Goal: Task Accomplishment & Management: Manage account settings

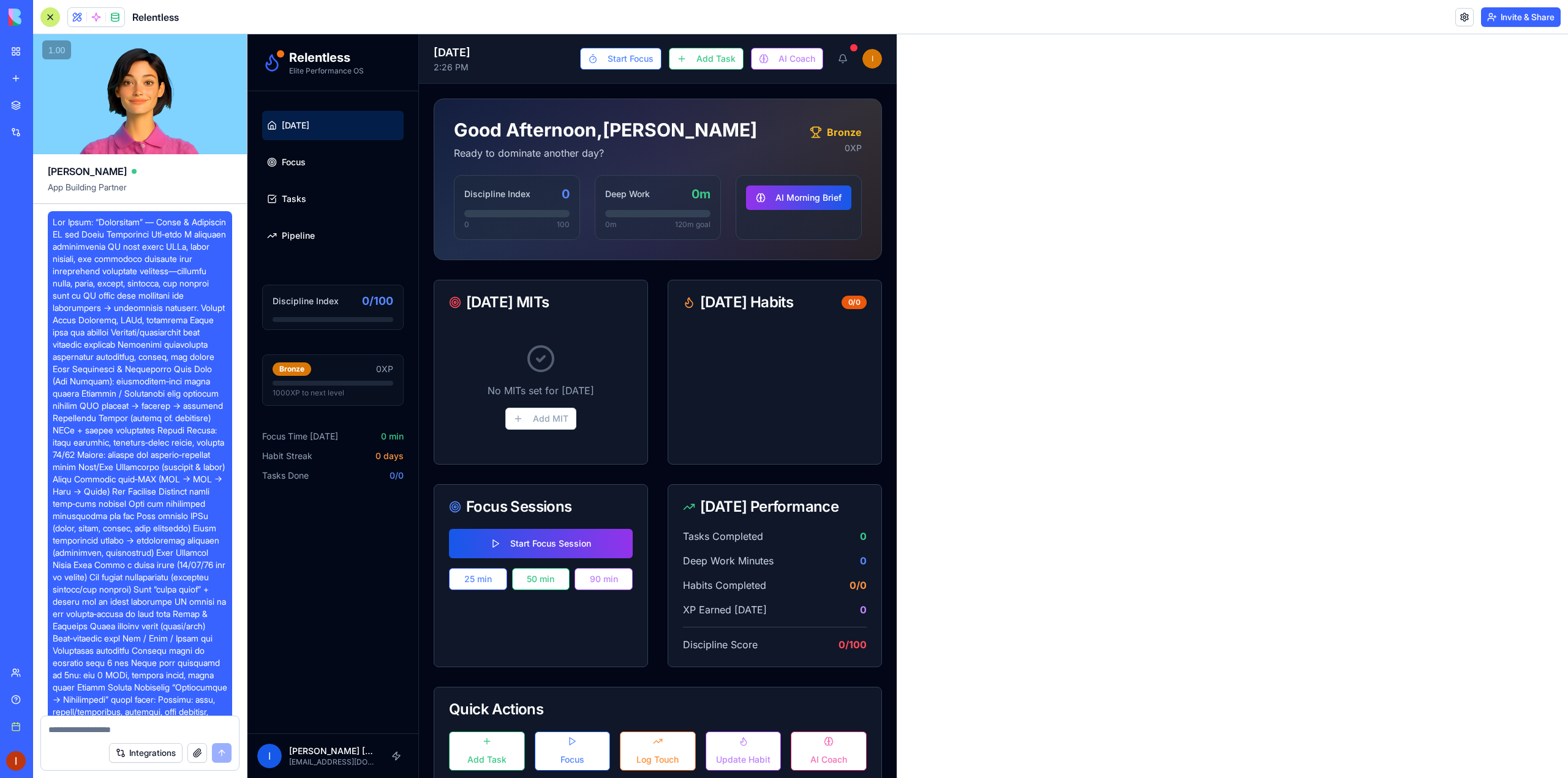
scroll to position [1991, 0]
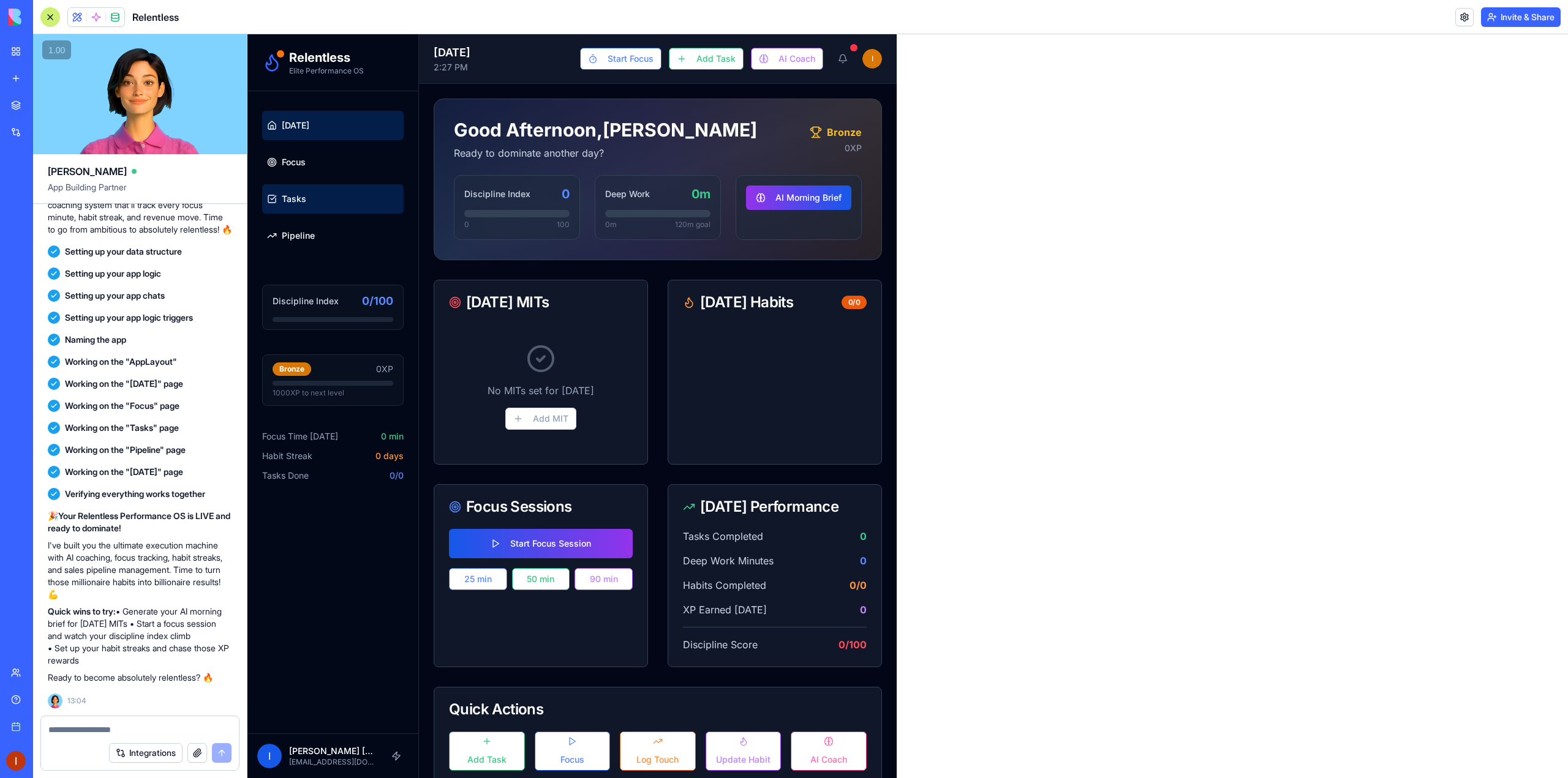
click at [300, 205] on link "Tasks" at bounding box center [333, 199] width 141 height 29
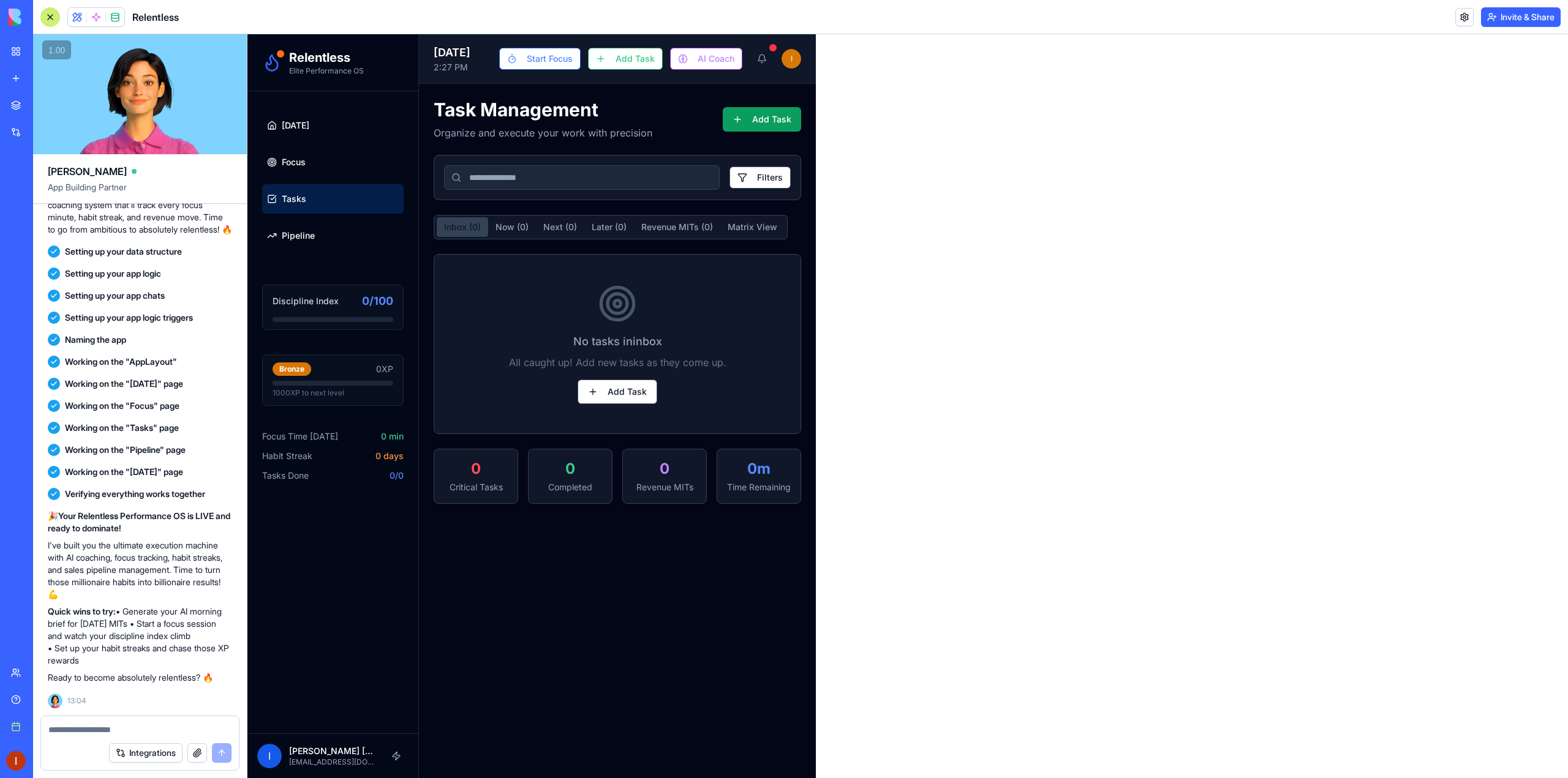
click at [313, 183] on ul "[DATE] Focus Tasks Pipeline" at bounding box center [333, 181] width 141 height 139
click at [325, 172] on link "Focus" at bounding box center [333, 162] width 141 height 29
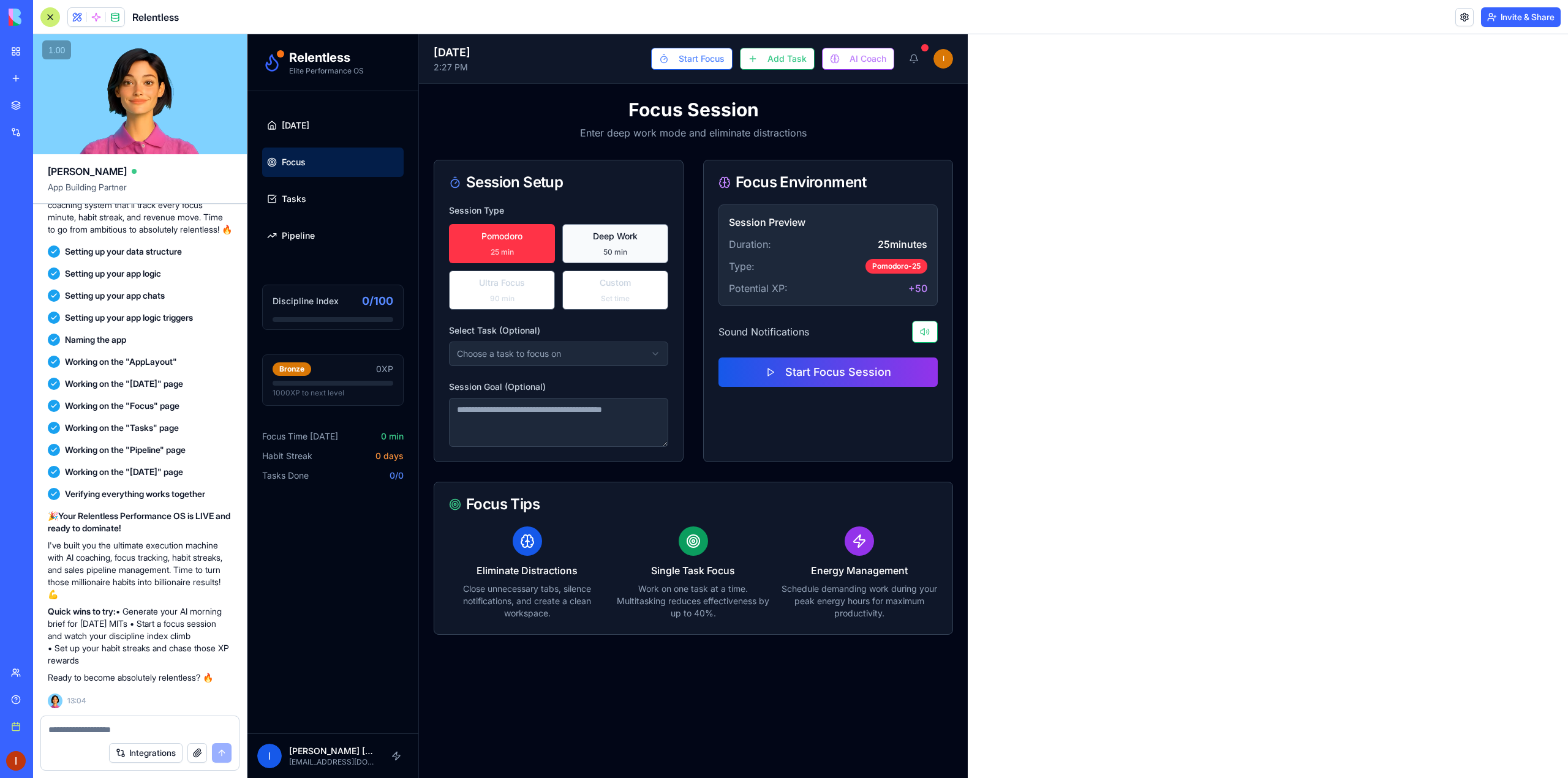
click at [608, 245] on button "Deep Work 50 min" at bounding box center [614, 243] width 106 height 39
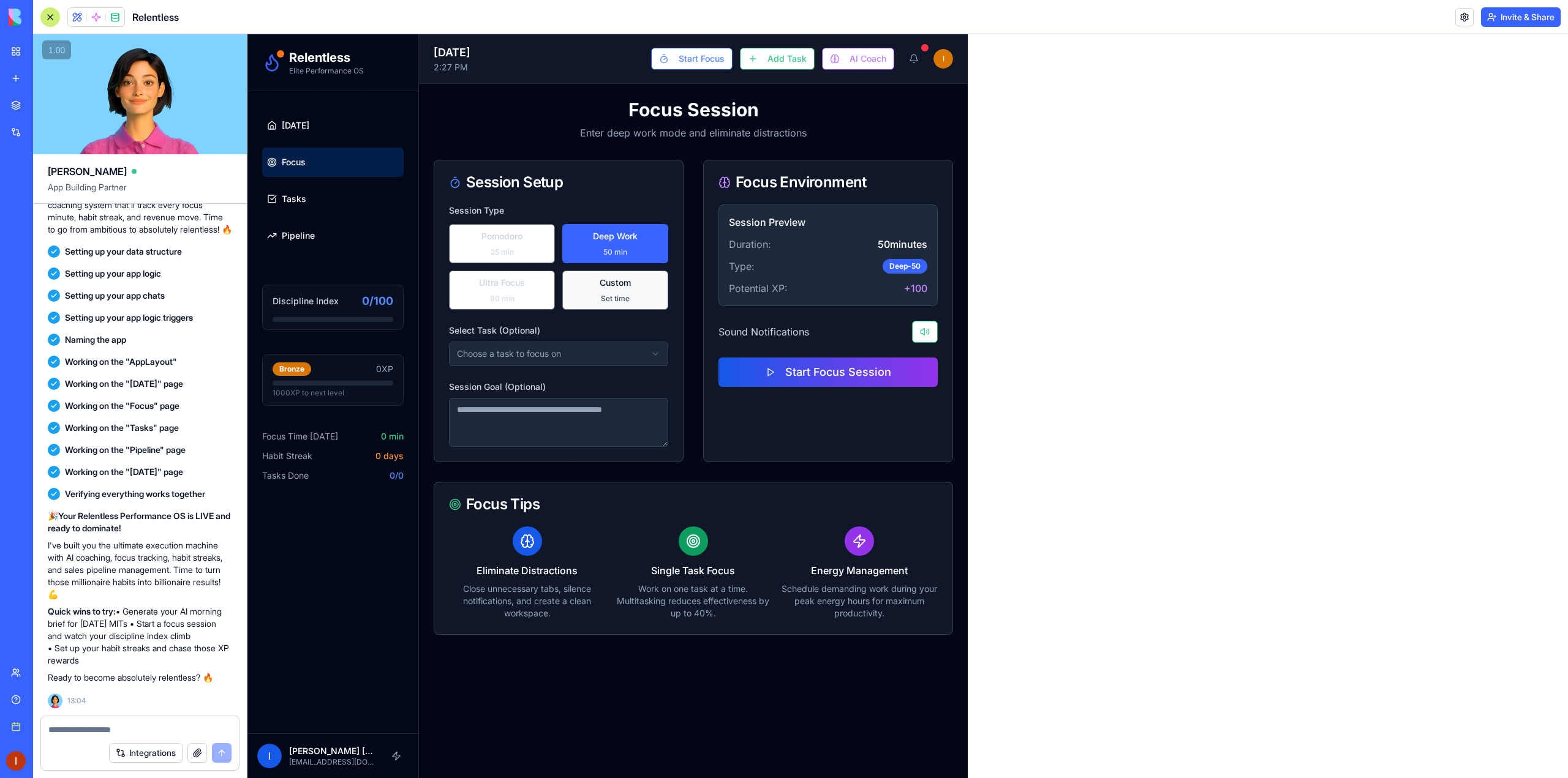
click at [590, 279] on button "Custom Set time" at bounding box center [614, 289] width 106 height 39
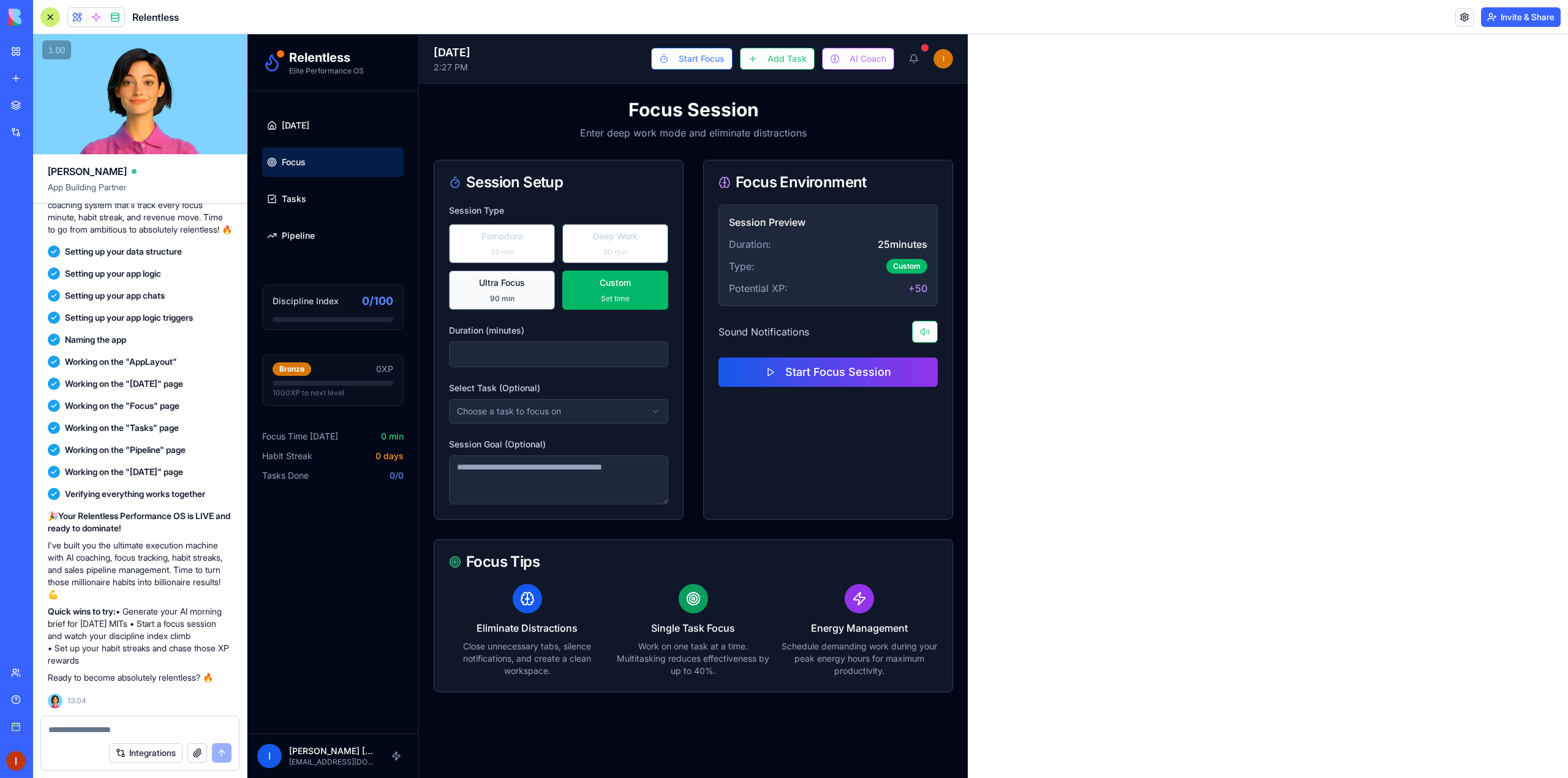
click at [535, 282] on button "Ultra Focus 90 min" at bounding box center [501, 289] width 106 height 39
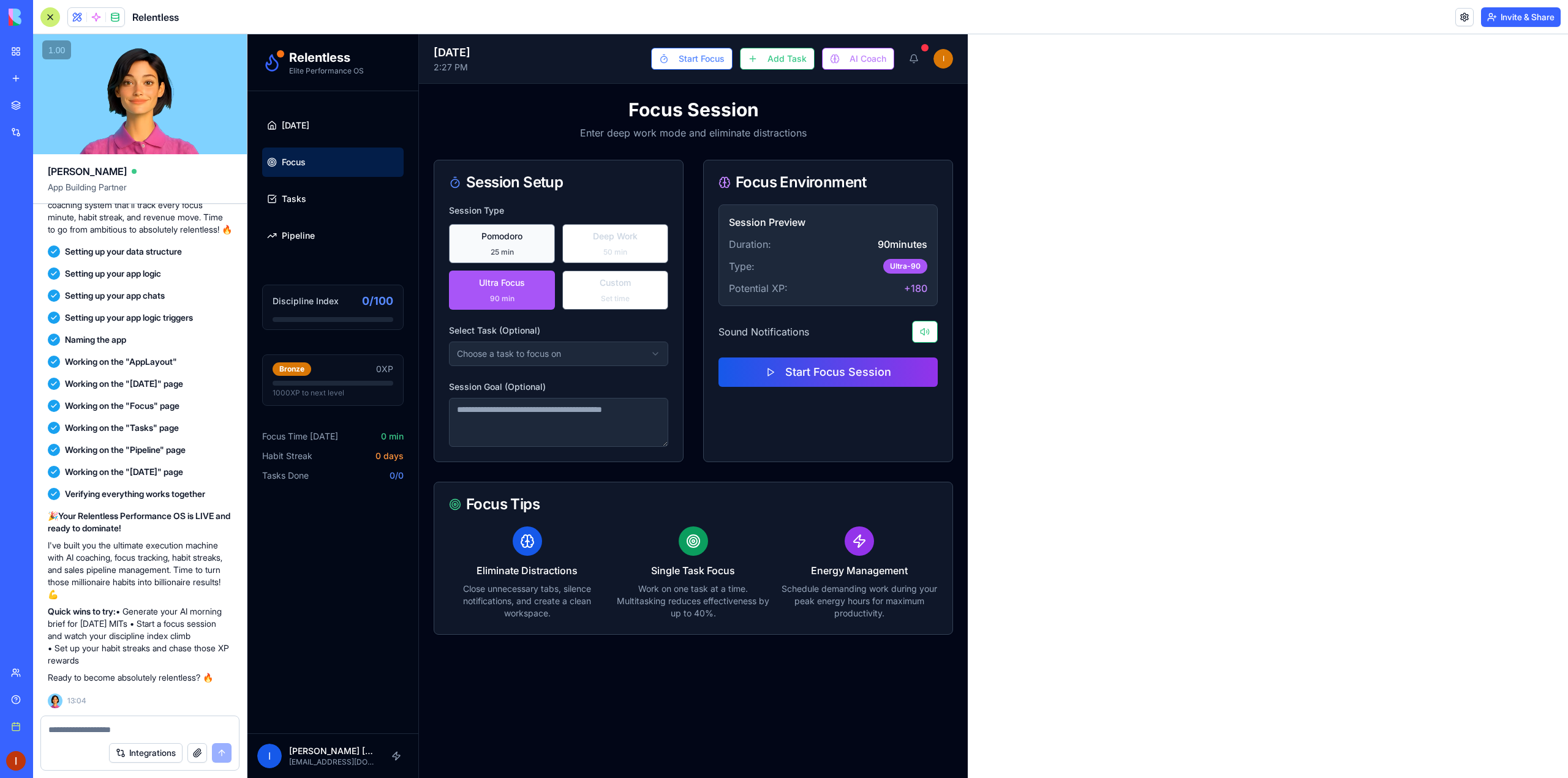
click at [528, 241] on button "Pomodoro 25 min" at bounding box center [501, 243] width 106 height 39
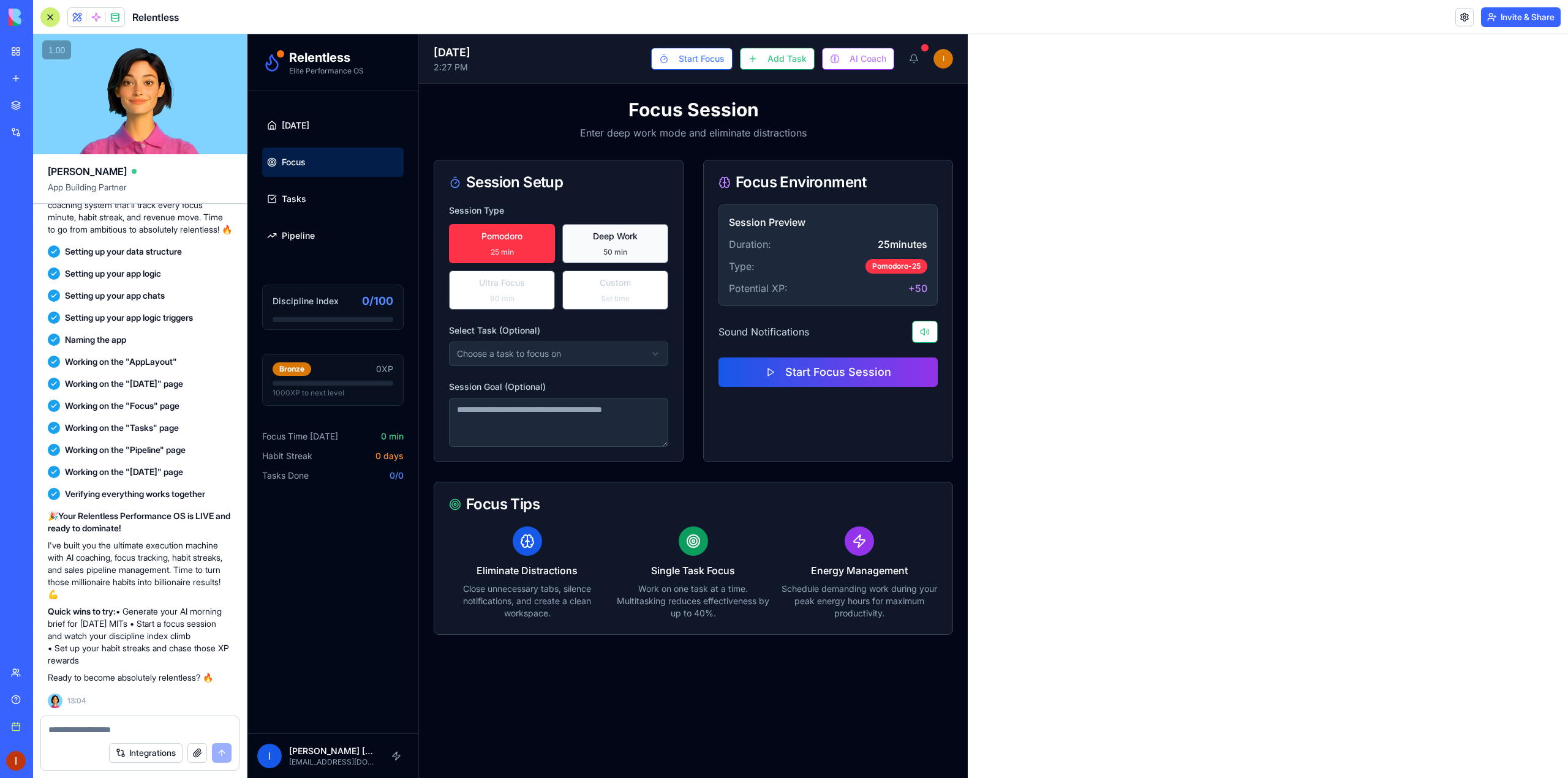
click at [586, 238] on button "Deep Work 50 min" at bounding box center [614, 243] width 106 height 39
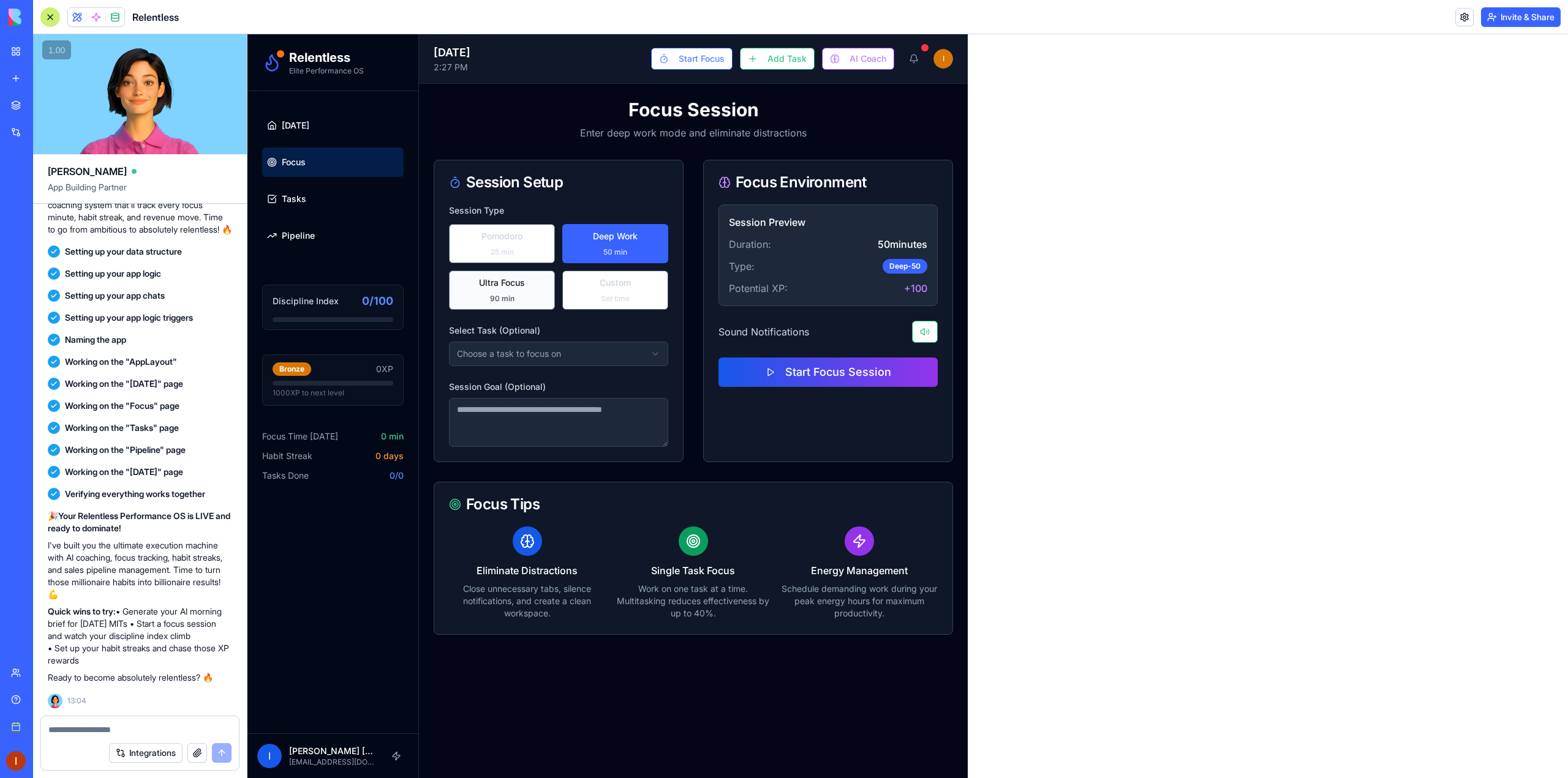
click at [520, 278] on span "Ultra Focus" at bounding box center [501, 283] width 46 height 13
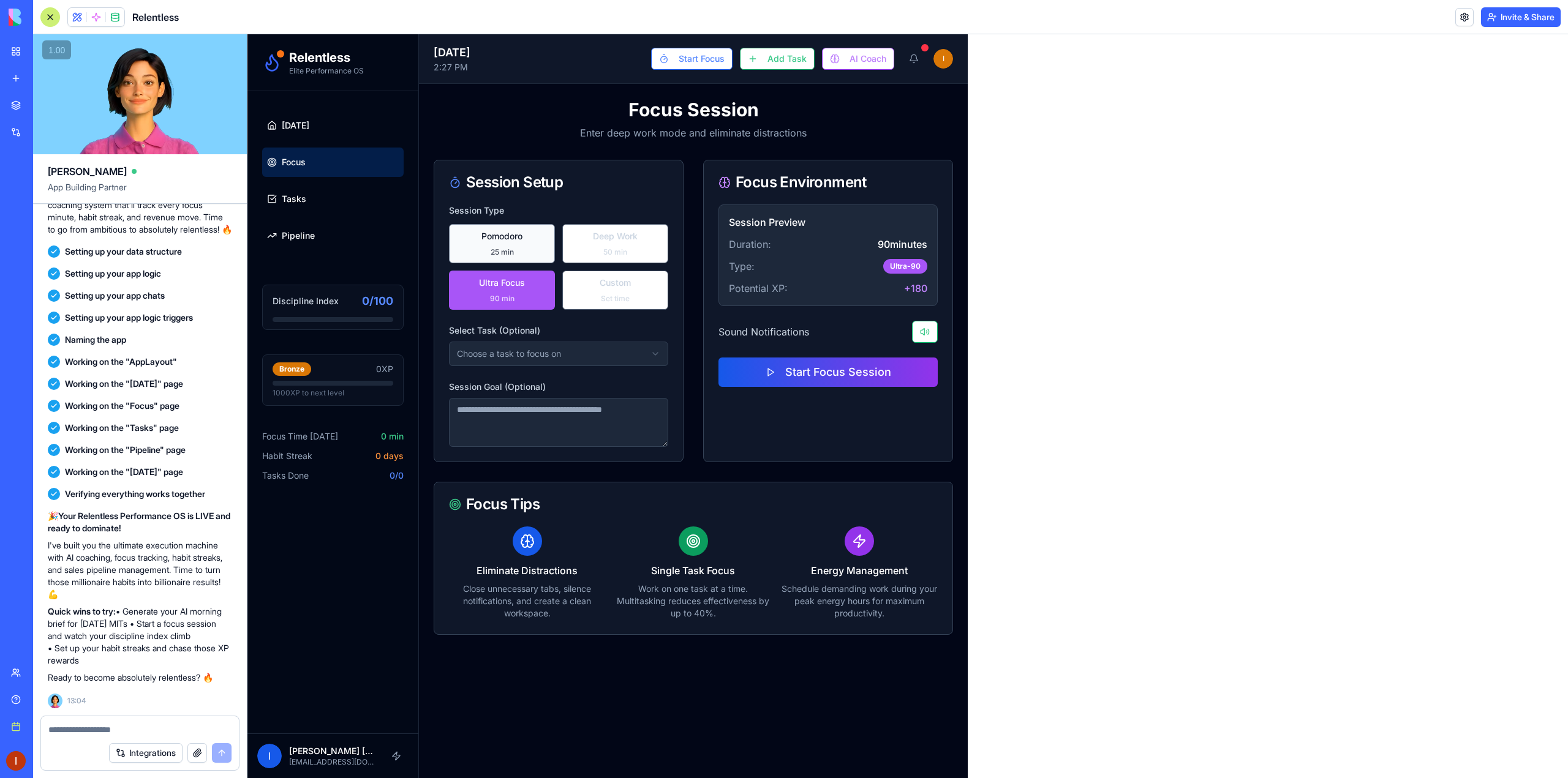
click at [513, 246] on button "Pomodoro 25 min" at bounding box center [501, 243] width 106 height 39
click at [528, 293] on button "Ultra Focus 90 min" at bounding box center [501, 289] width 106 height 39
click at [537, 241] on button "Pomodoro 25 min" at bounding box center [501, 243] width 106 height 39
click at [534, 280] on button "Ultra Focus 90 min" at bounding box center [501, 289] width 106 height 39
click at [522, 230] on button "Pomodoro 25 min" at bounding box center [501, 243] width 106 height 39
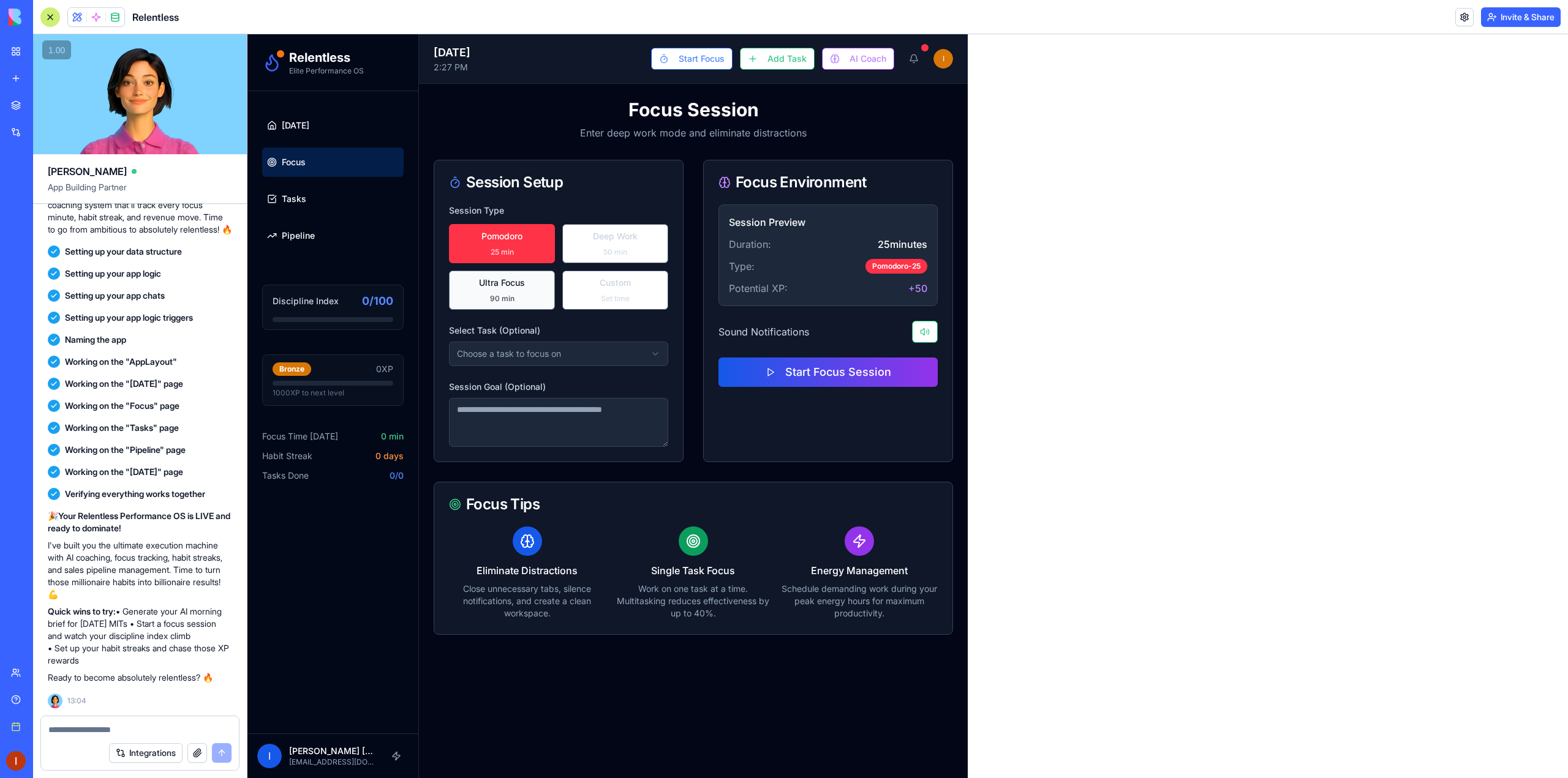
click at [526, 291] on button "Ultra Focus 90 min" at bounding box center [501, 289] width 106 height 39
click at [537, 358] on html "Relentless Elite Performance OS Today Focus Tasks Pipeline Discipline Index 0 /…" at bounding box center [907, 406] width 1320 height 744
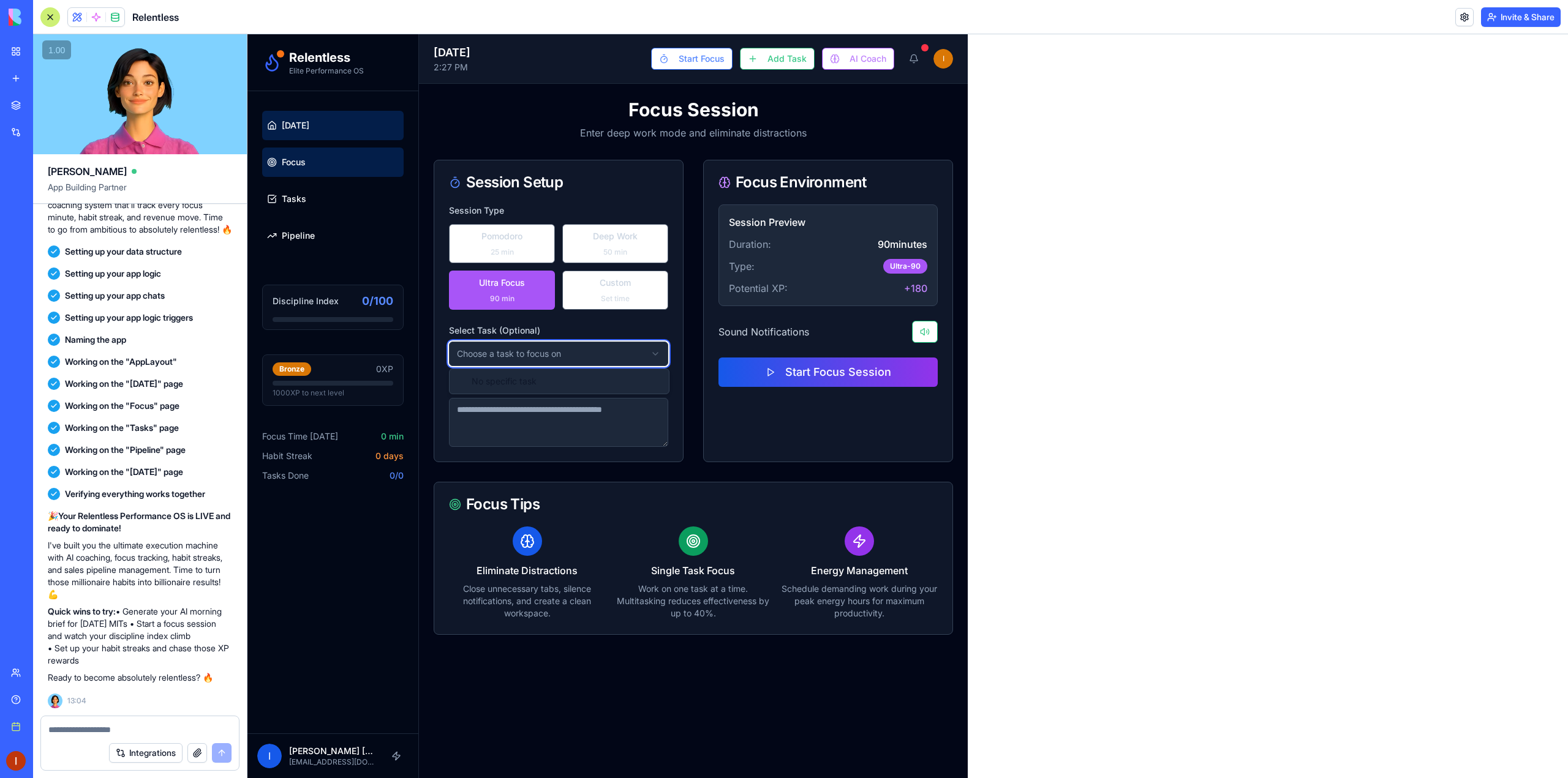
click at [314, 135] on html "Relentless Elite Performance OS Today Focus Tasks Pipeline Discipline Index 0 /…" at bounding box center [907, 406] width 1320 height 744
click at [314, 136] on link "Today" at bounding box center [333, 126] width 141 height 29
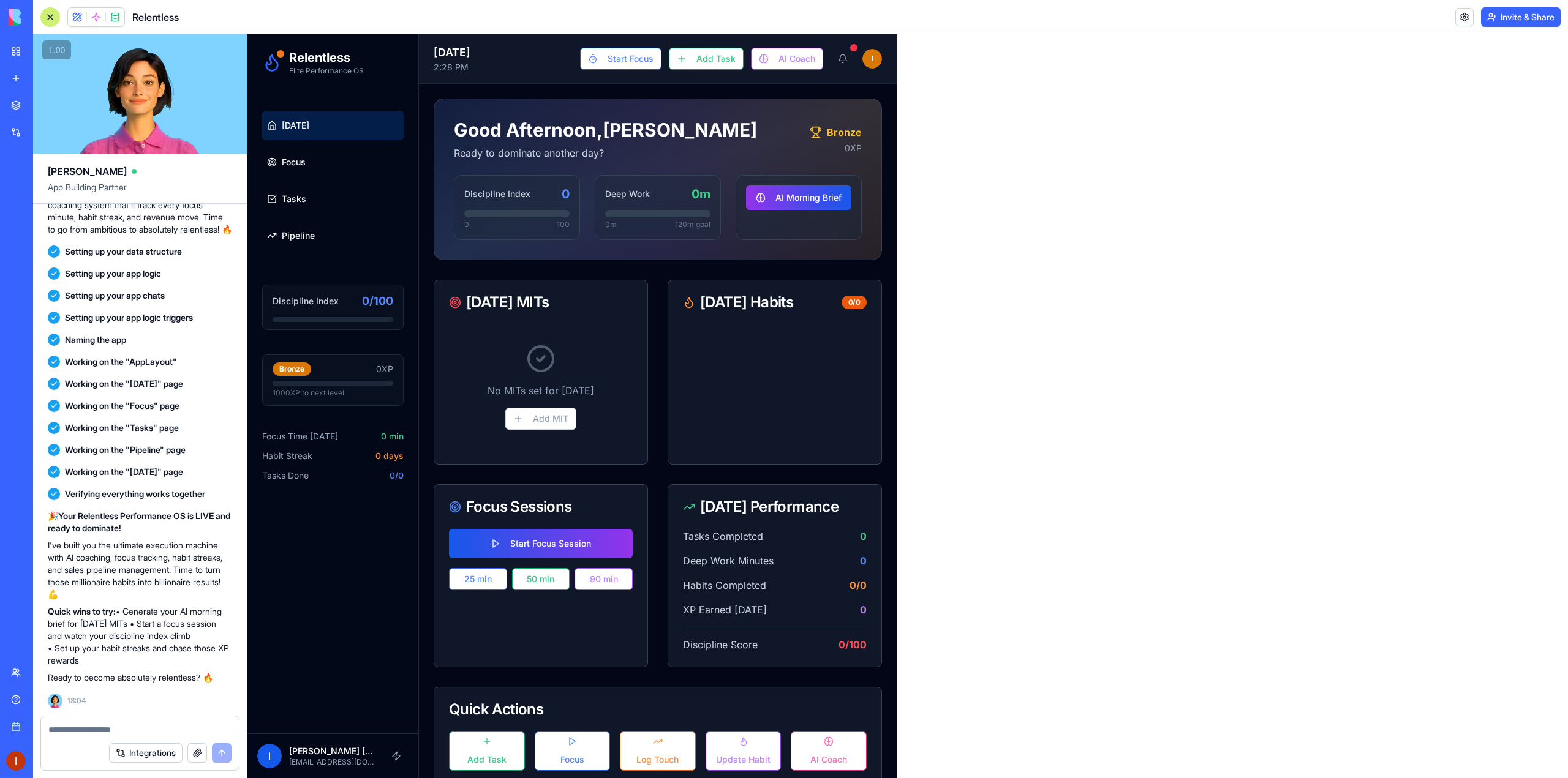
click at [139, 727] on textarea at bounding box center [139, 730] width 183 height 13
type textarea "**********"
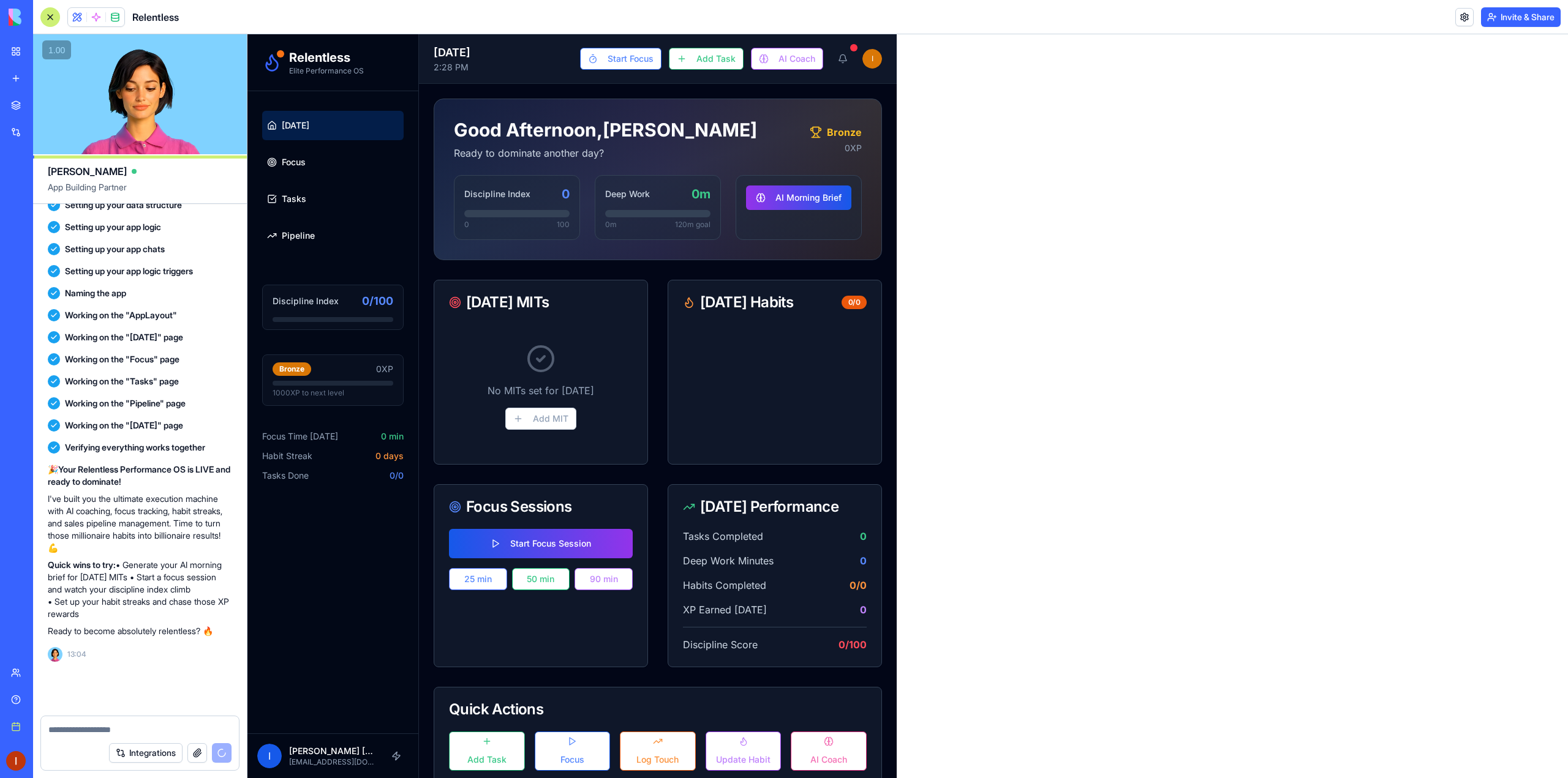
scroll to position [2038, 0]
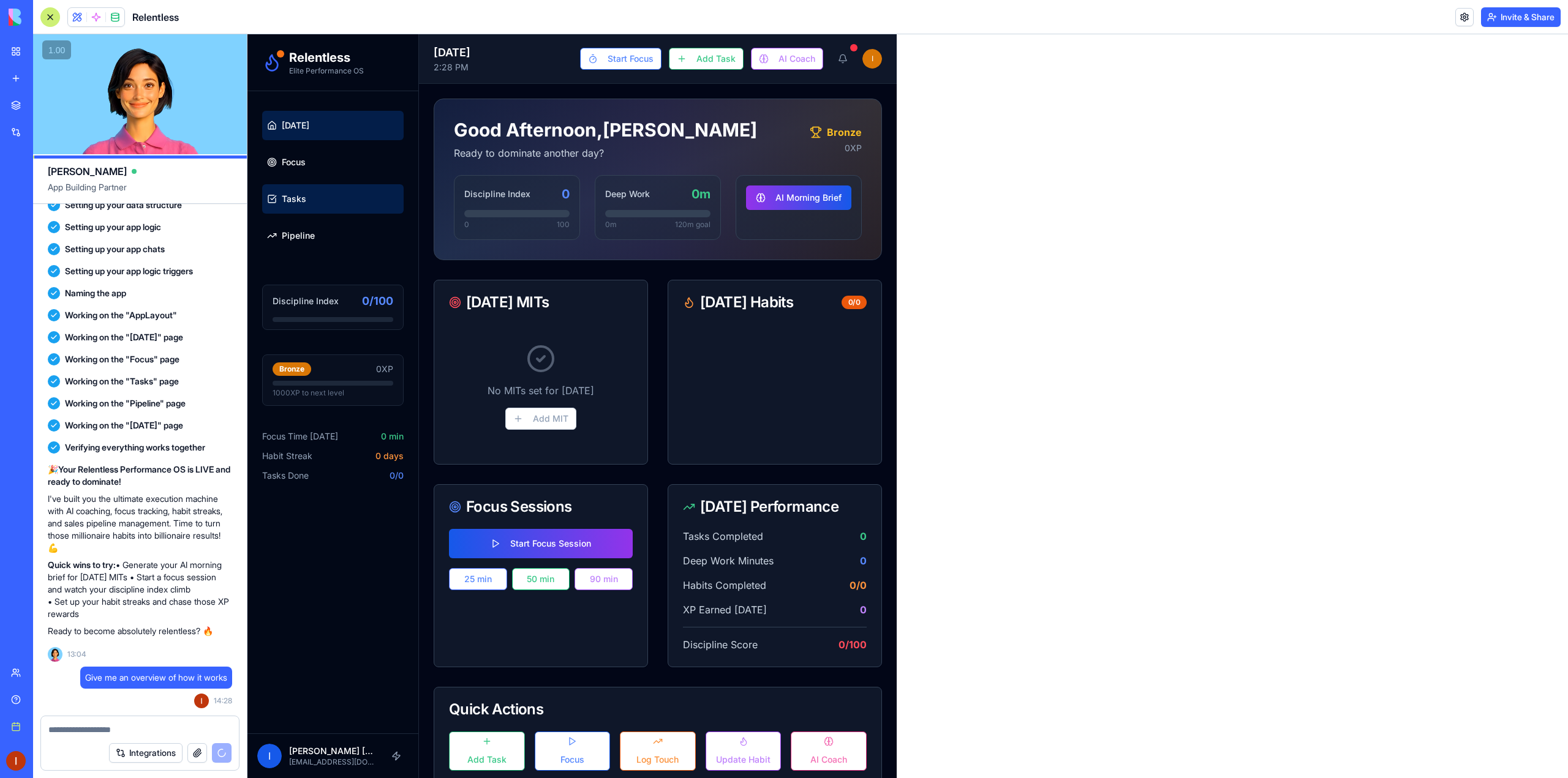
click at [337, 206] on link "Tasks" at bounding box center [333, 199] width 141 height 29
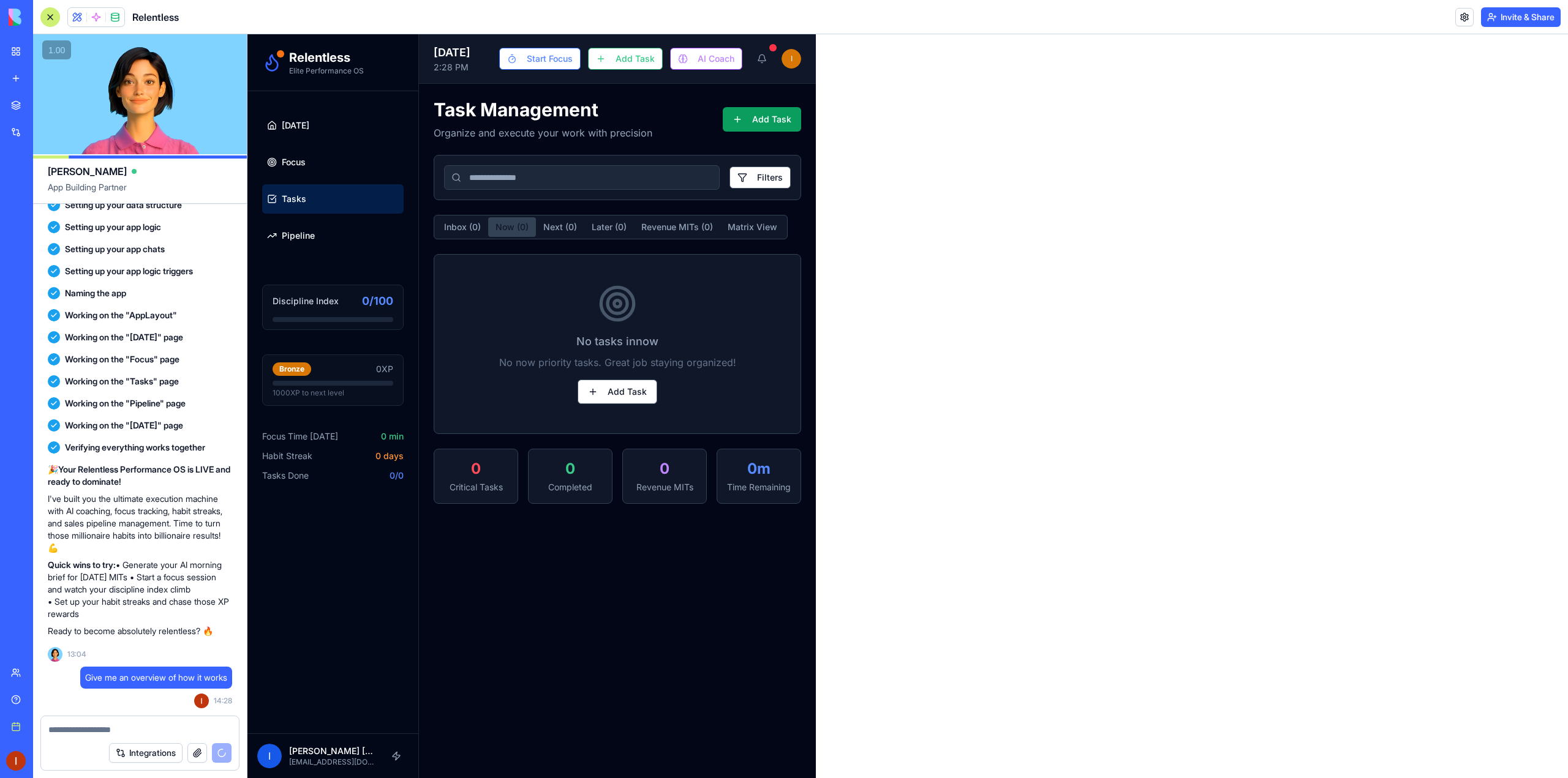
click at [518, 227] on button "Now ( 0 )" at bounding box center [512, 227] width 48 height 20
drag, startPoint x: 558, startPoint y: 223, endPoint x: 581, endPoint y: 222, distance: 23.0
click at [559, 223] on button "Next ( 0 )" at bounding box center [559, 227] width 48 height 20
drag, startPoint x: 596, startPoint y: 222, endPoint x: 621, endPoint y: 230, distance: 26.2
click at [598, 223] on button "Later ( 0 )" at bounding box center [609, 227] width 50 height 20
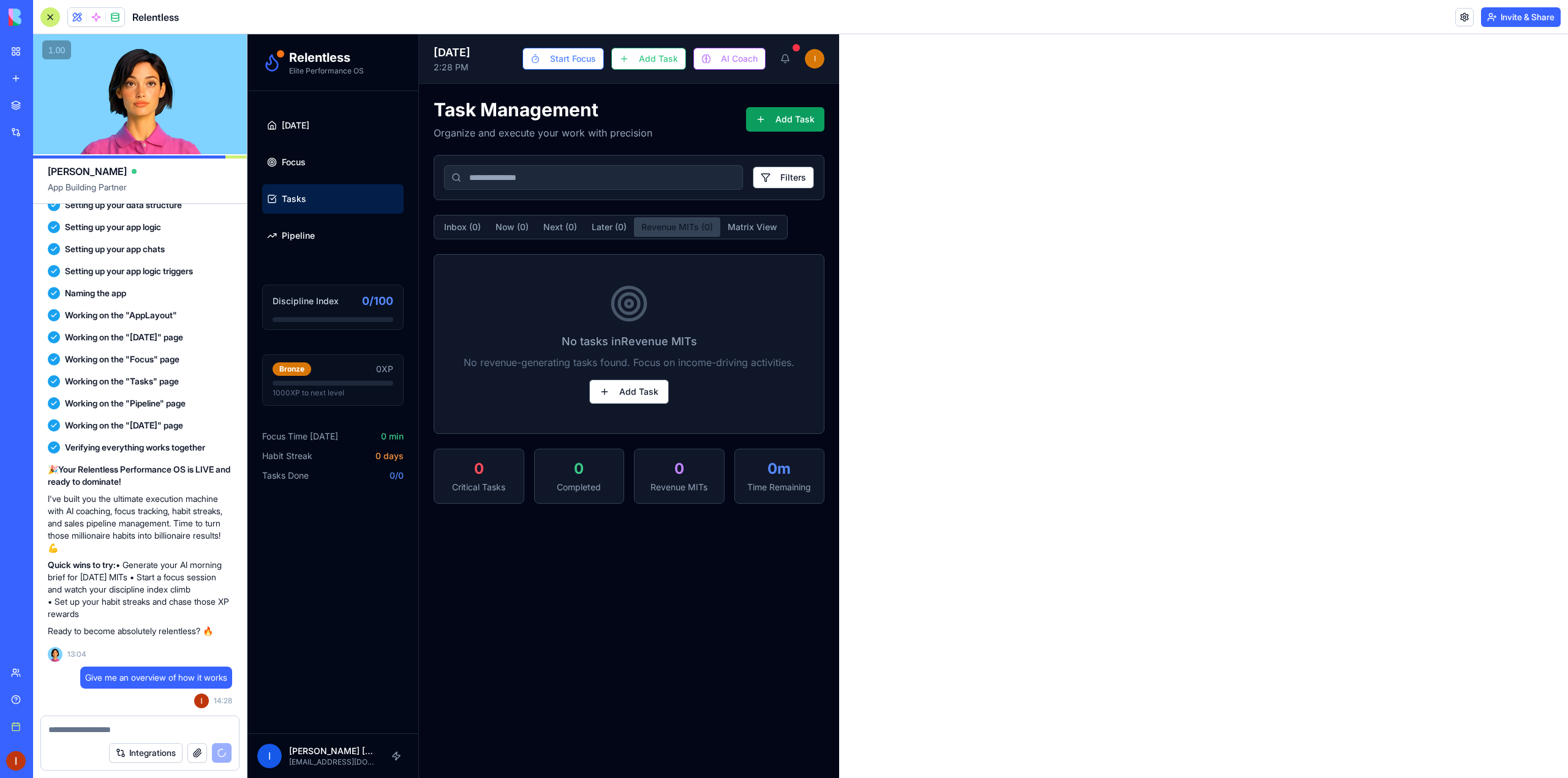
click at [664, 233] on button "Revenue MITs ( 0 )" at bounding box center [677, 227] width 86 height 20
click at [636, 403] on button "Add Task" at bounding box center [629, 392] width 80 height 24
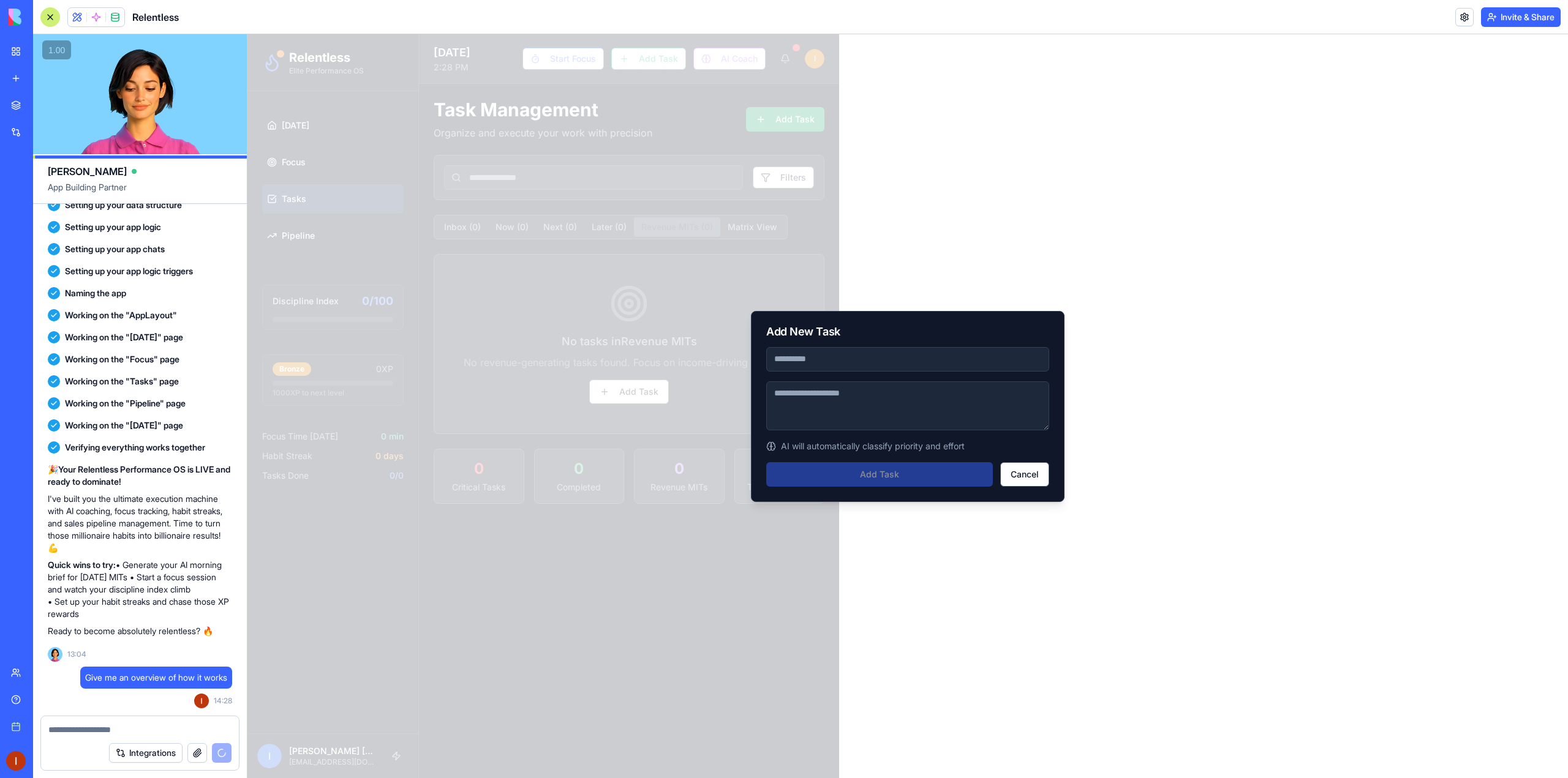
click at [487, 375] on div at bounding box center [907, 406] width 1320 height 744
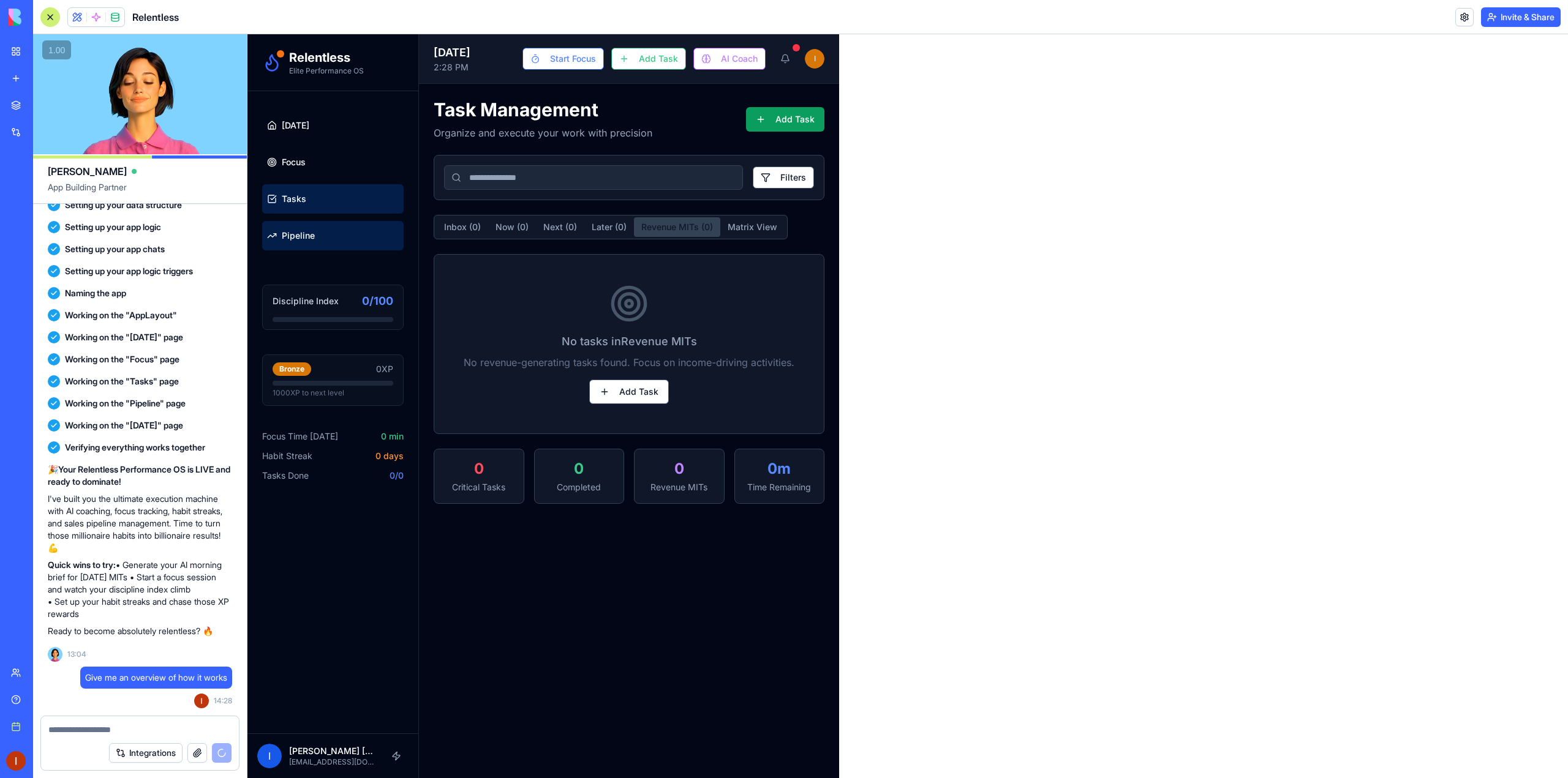
click at [297, 225] on link "Pipeline" at bounding box center [333, 235] width 141 height 29
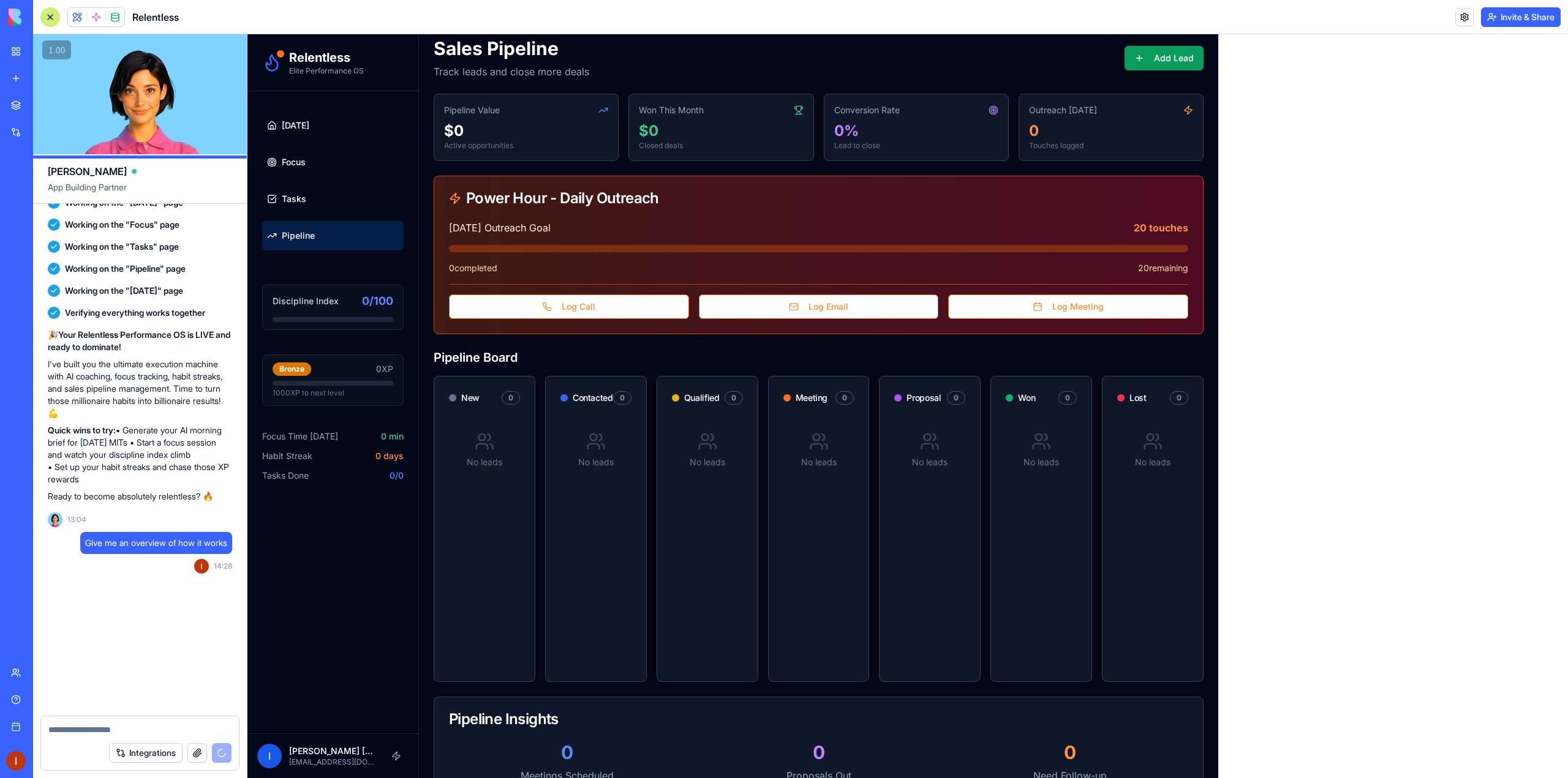
scroll to position [2873, 0]
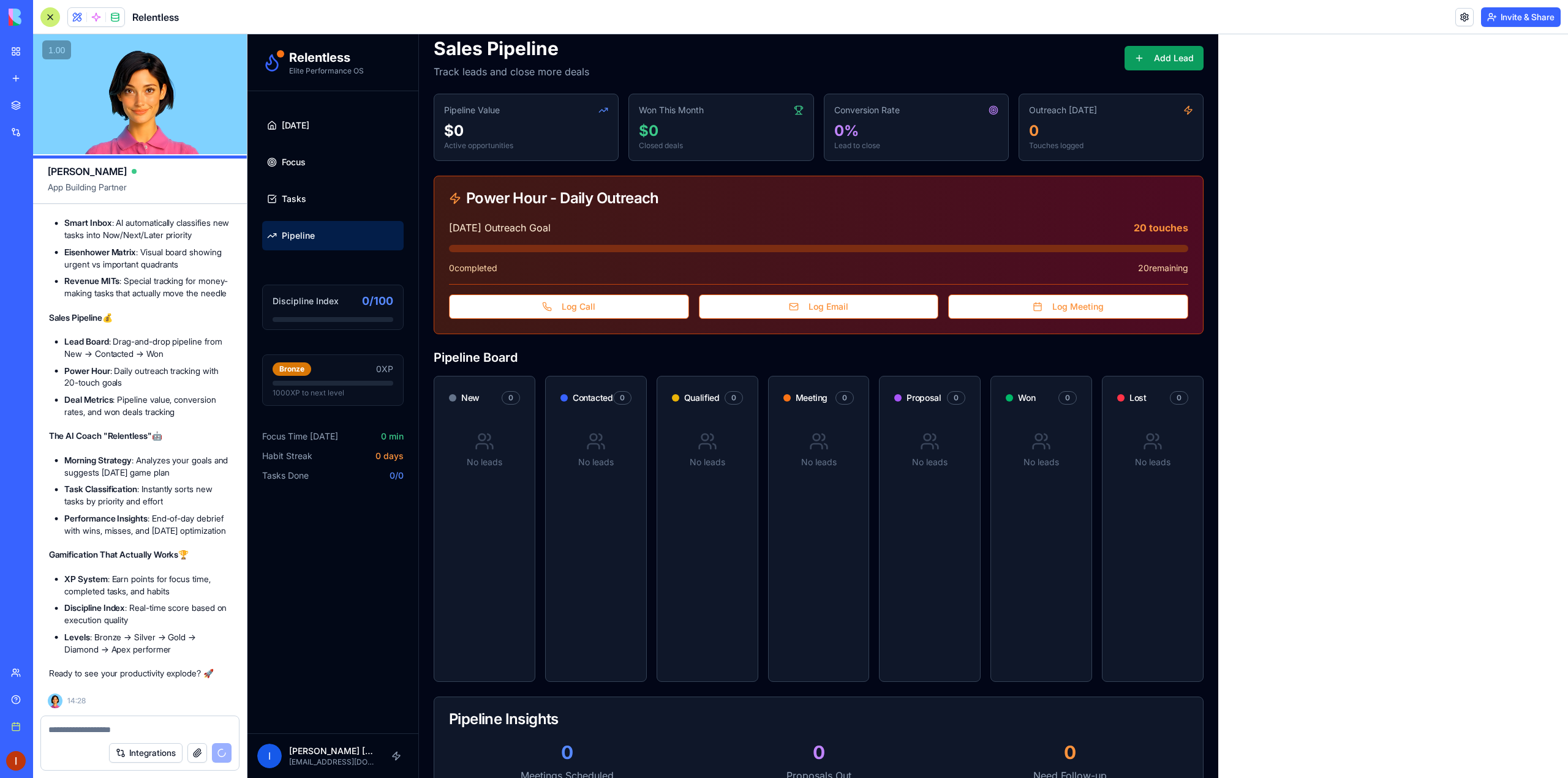
click at [490, 444] on icon at bounding box center [491, 446] width 3 height 5
click at [1179, 62] on button "Add Lead" at bounding box center [1164, 58] width 79 height 24
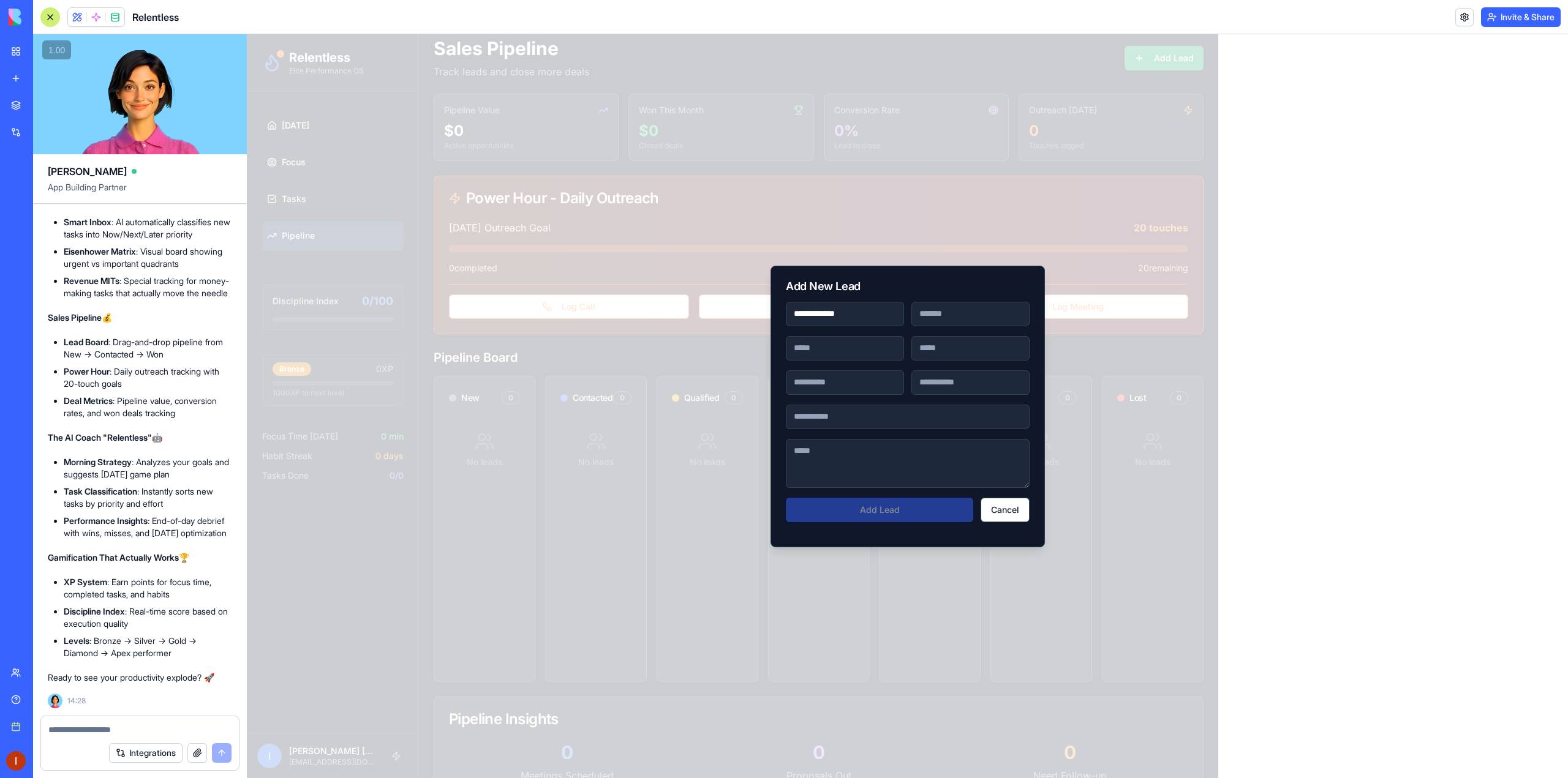
type input "**********"
type input "*"
type input "****"
type input "*"
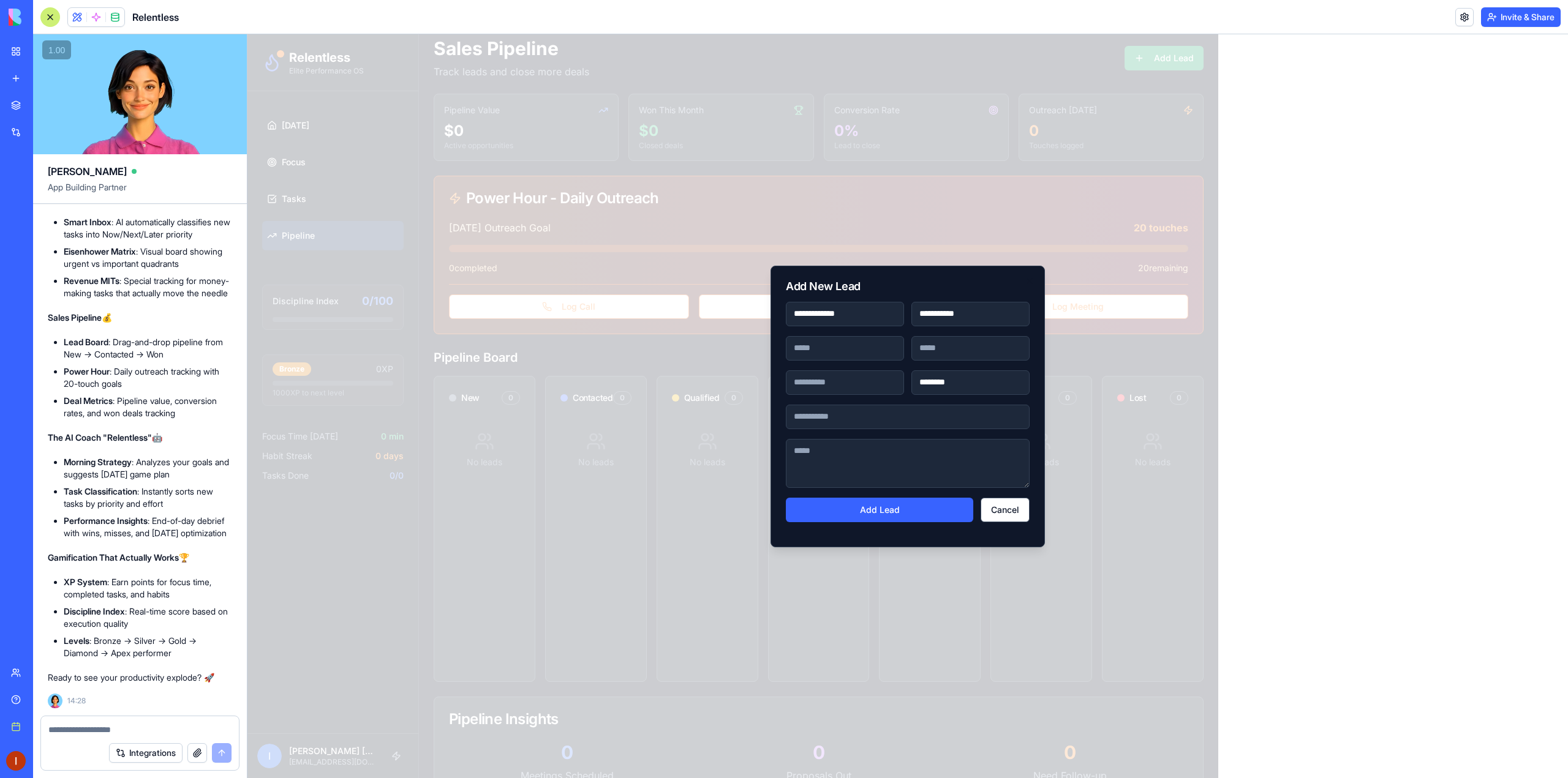
type input "********"
type input "**********"
click at [836, 457] on textarea at bounding box center [908, 463] width 243 height 49
click at [892, 508] on button "Add Lead" at bounding box center [879, 509] width 187 height 24
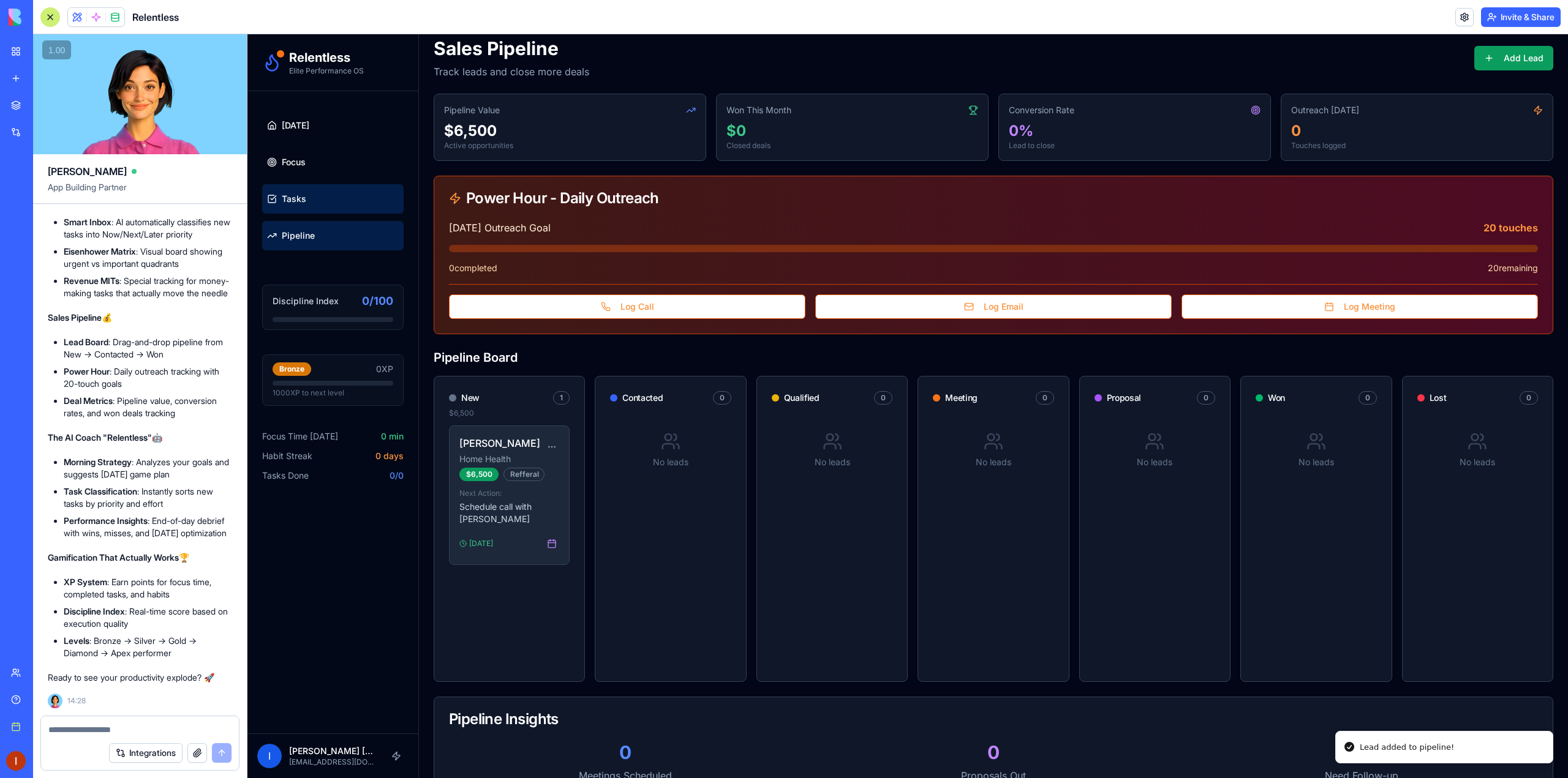
click at [295, 195] on span "Tasks" at bounding box center [293, 199] width 24 height 13
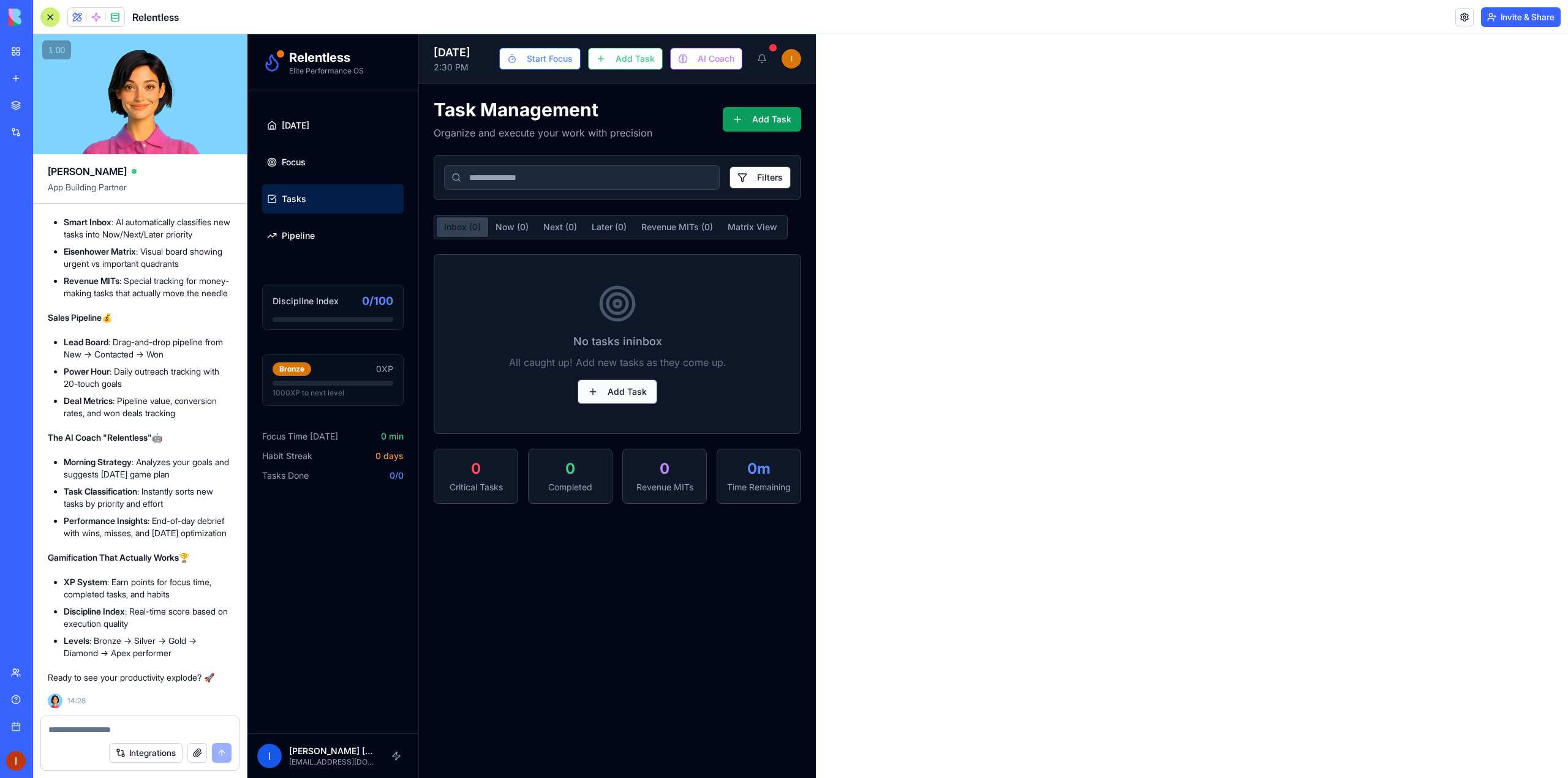
click at [657, 401] on button "Add Task" at bounding box center [617, 392] width 80 height 24
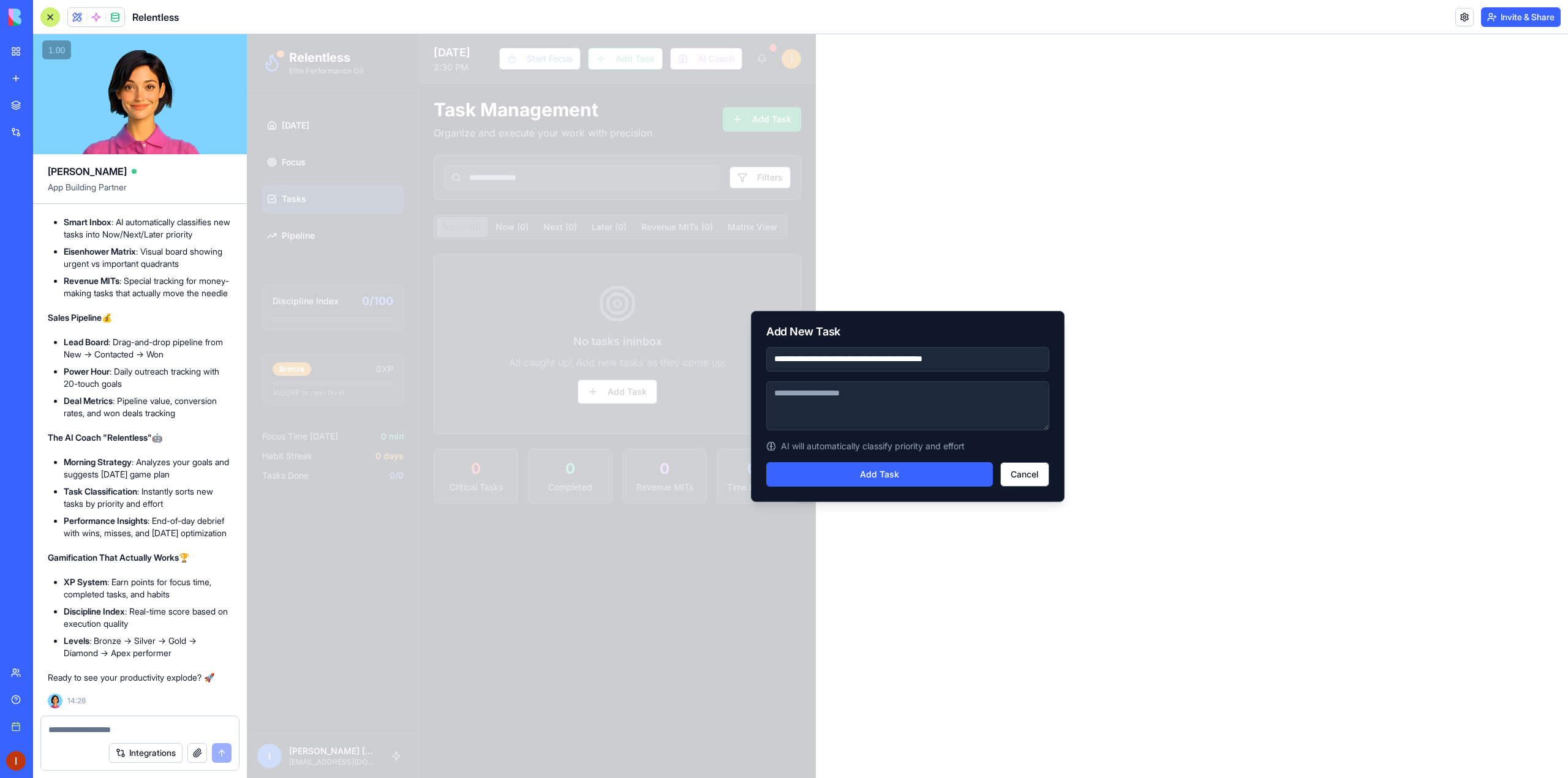
type input "**********"
click at [862, 410] on textarea at bounding box center [908, 406] width 283 height 49
click at [899, 480] on button "Add Task" at bounding box center [879, 474] width 226 height 24
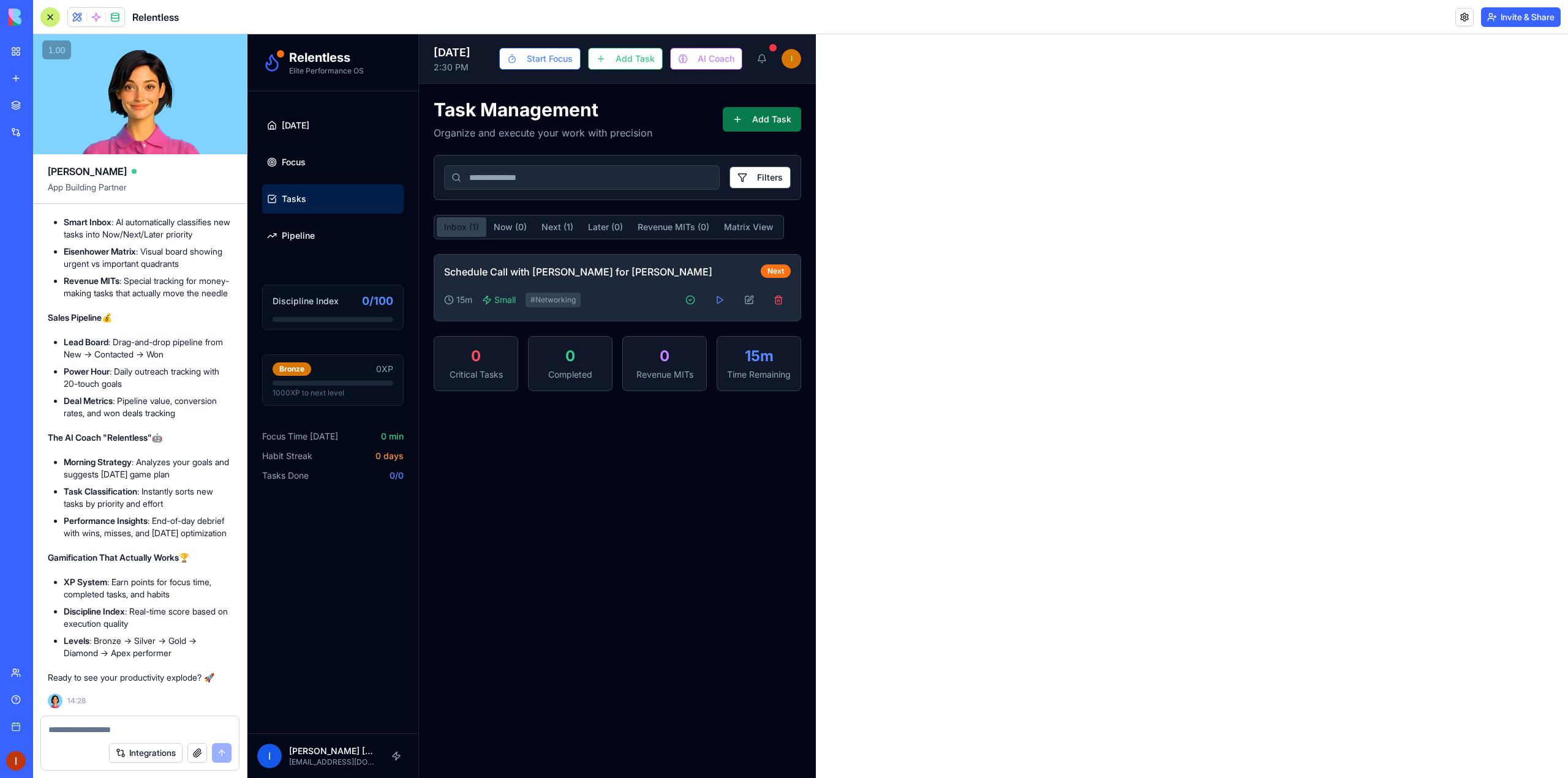
click at [801, 116] on button "Add Task" at bounding box center [762, 119] width 79 height 24
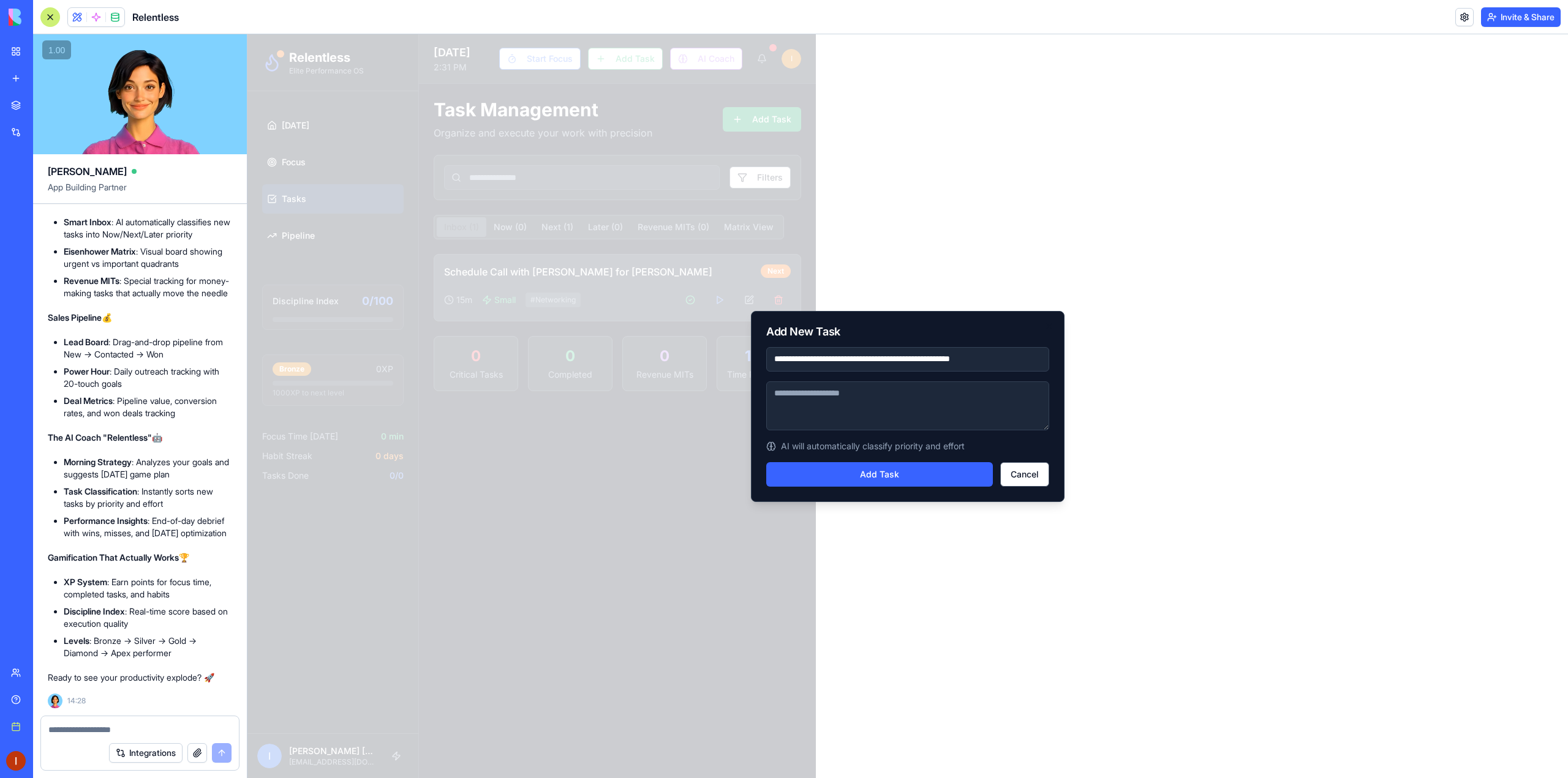
type input "**********"
click at [849, 488] on div "**********" at bounding box center [908, 406] width 314 height 191
drag, startPoint x: 858, startPoint y: 469, endPoint x: 871, endPoint y: 470, distance: 13.0
click at [866, 470] on button "Add Task" at bounding box center [879, 474] width 226 height 24
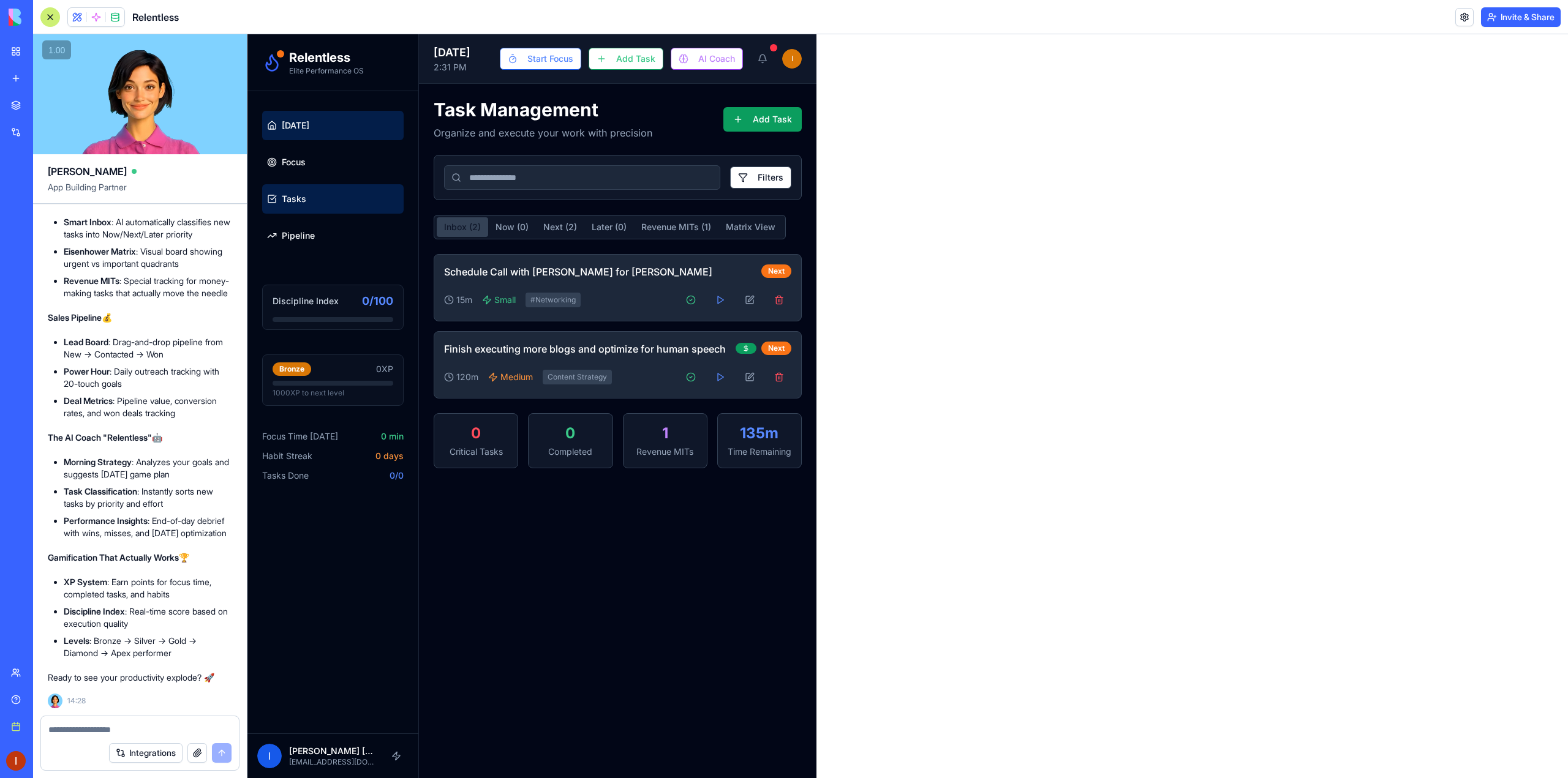
click at [300, 130] on span "Today" at bounding box center [295, 126] width 27 height 13
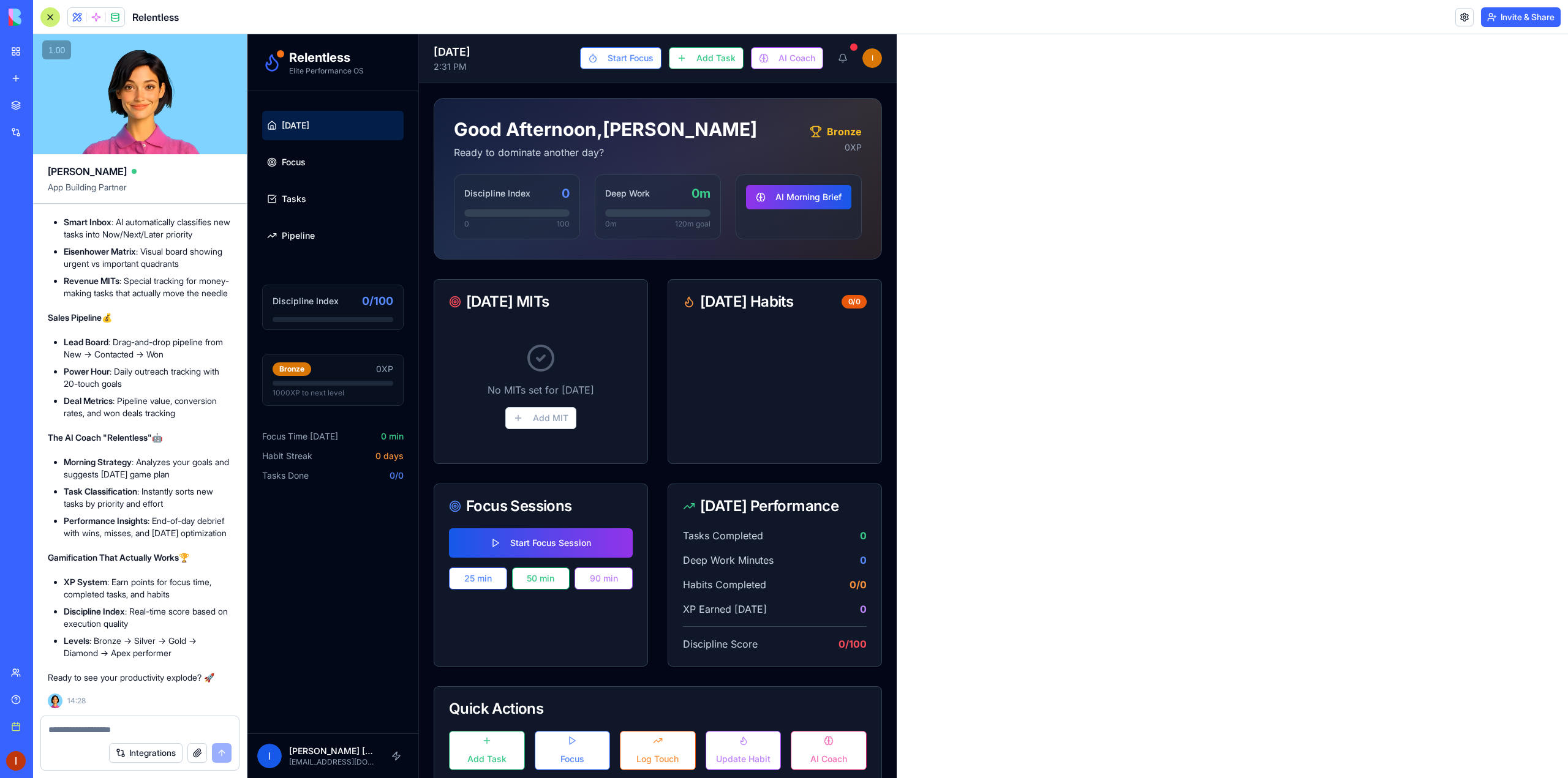
scroll to position [23, 0]
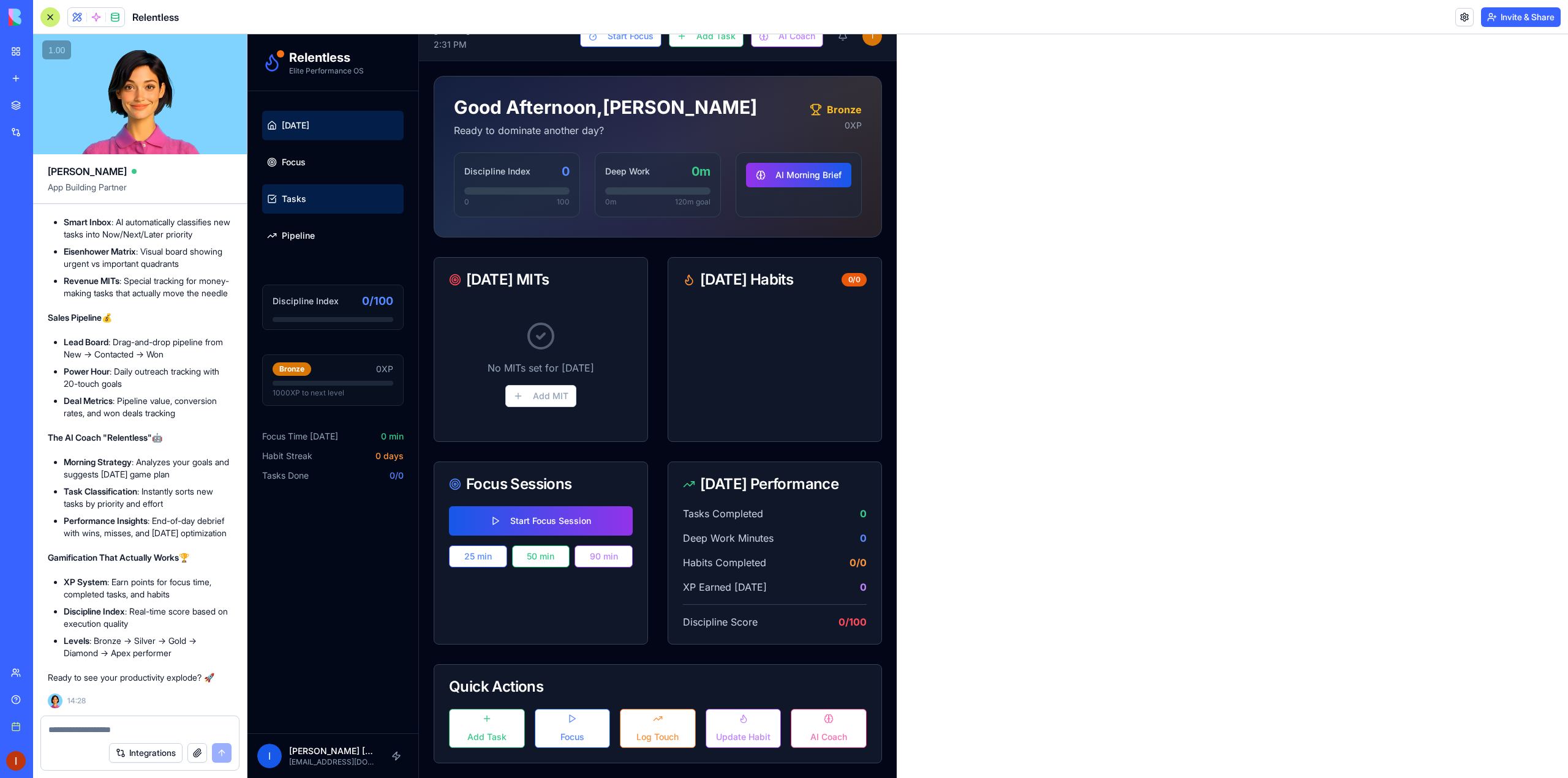
click at [312, 204] on link "Tasks" at bounding box center [333, 199] width 141 height 29
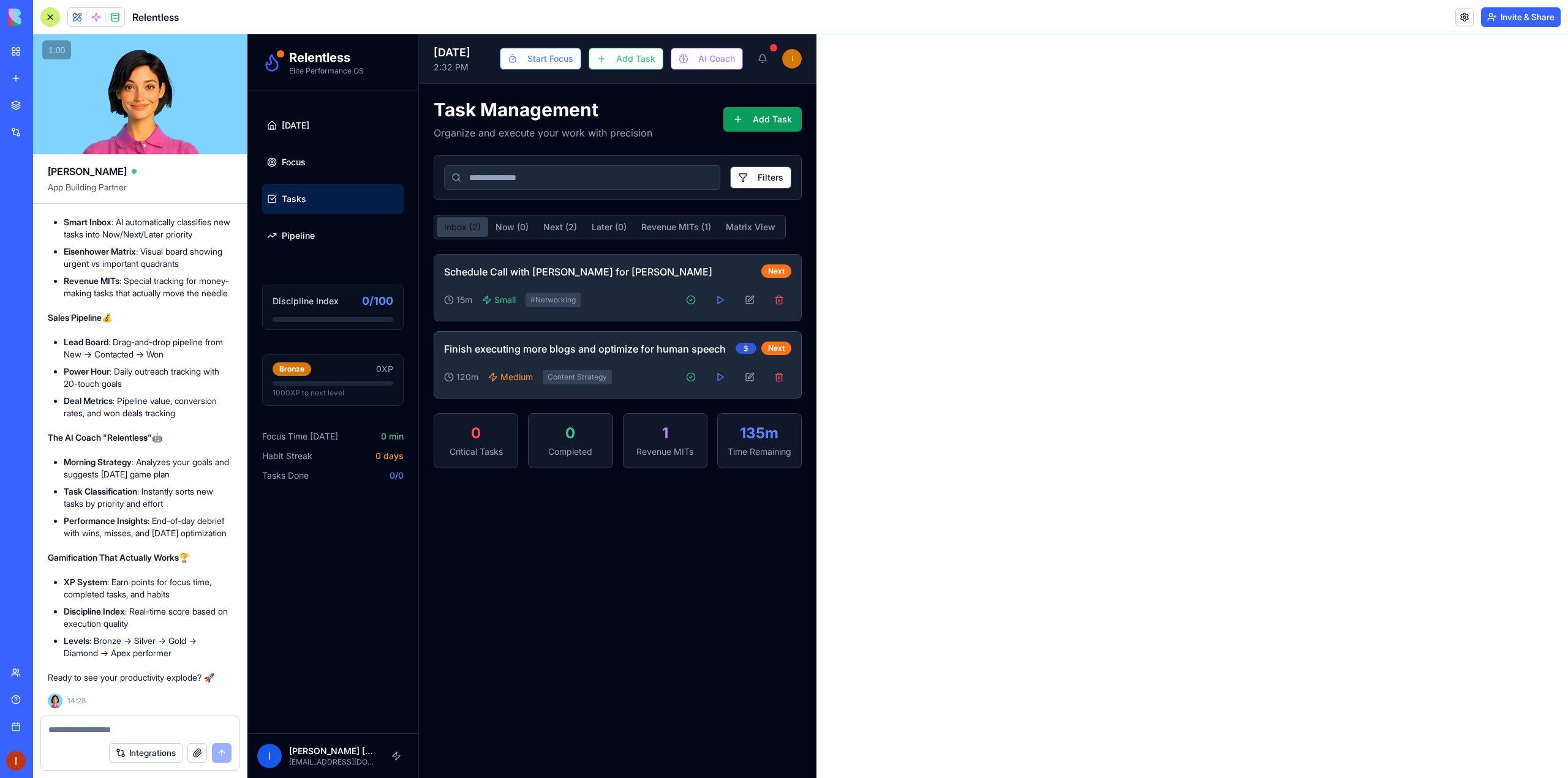
click at [750, 351] on icon at bounding box center [746, 348] width 7 height 7
click at [771, 515] on main "Task Management Organize and execute your work with precision Add Task Filters …" at bounding box center [617, 432] width 397 height 695
click at [299, 242] on link "Pipeline" at bounding box center [333, 235] width 141 height 29
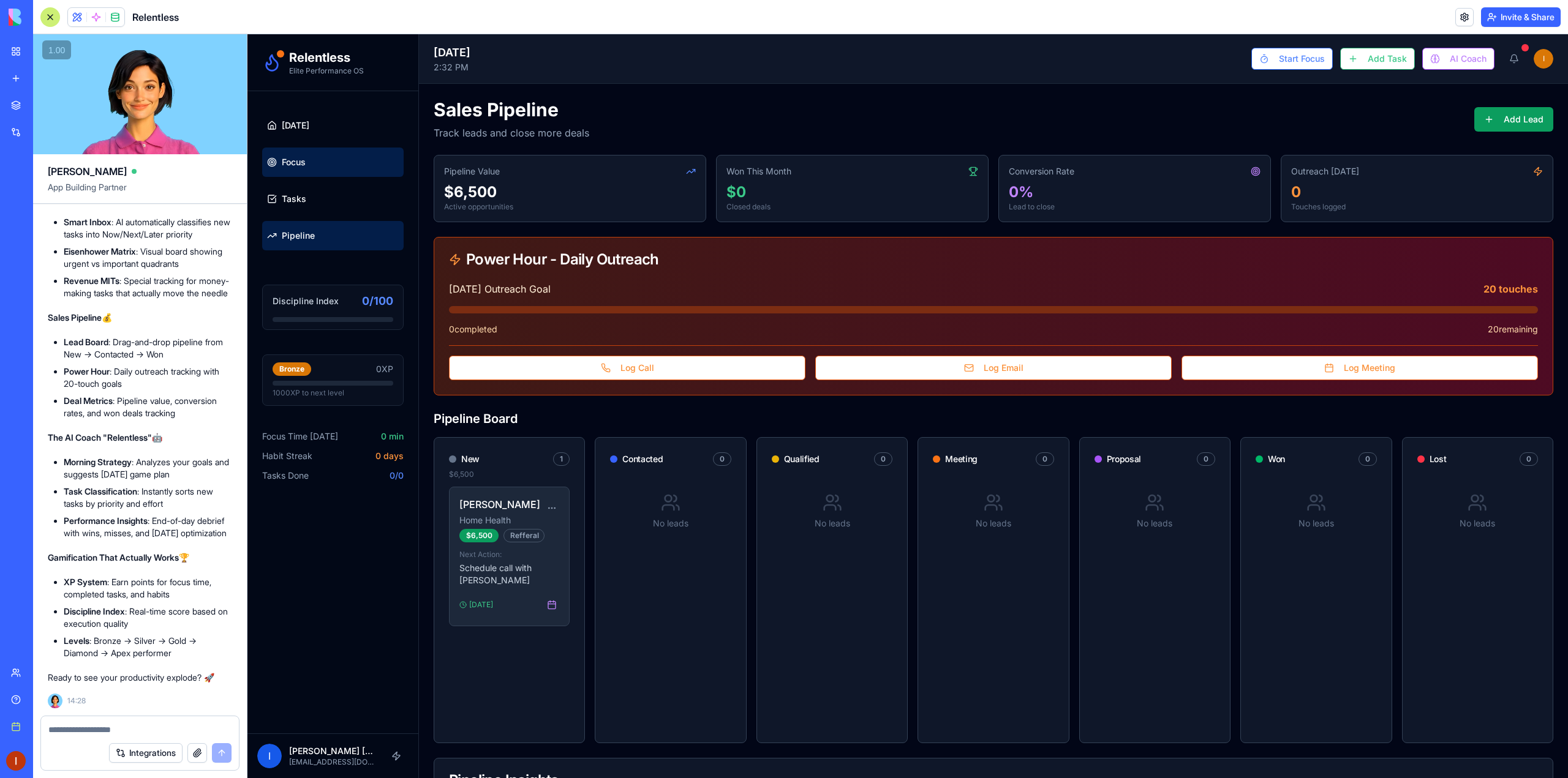
click at [347, 163] on link "Focus" at bounding box center [333, 162] width 141 height 29
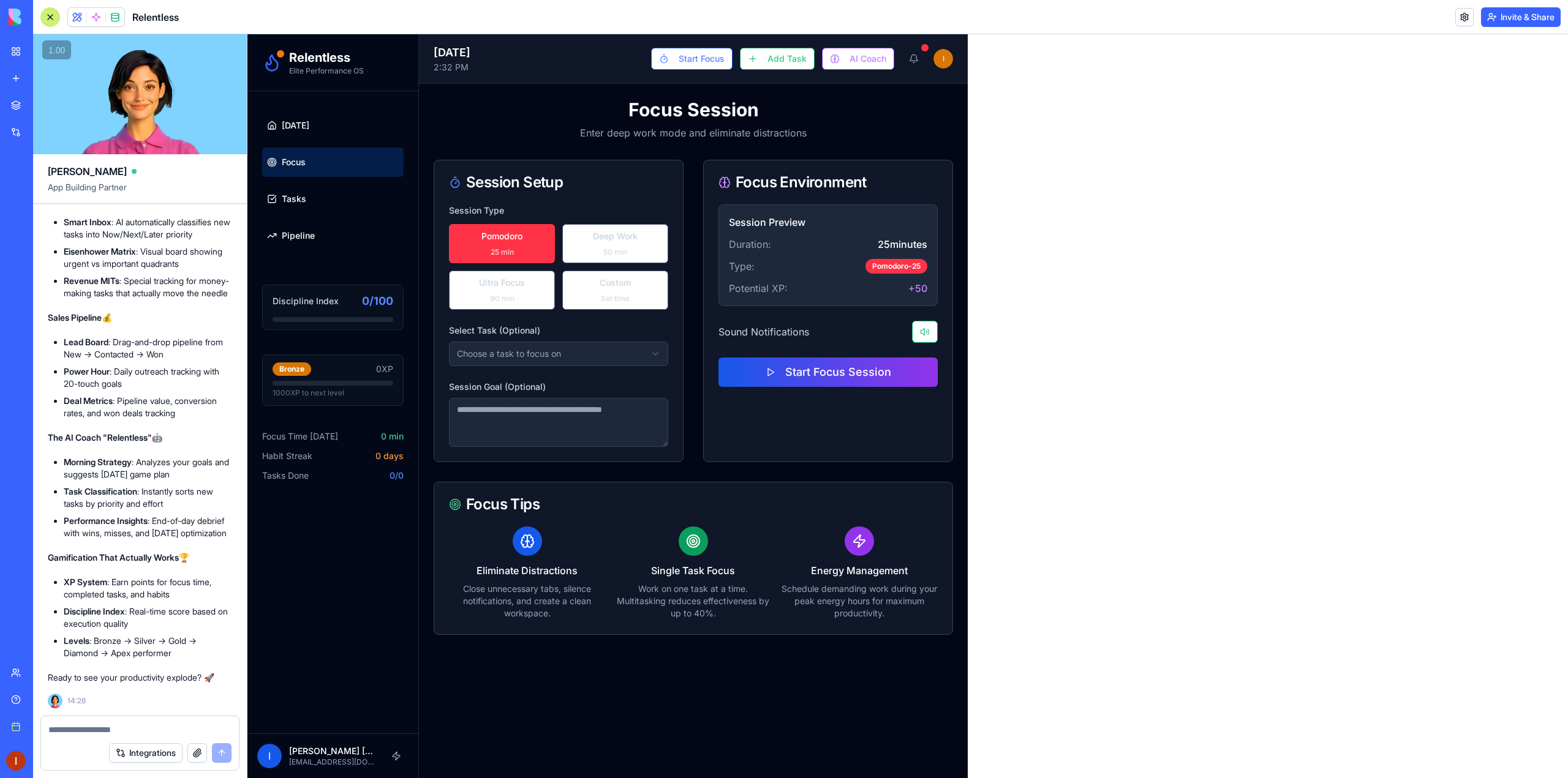
click at [149, 733] on textarea at bounding box center [139, 730] width 183 height 13
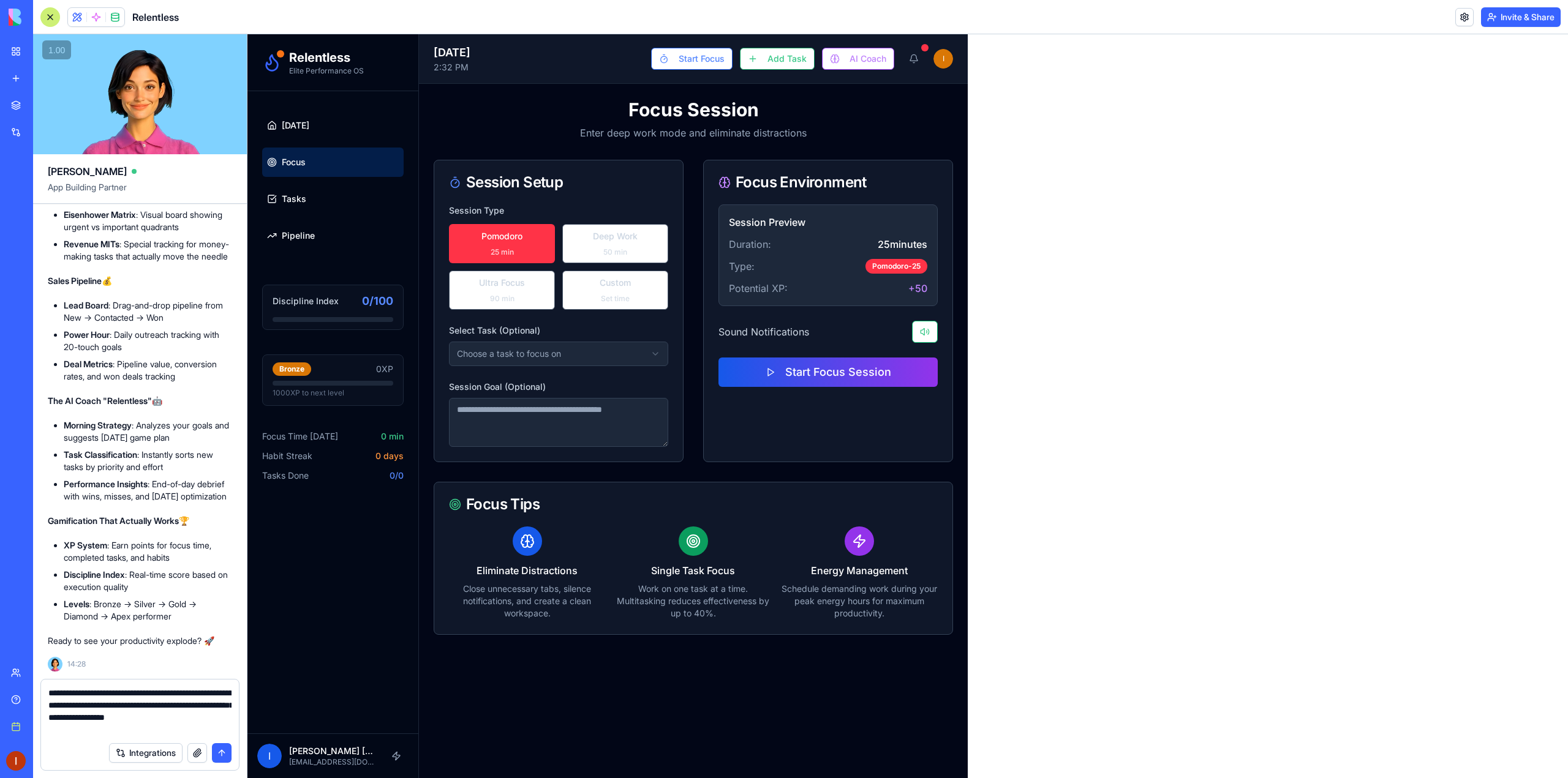
type textarea "**********"
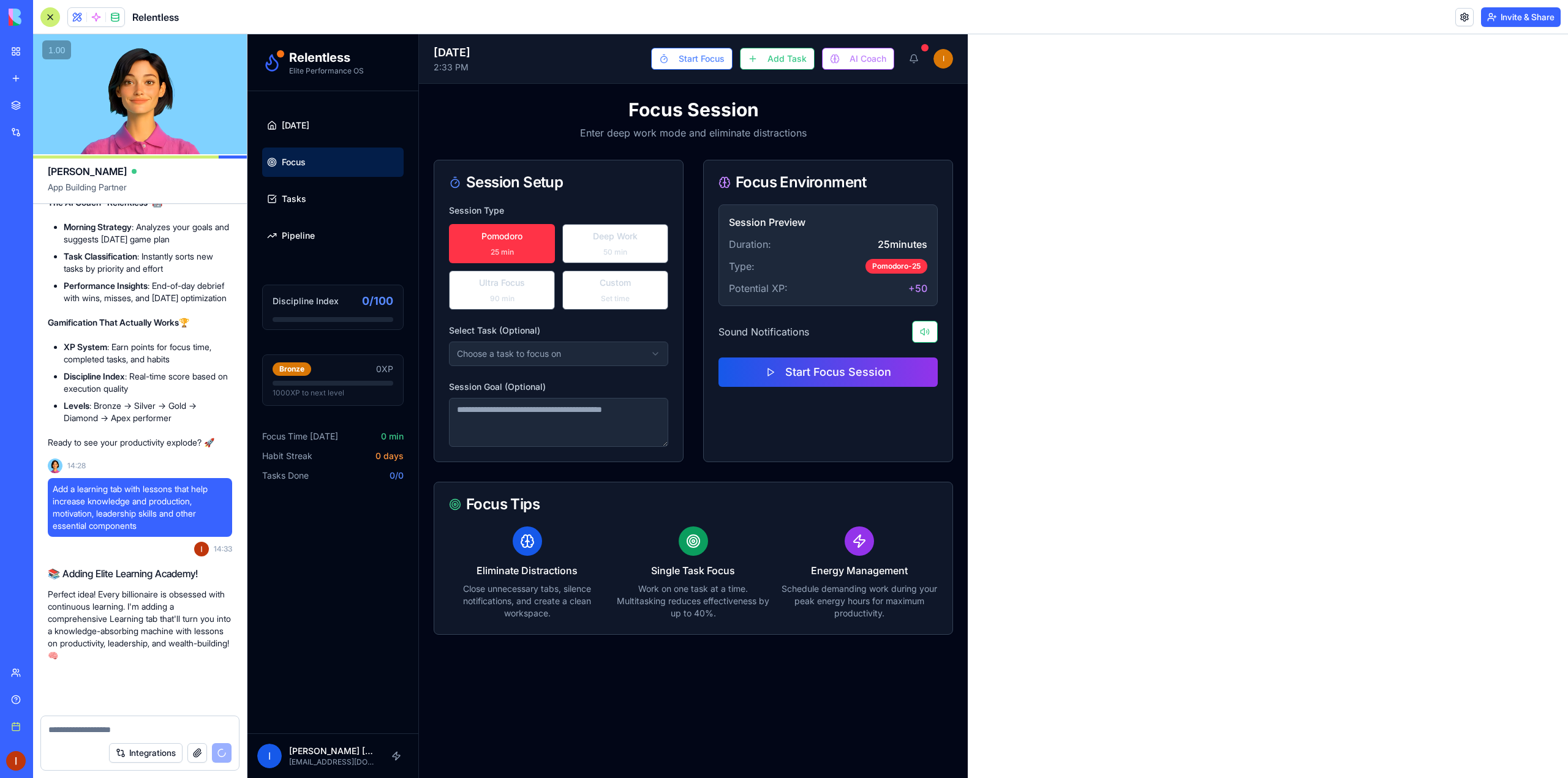
scroll to position [3108, 0]
click at [1504, 24] on button "Invite & Share" at bounding box center [1521, 17] width 80 height 20
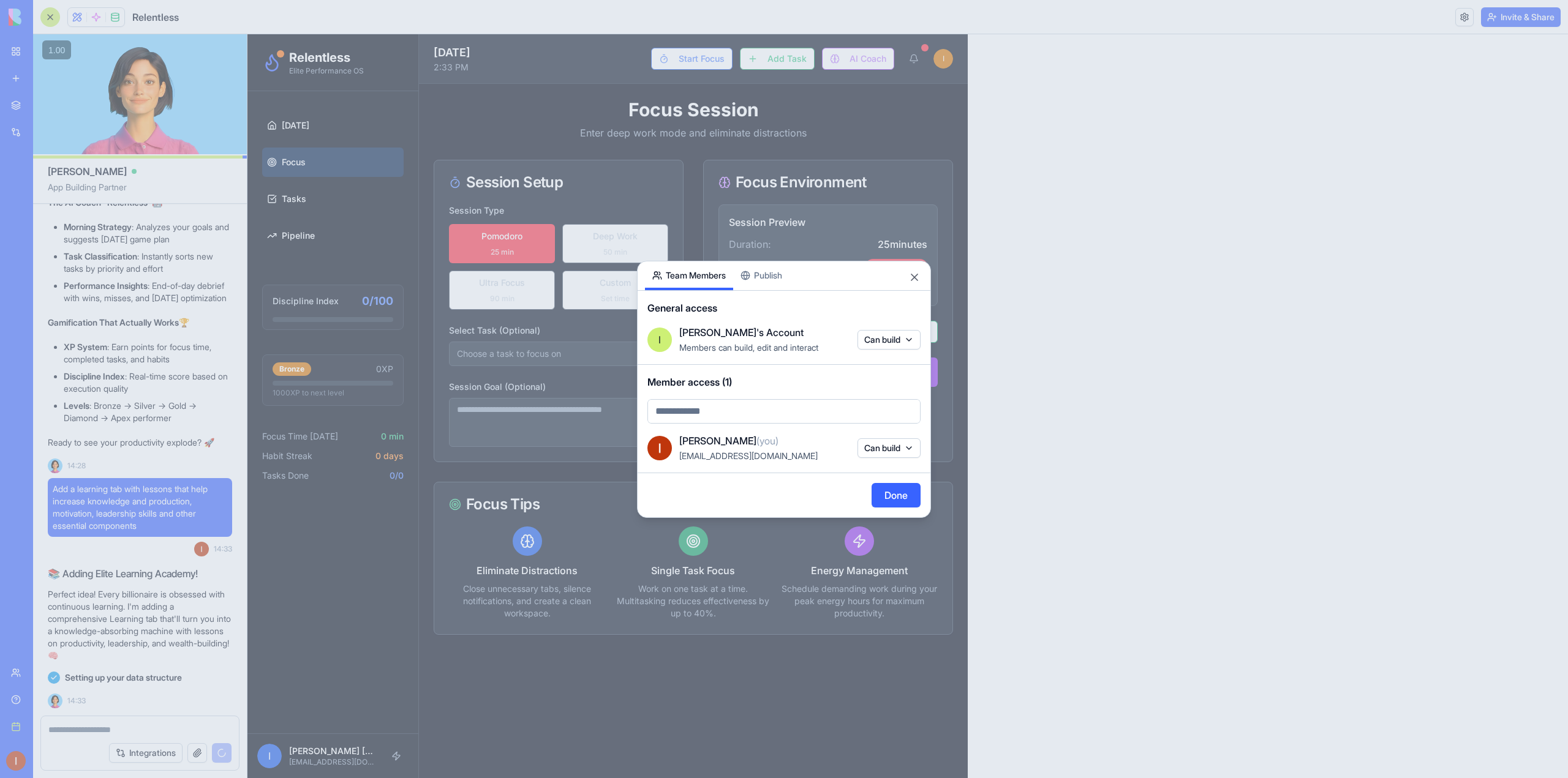
click at [718, 414] on body "BETA My workspace New app Marketplace Integrations Recent Cold Call Marketing P…" at bounding box center [784, 389] width 1568 height 778
click at [718, 414] on div at bounding box center [784, 389] width 1568 height 778
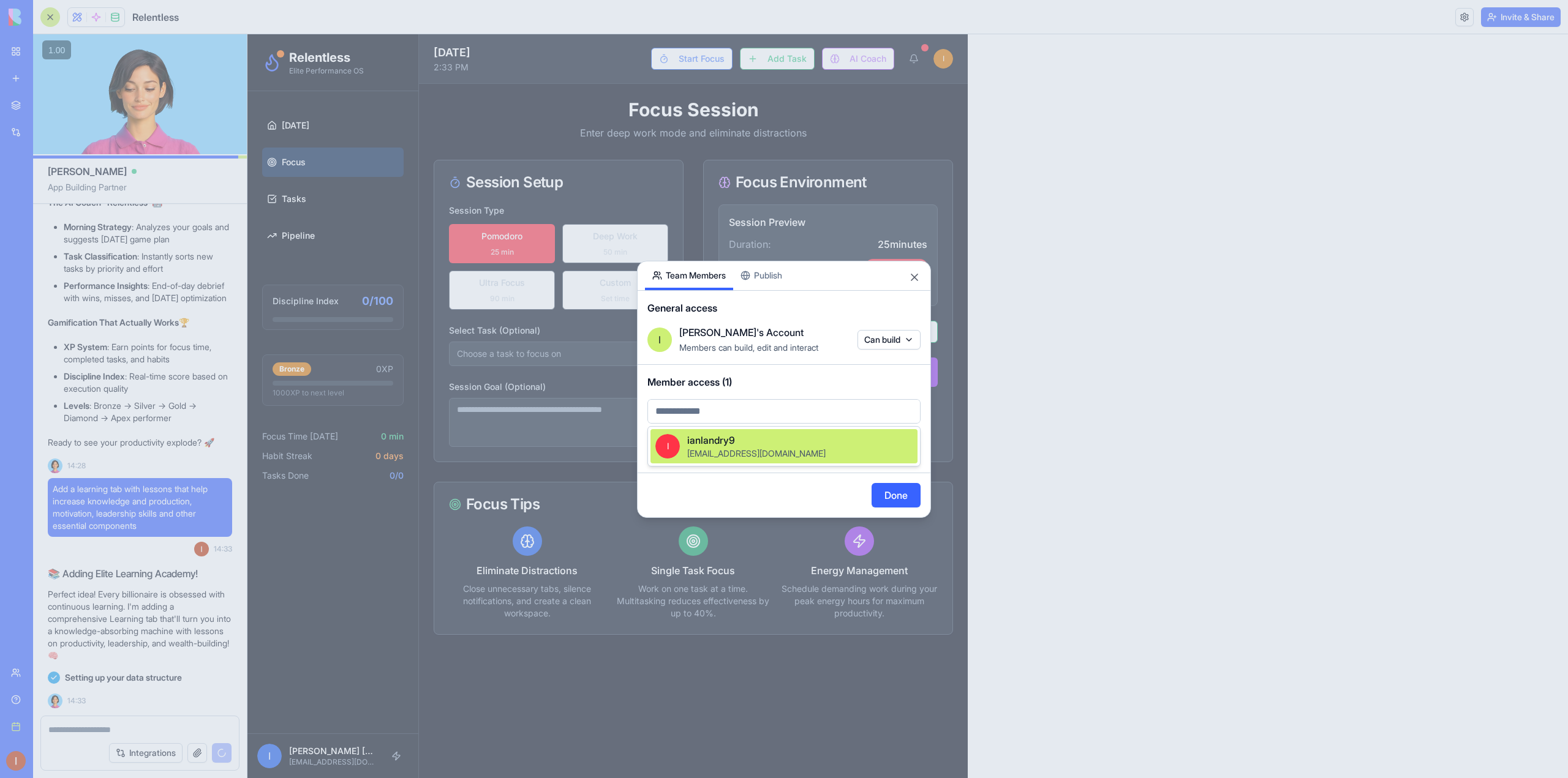
click at [718, 414] on body "BETA My workspace New app Marketplace Integrations Recent Cold Call Marketing P…" at bounding box center [784, 389] width 1568 height 778
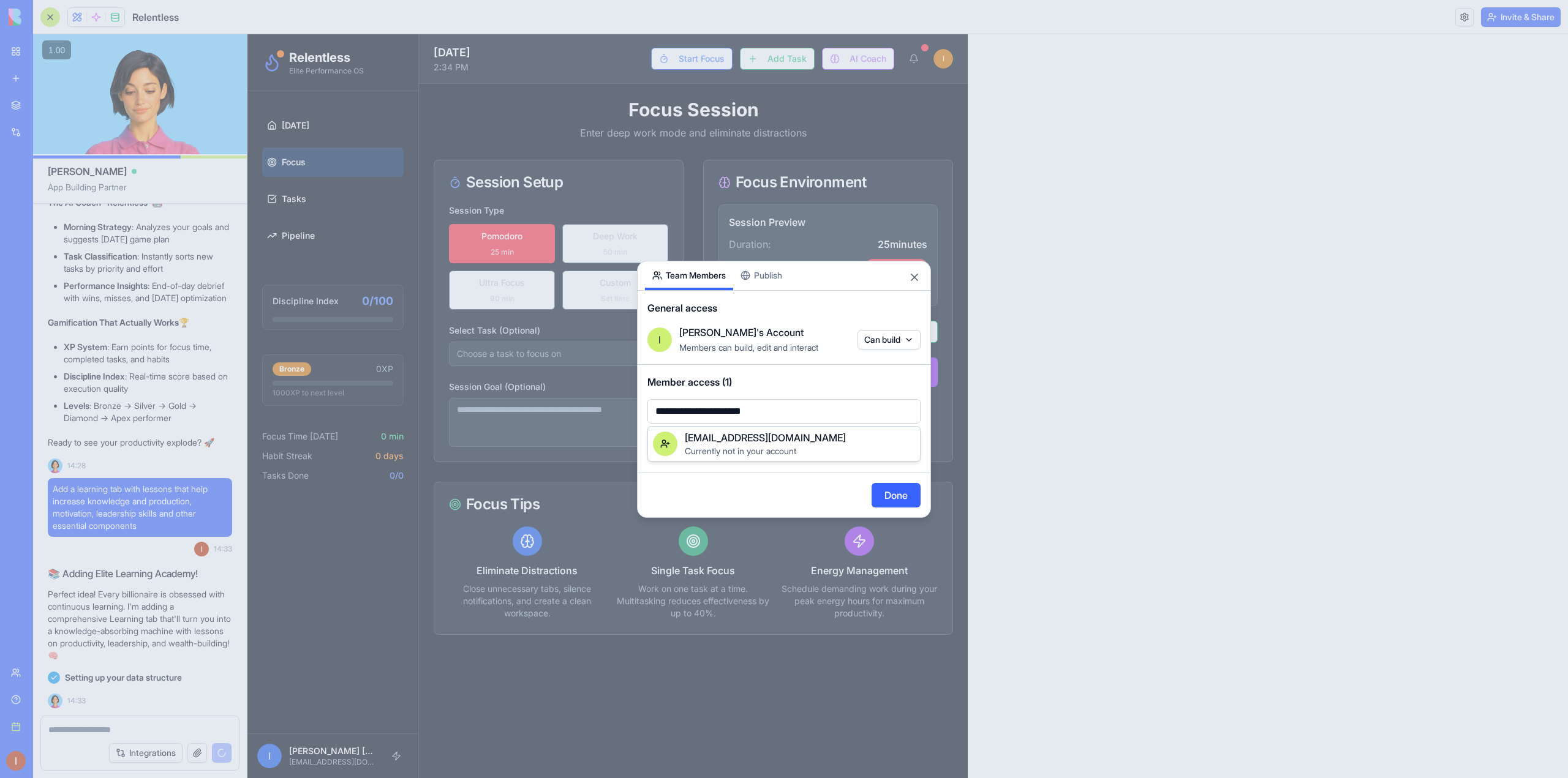
type input "**********"
click at [820, 444] on div "marc.landry2018@att.net" at bounding box center [800, 438] width 231 height 14
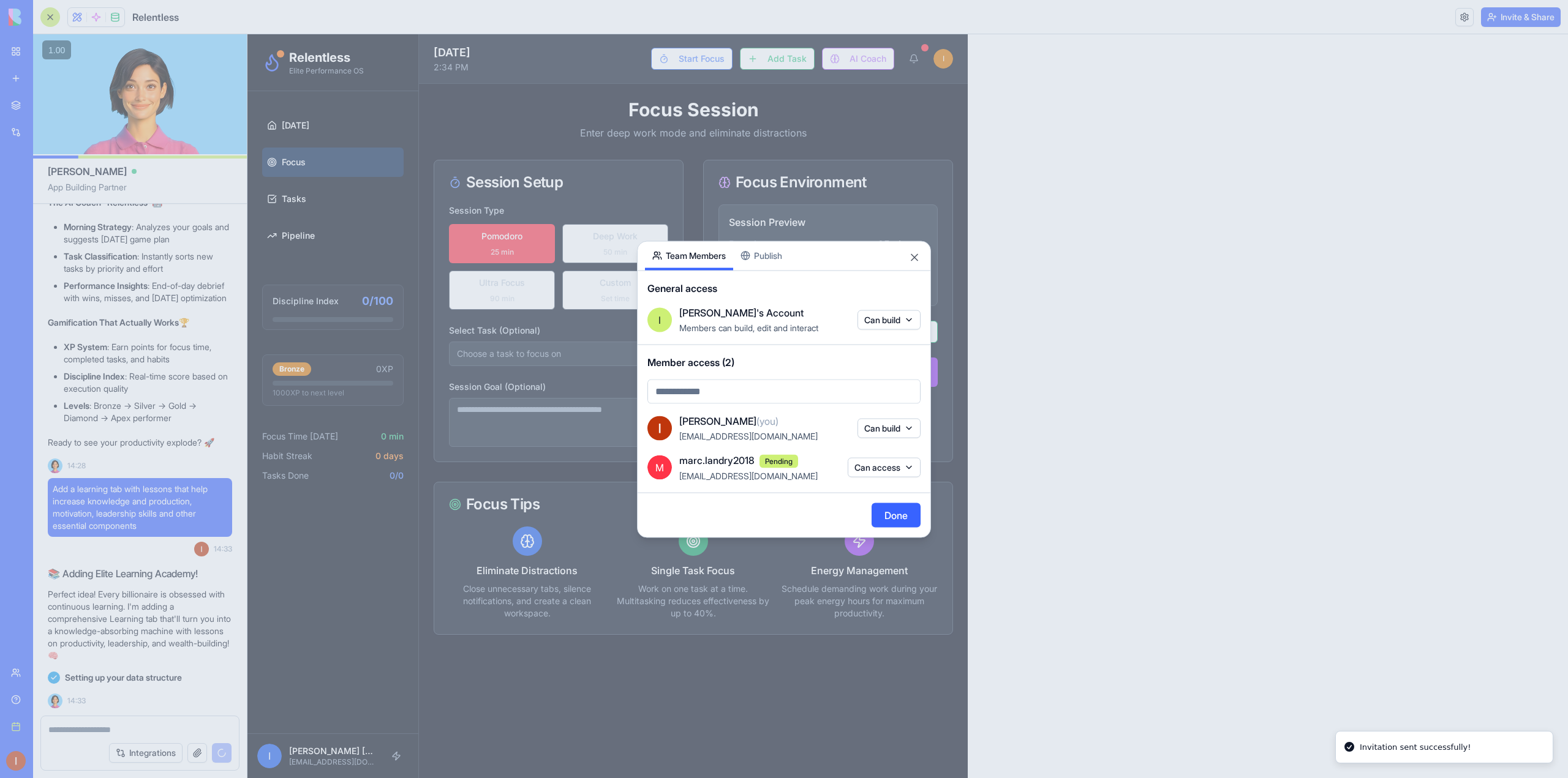
click at [889, 471] on button "Can access" at bounding box center [884, 468] width 73 height 20
click at [894, 493] on div "Can access" at bounding box center [883, 493] width 92 height 20
click at [820, 503] on div at bounding box center [784, 389] width 1568 height 778
click at [889, 518] on button "Done" at bounding box center [896, 515] width 49 height 24
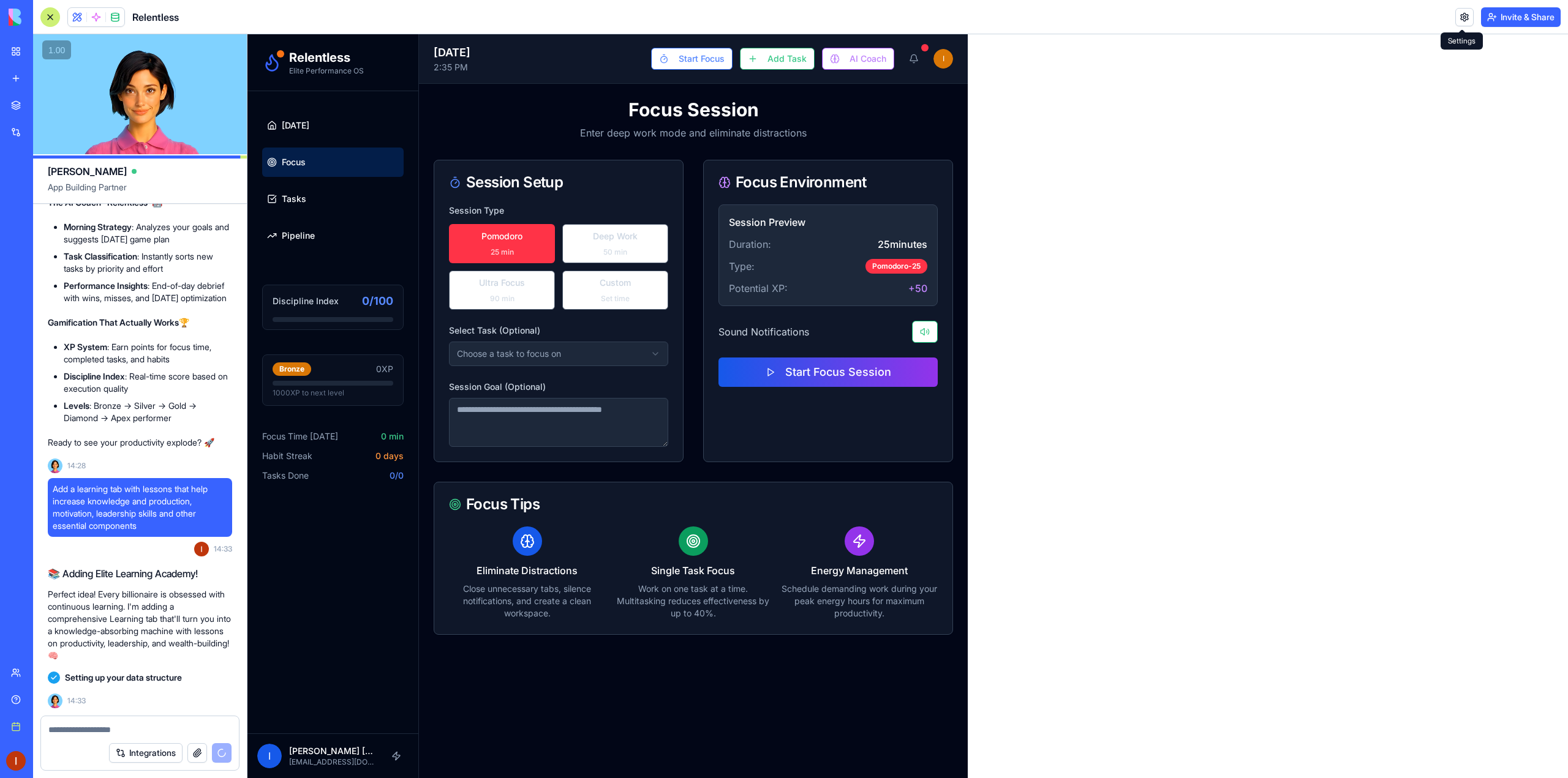
click at [1460, 21] on link at bounding box center [1464, 17] width 18 height 18
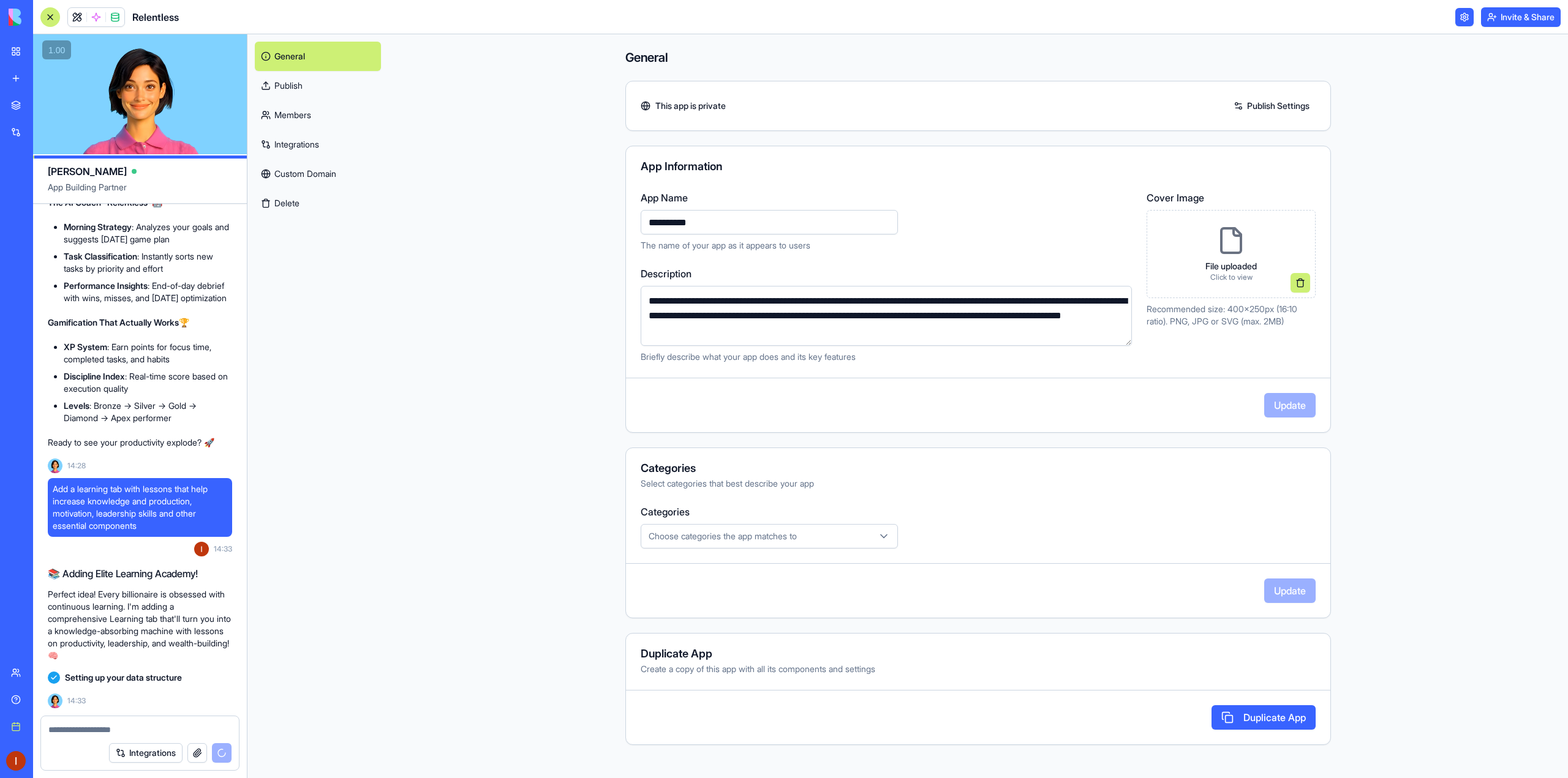
click at [293, 144] on link "Integrations" at bounding box center [318, 145] width 126 height 29
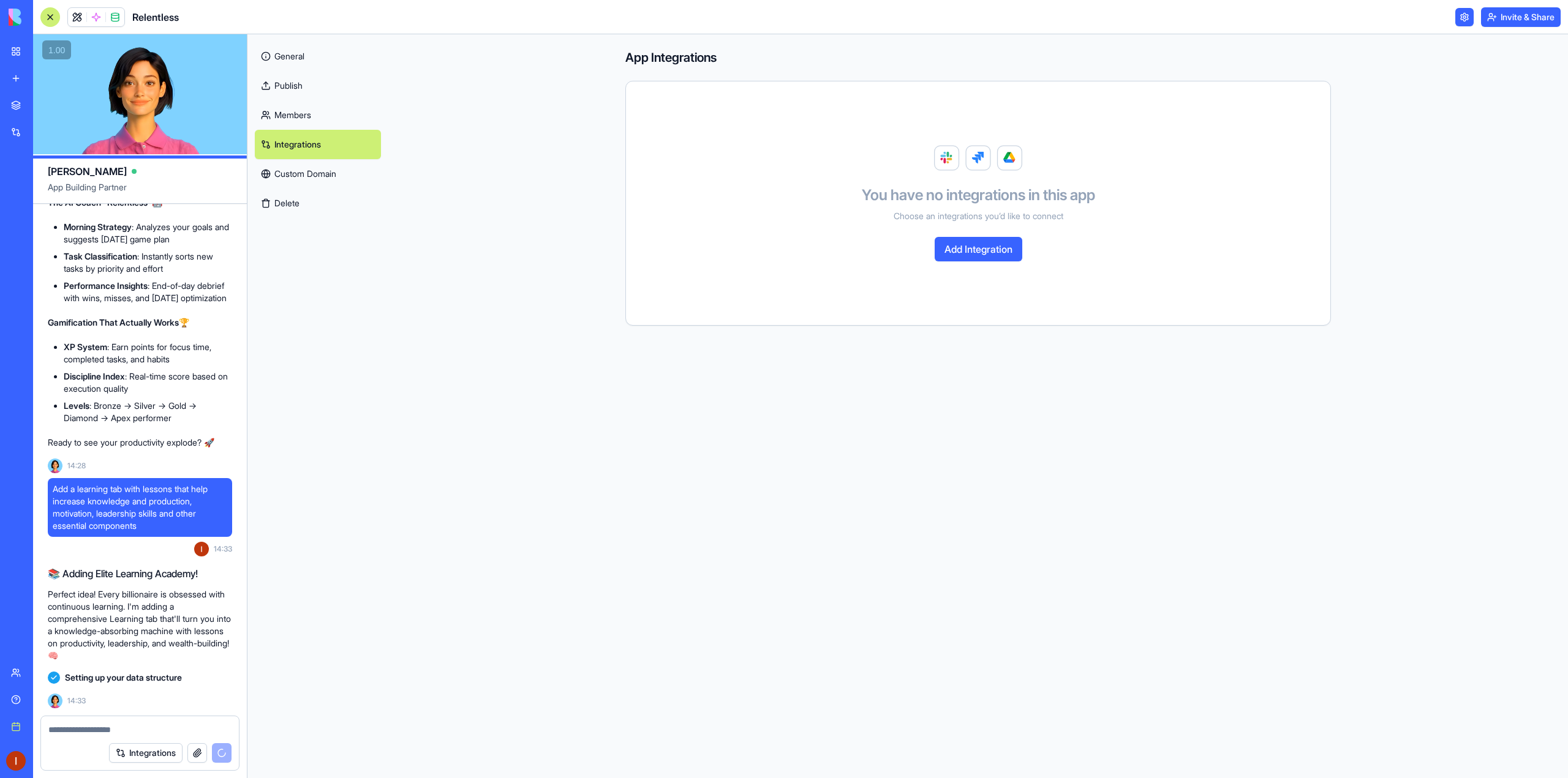
click at [984, 242] on button "Add Integration" at bounding box center [978, 249] width 88 height 24
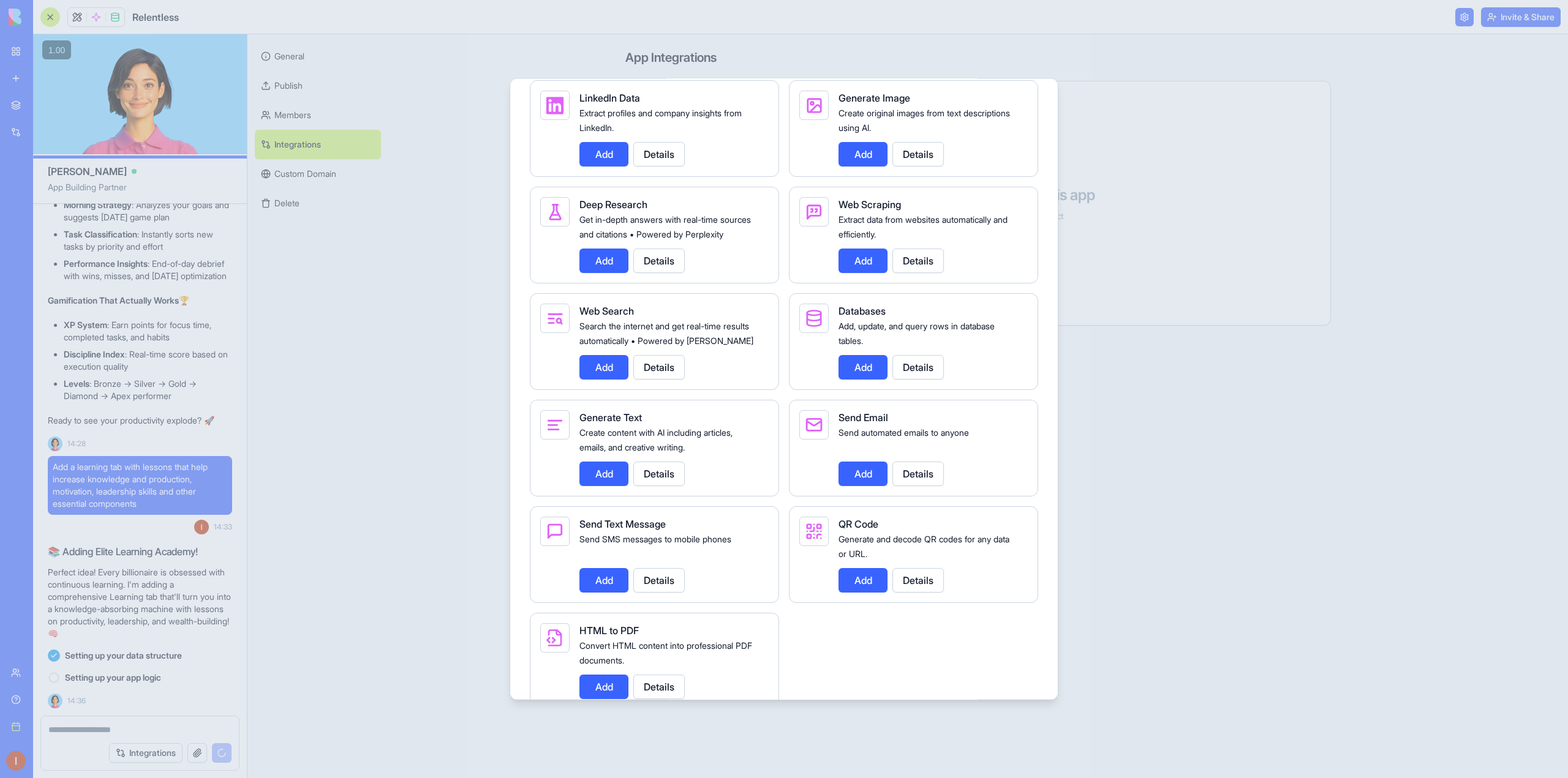
scroll to position [1528, 0]
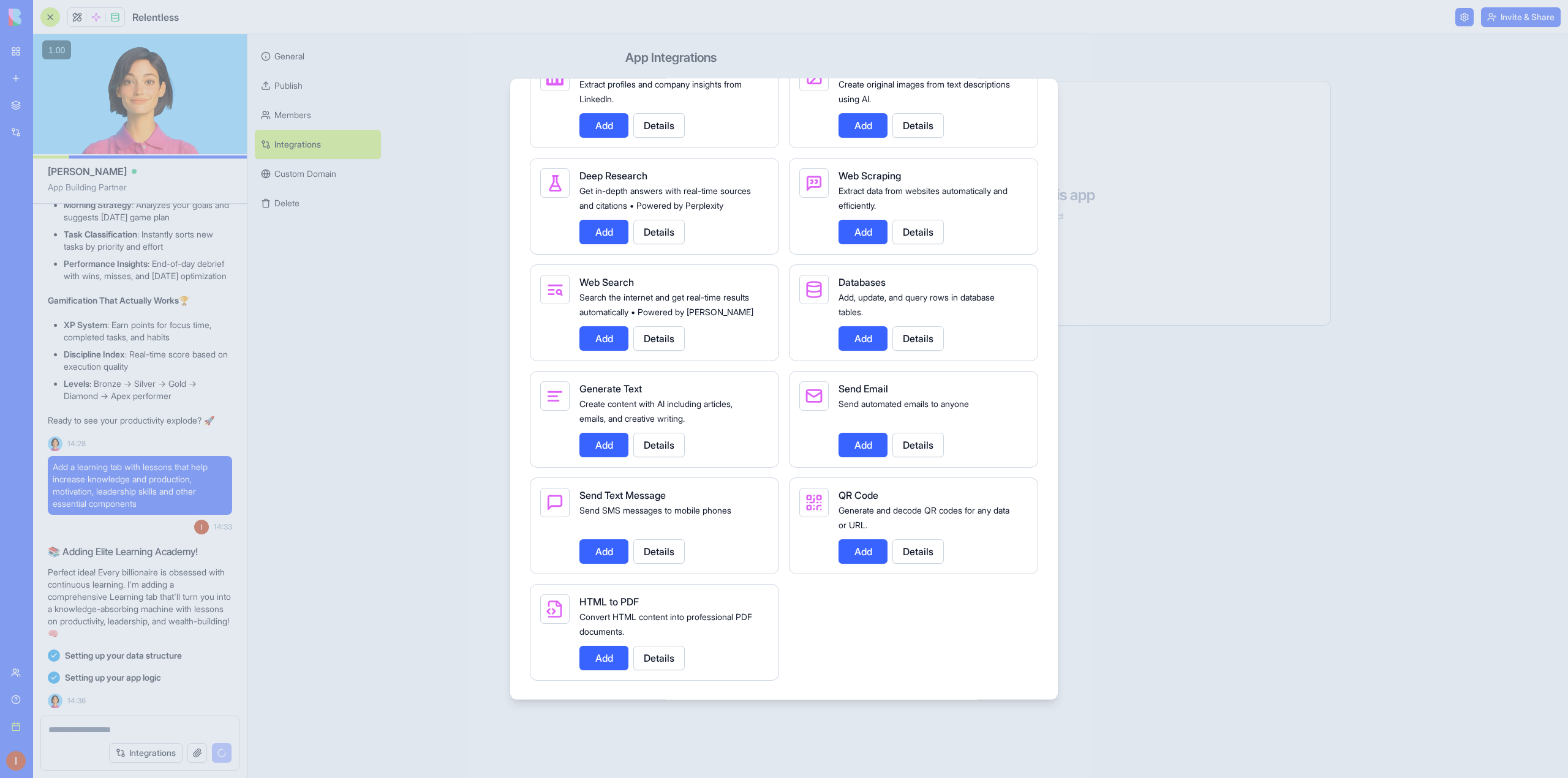
click at [433, 497] on div at bounding box center [784, 389] width 1568 height 778
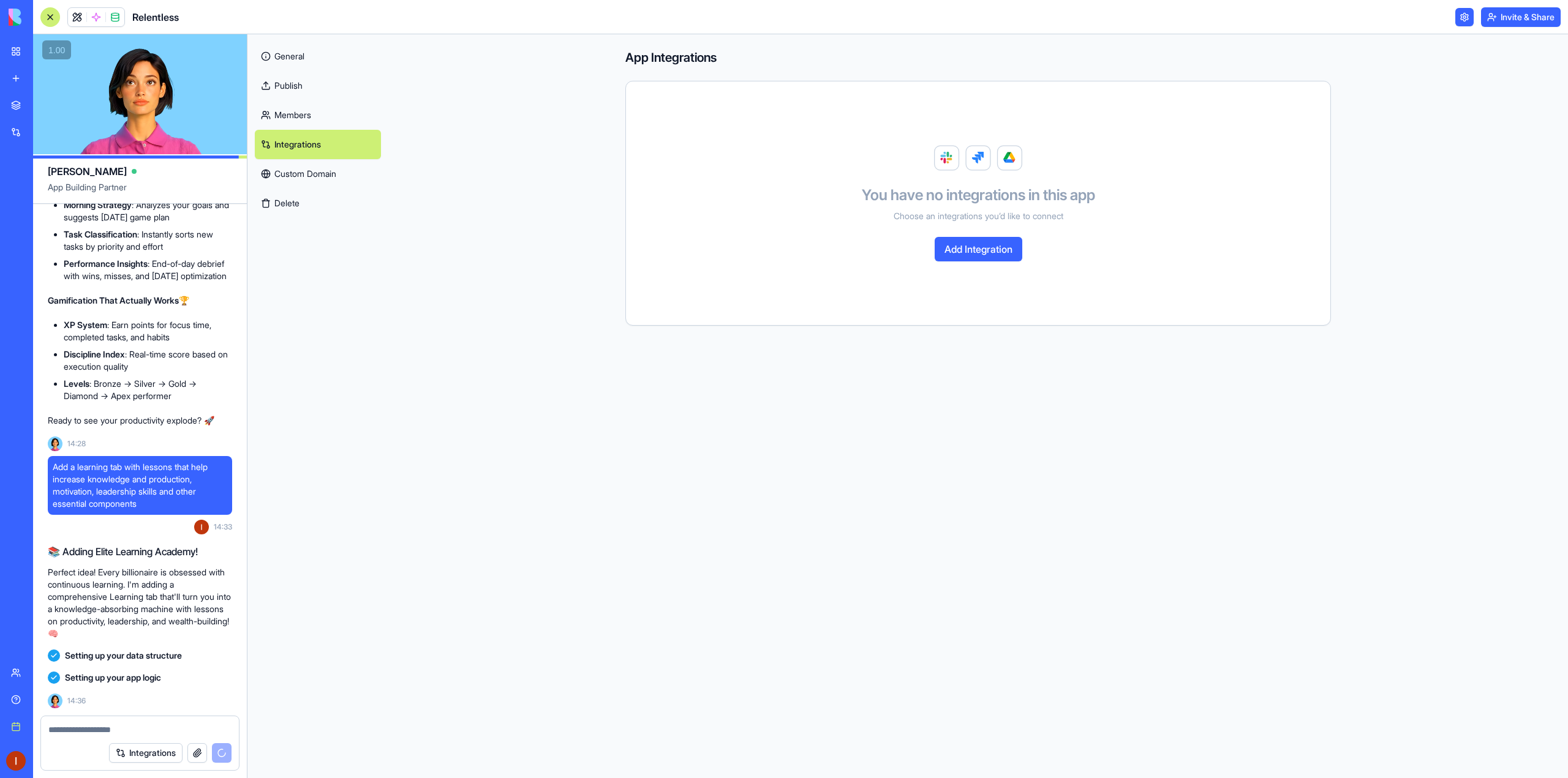
click at [48, 17] on div at bounding box center [51, 17] width 20 height 20
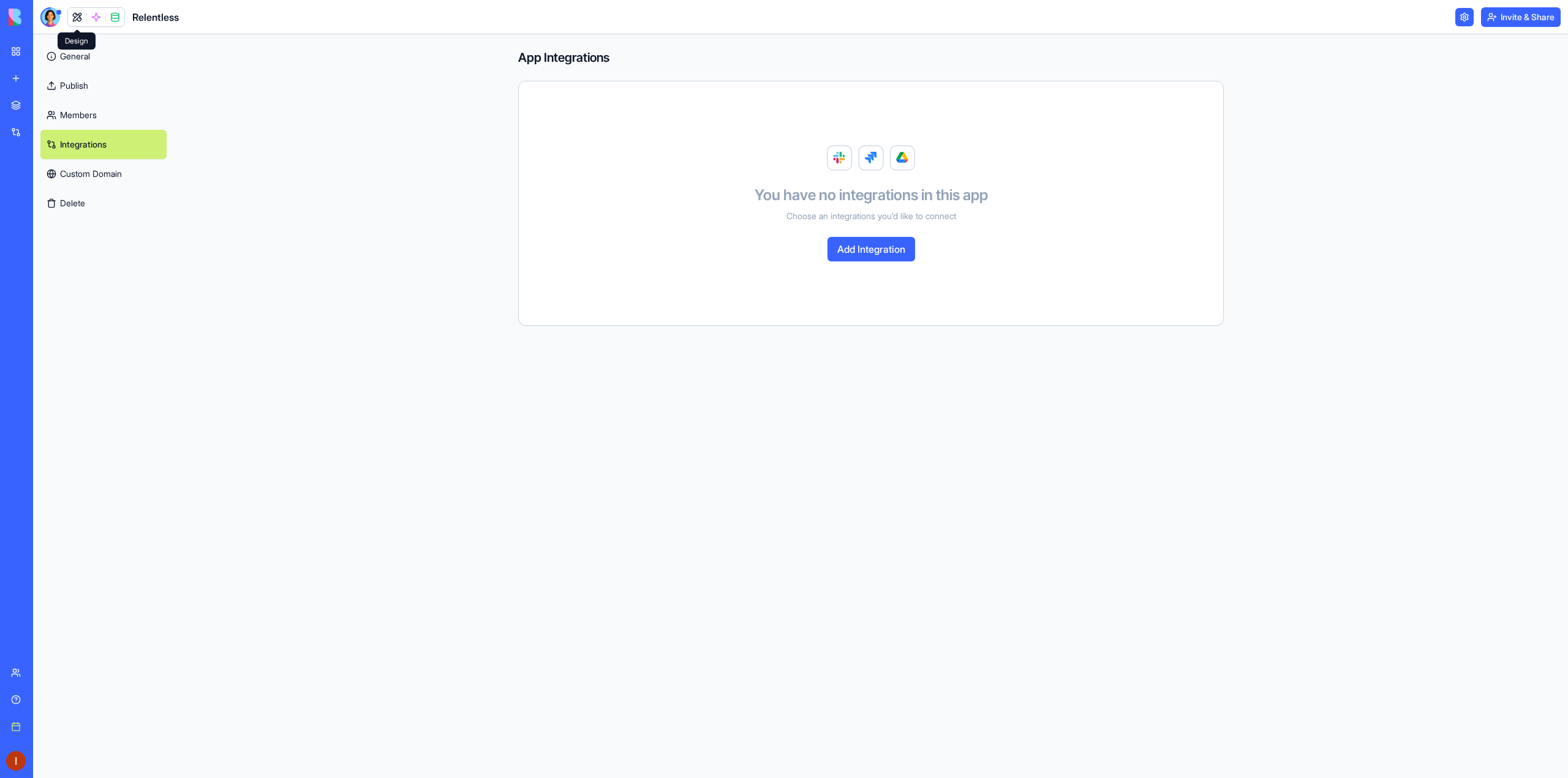
click at [77, 22] on link at bounding box center [77, 17] width 18 height 18
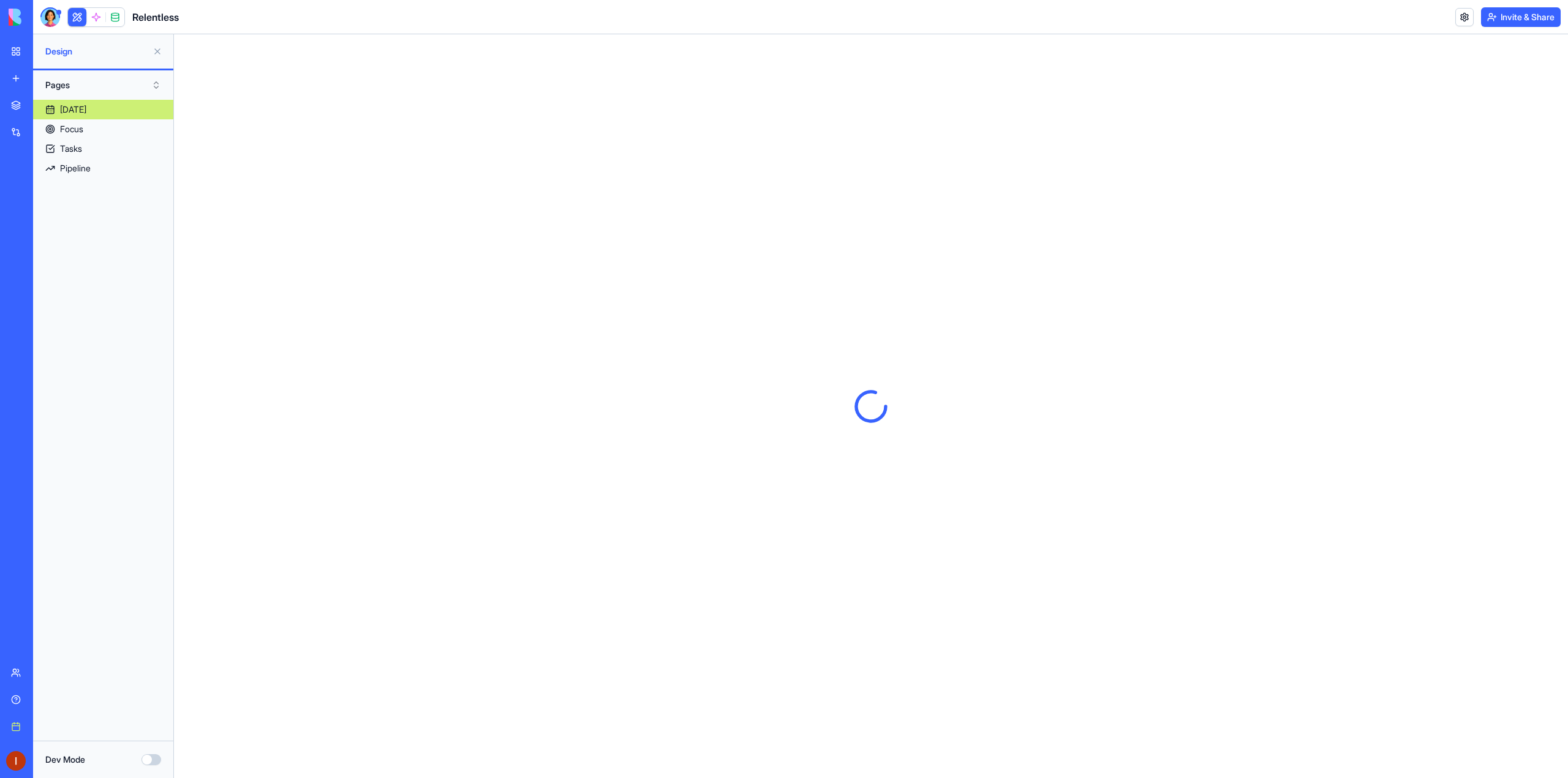
click at [154, 53] on button at bounding box center [157, 52] width 20 height 20
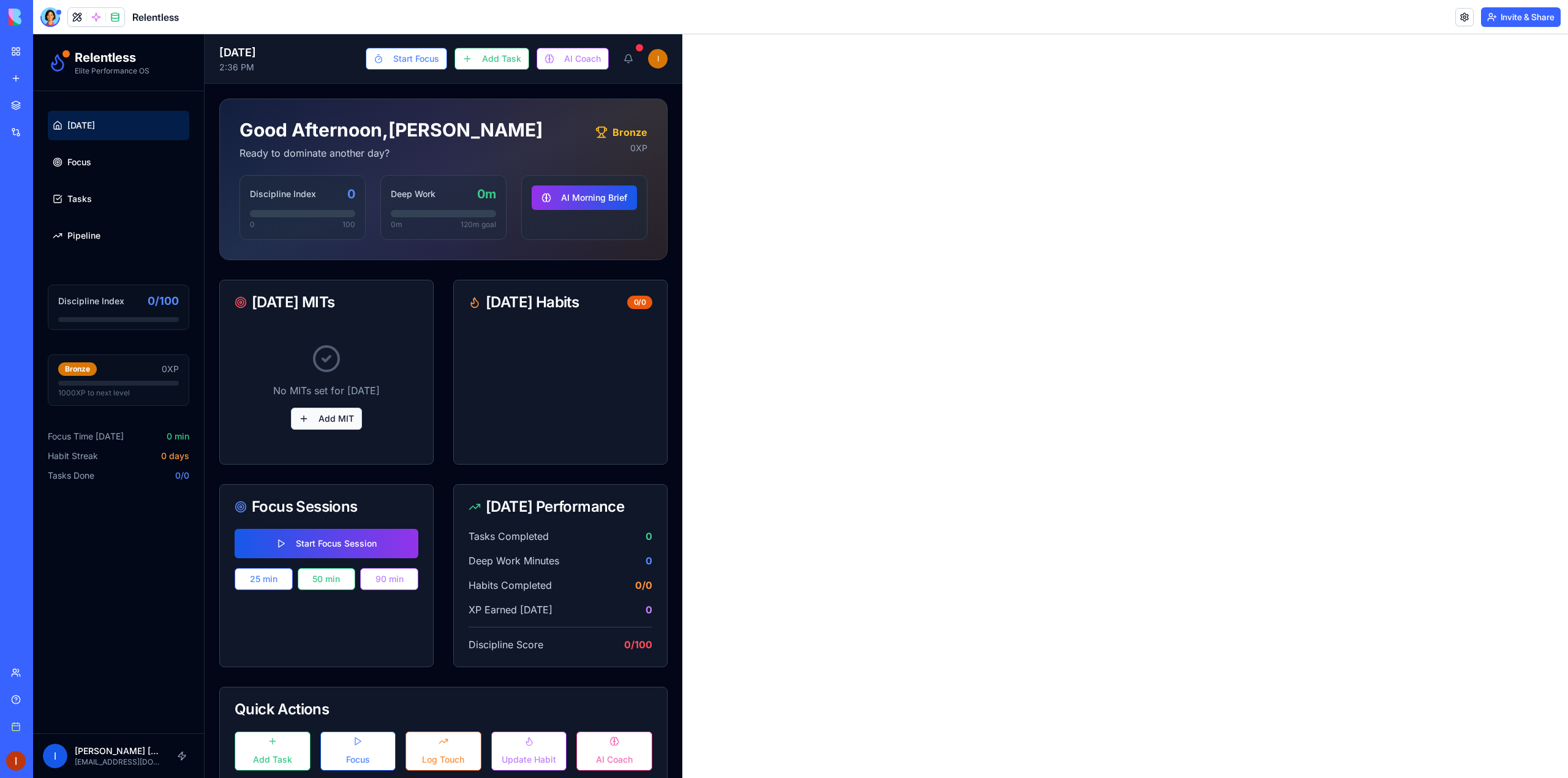
click at [316, 423] on button "Add MIT" at bounding box center [327, 419] width 71 height 22
click at [337, 419] on button "Add MIT" at bounding box center [327, 419] width 71 height 22
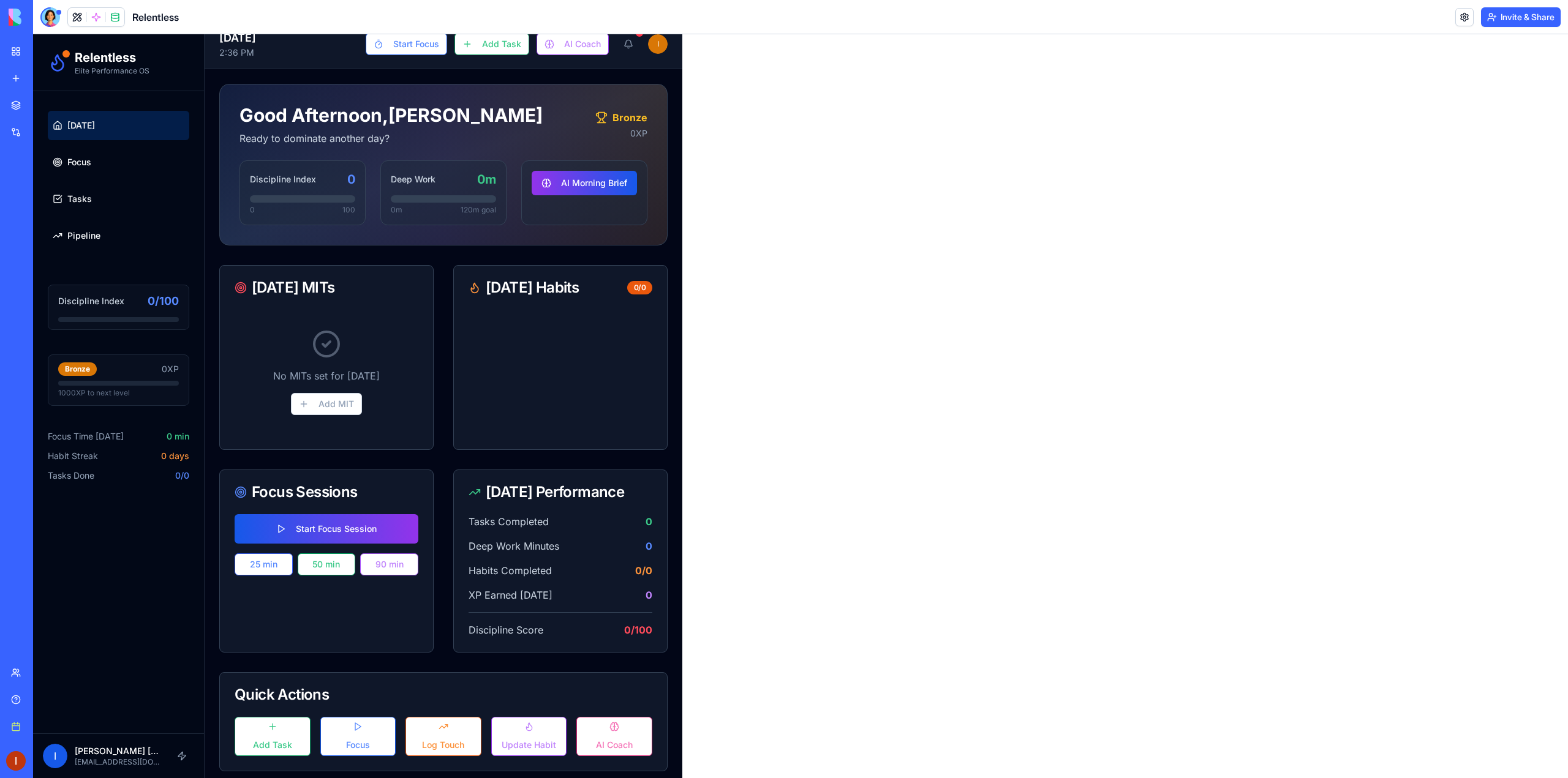
scroll to position [23, 0]
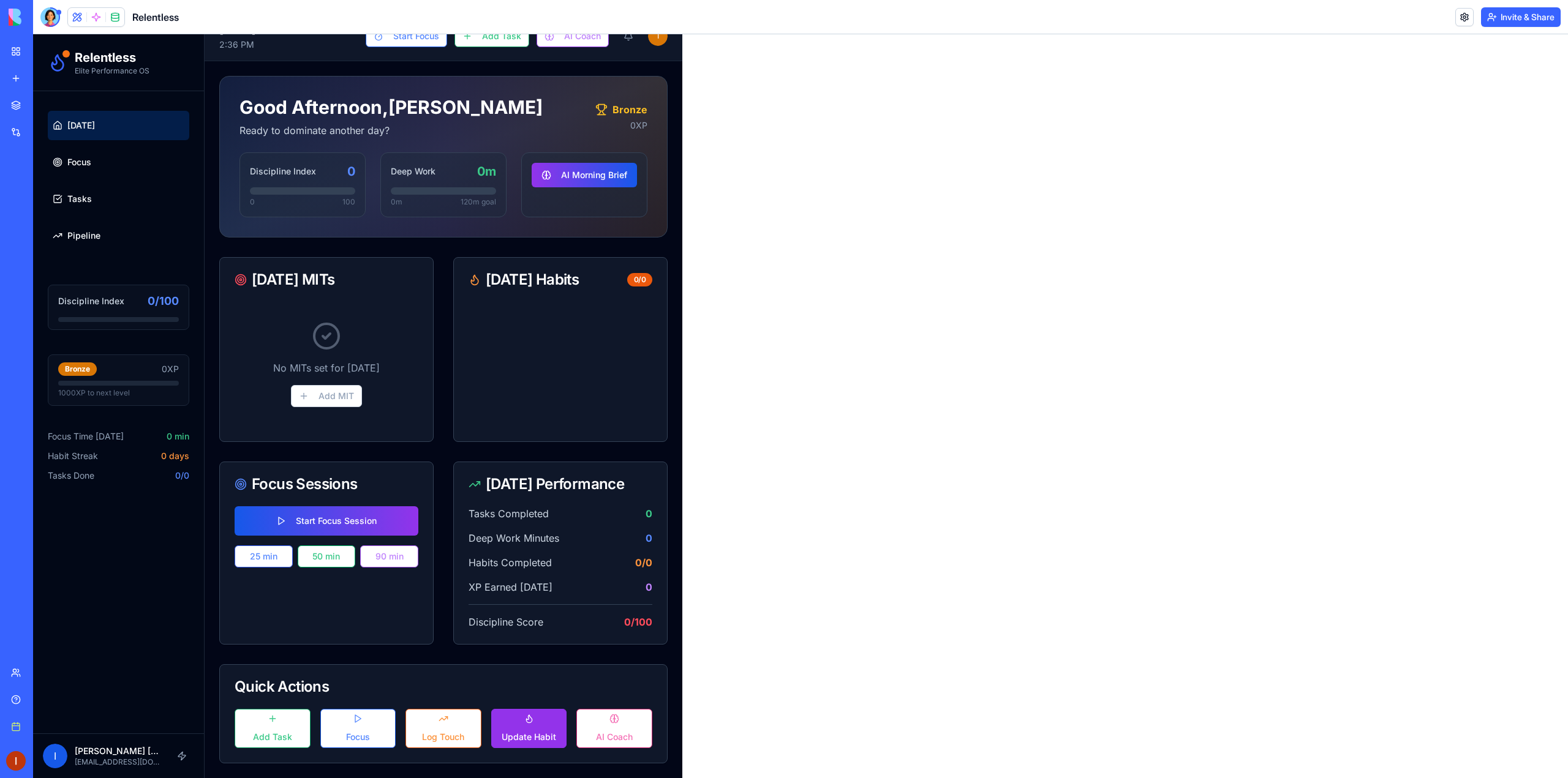
click at [525, 723] on button "Update Habit" at bounding box center [529, 728] width 76 height 39
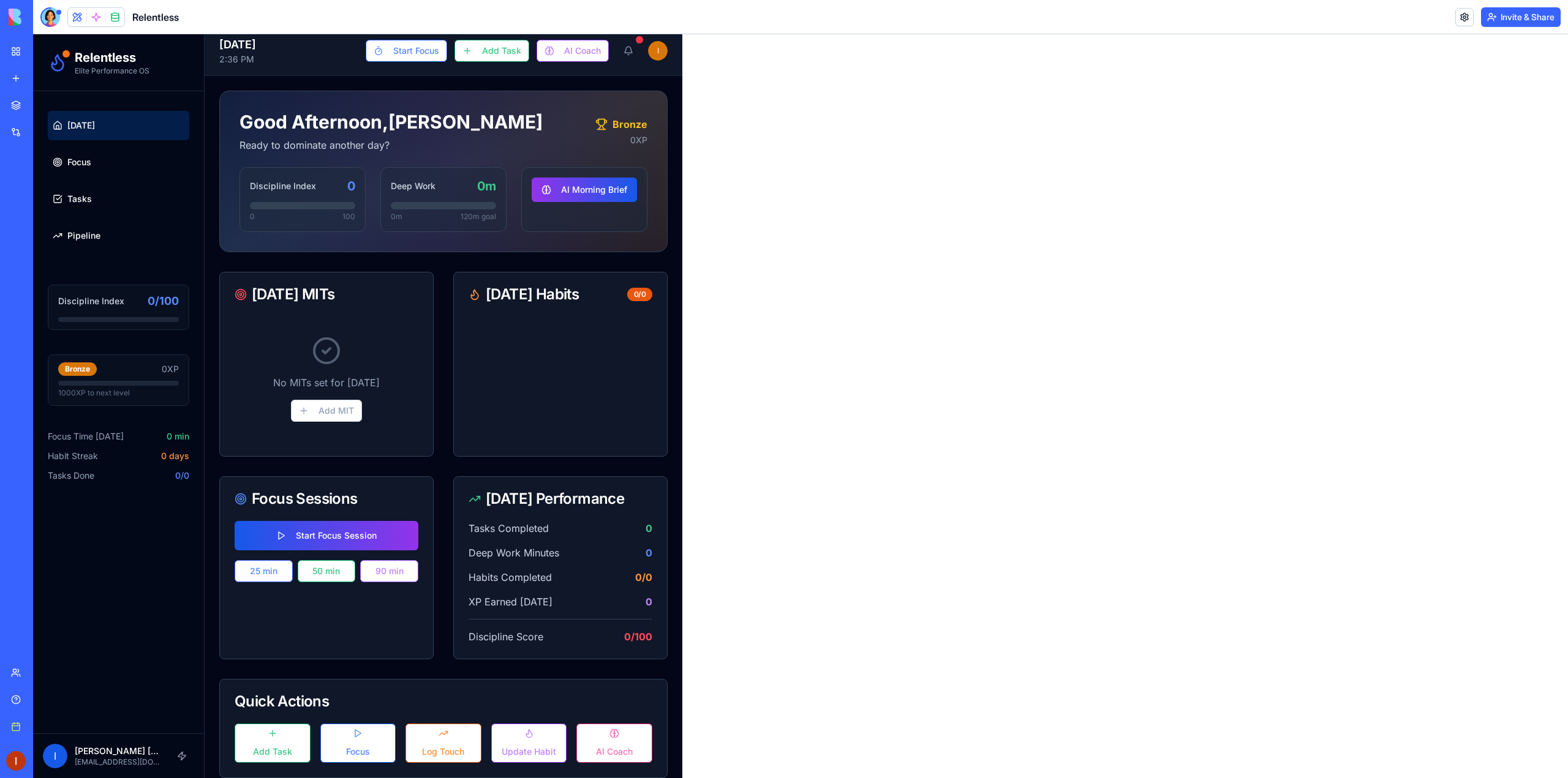
scroll to position [0, 0]
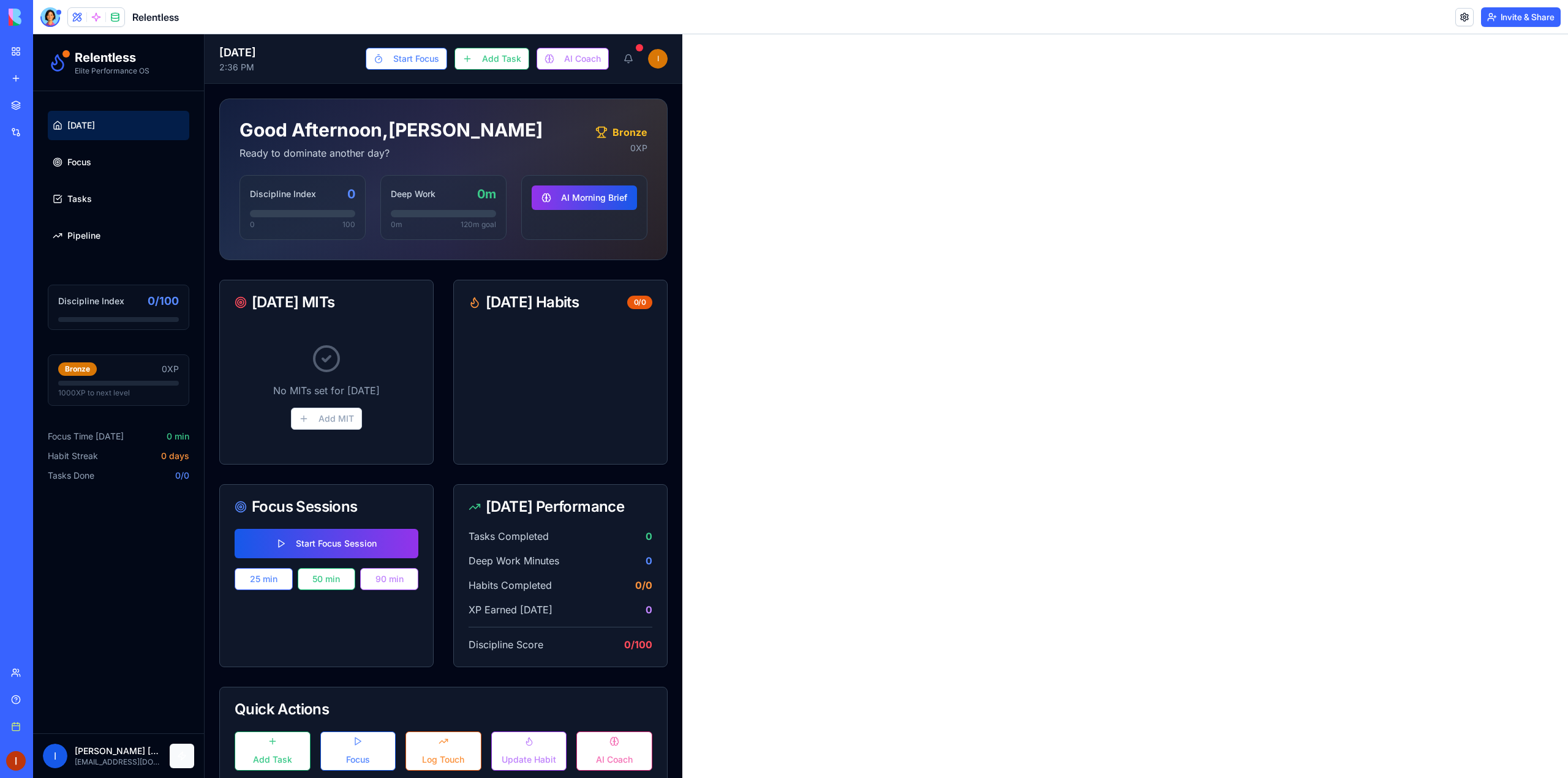
click at [183, 755] on button at bounding box center [182, 755] width 24 height 24
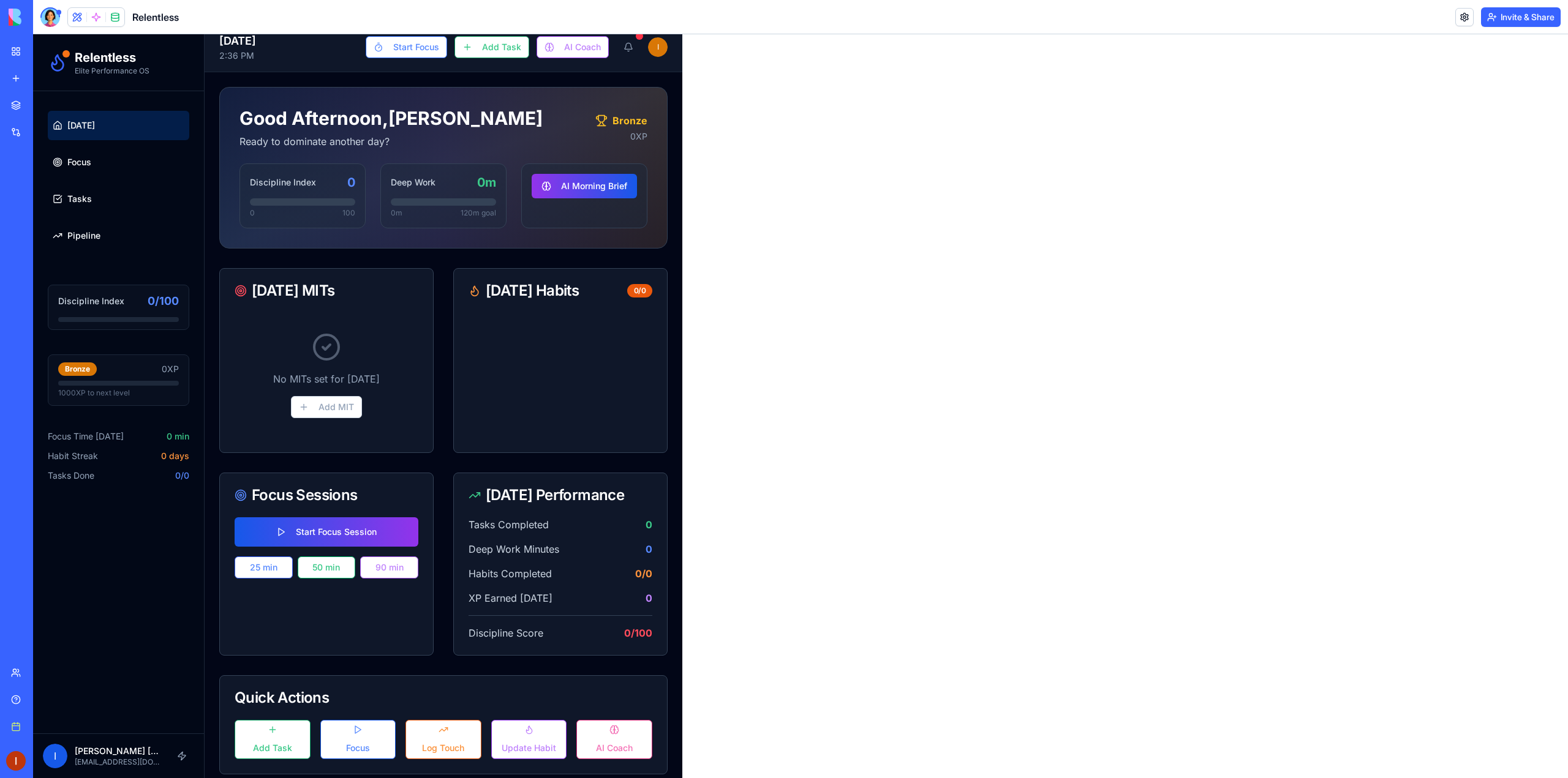
scroll to position [23, 0]
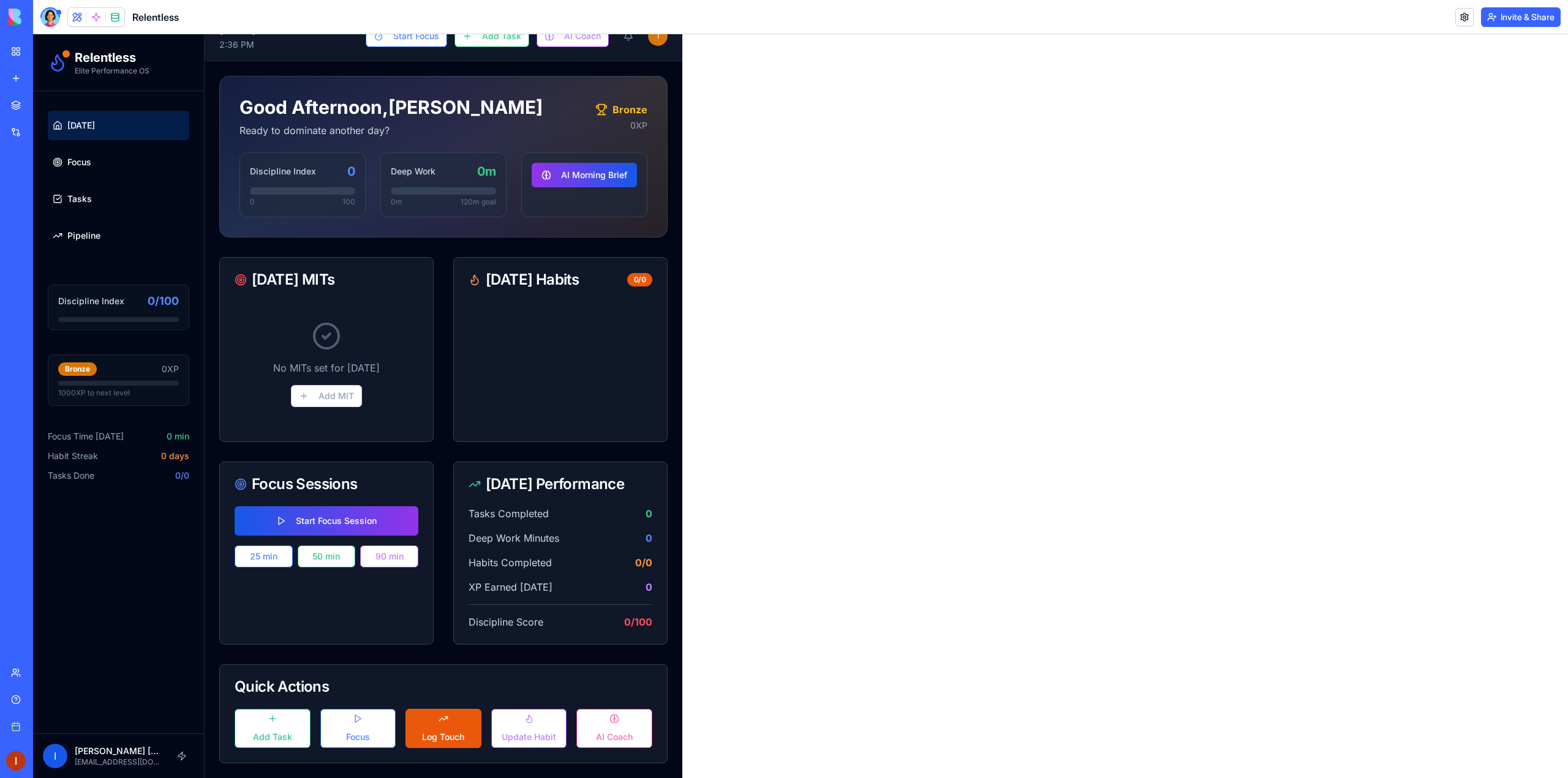
click at [450, 728] on button "Log Touch" at bounding box center [443, 728] width 76 height 39
click at [49, 24] on div at bounding box center [51, 17] width 20 height 20
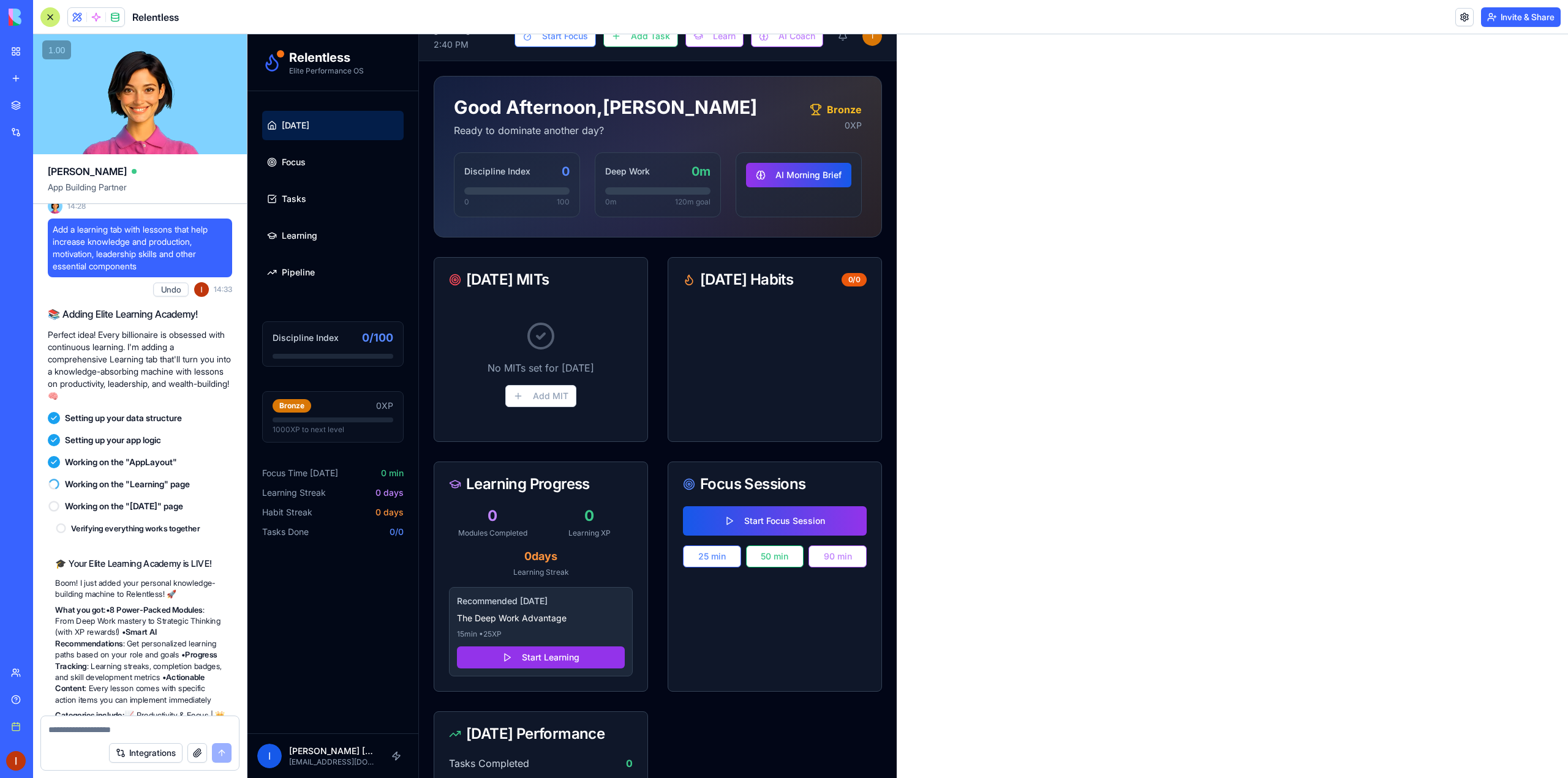
scroll to position [3552, 0]
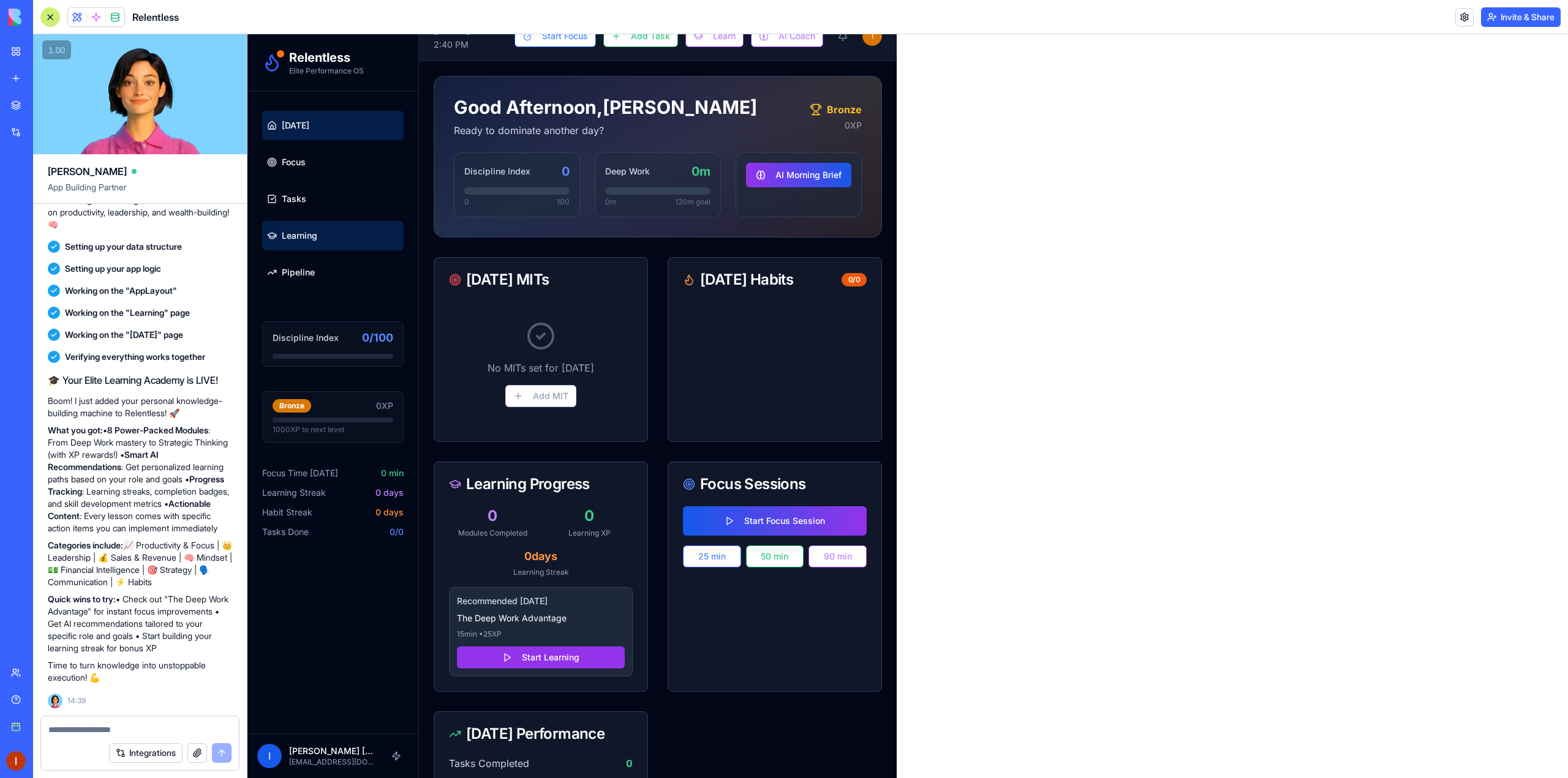
click at [337, 236] on link "Learning" at bounding box center [333, 235] width 141 height 29
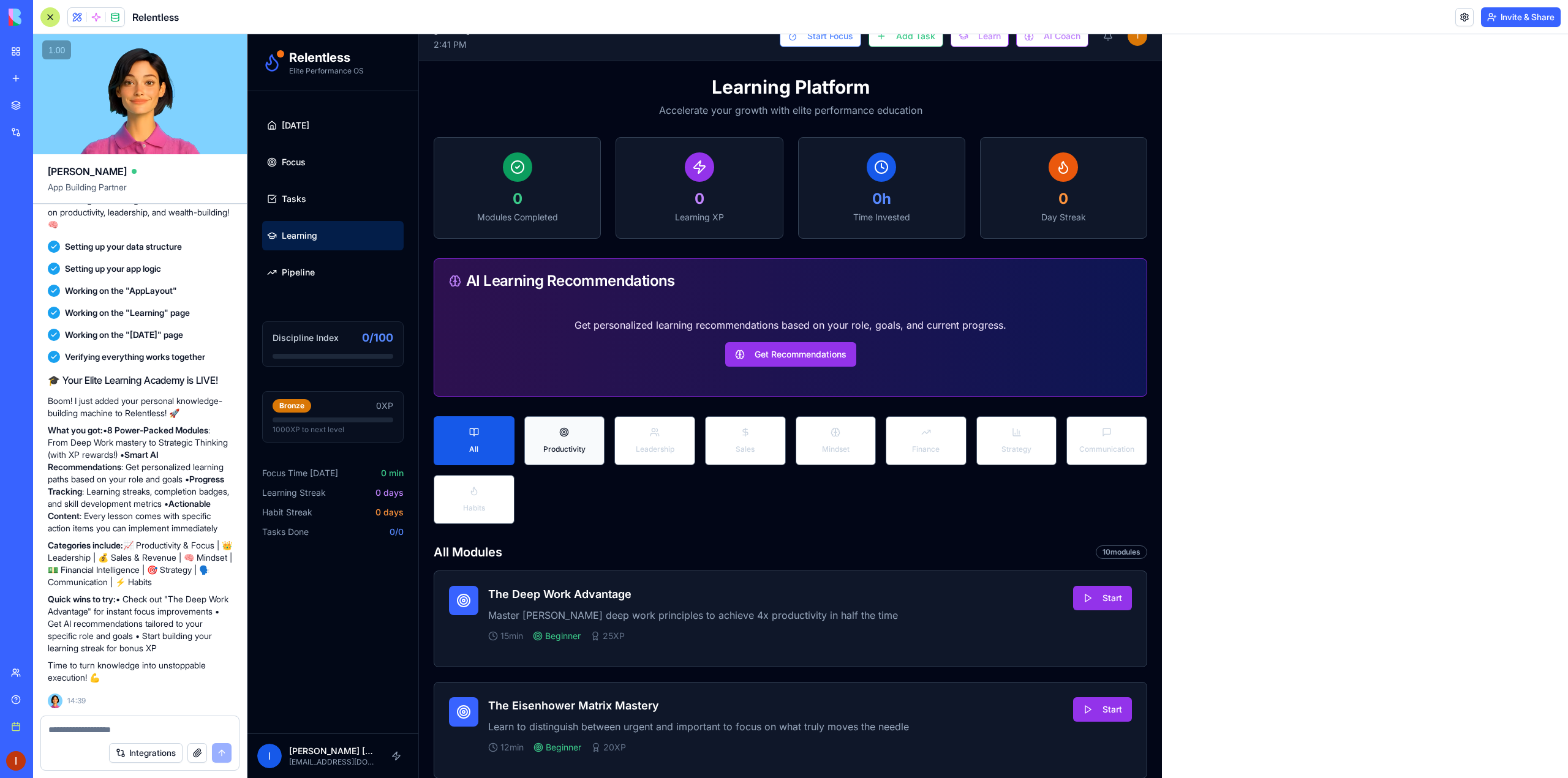
click at [556, 446] on span "Productivity" at bounding box center [564, 449] width 43 height 10
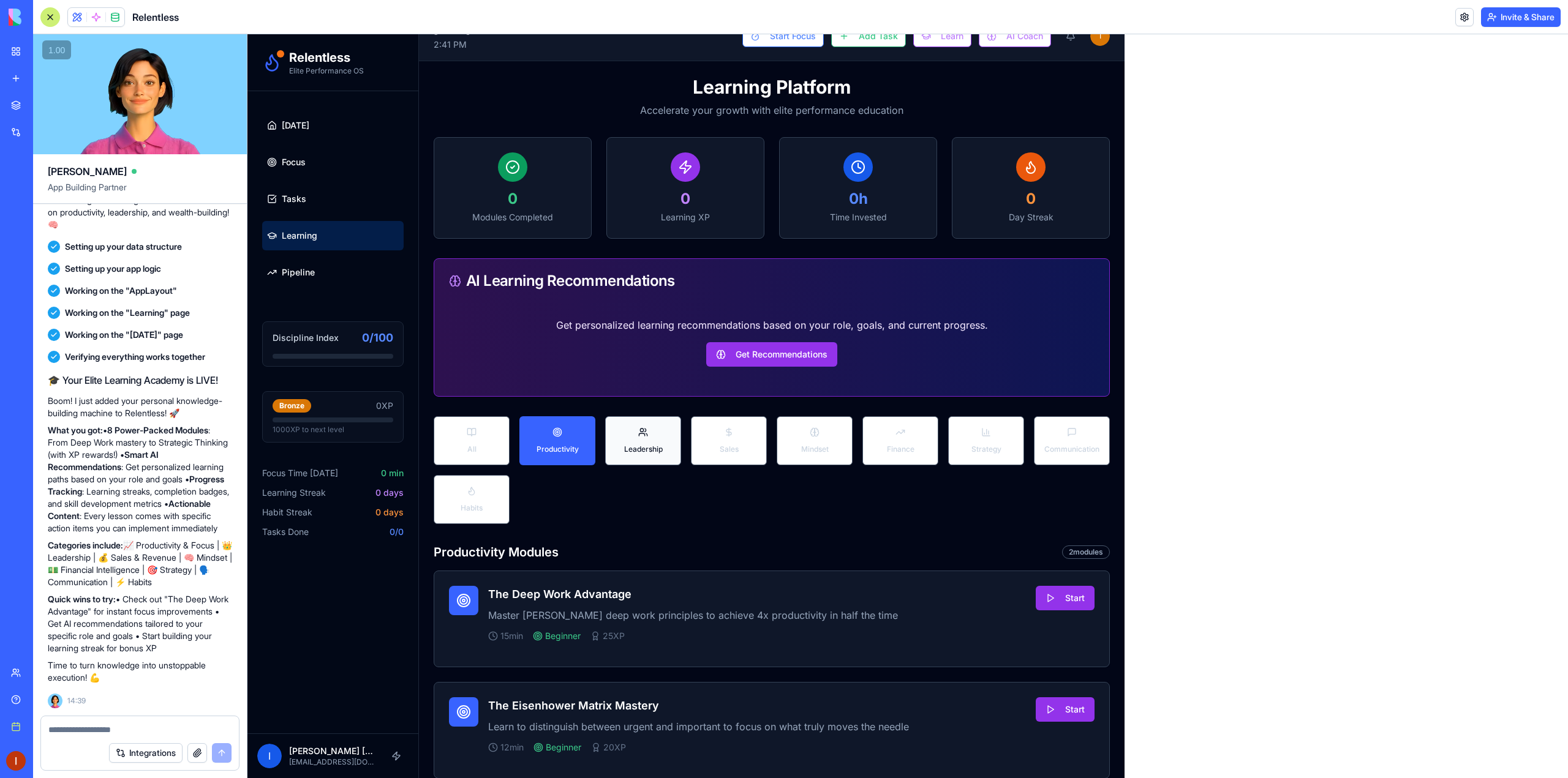
click at [667, 441] on button "Leadership" at bounding box center [643, 441] width 76 height 49
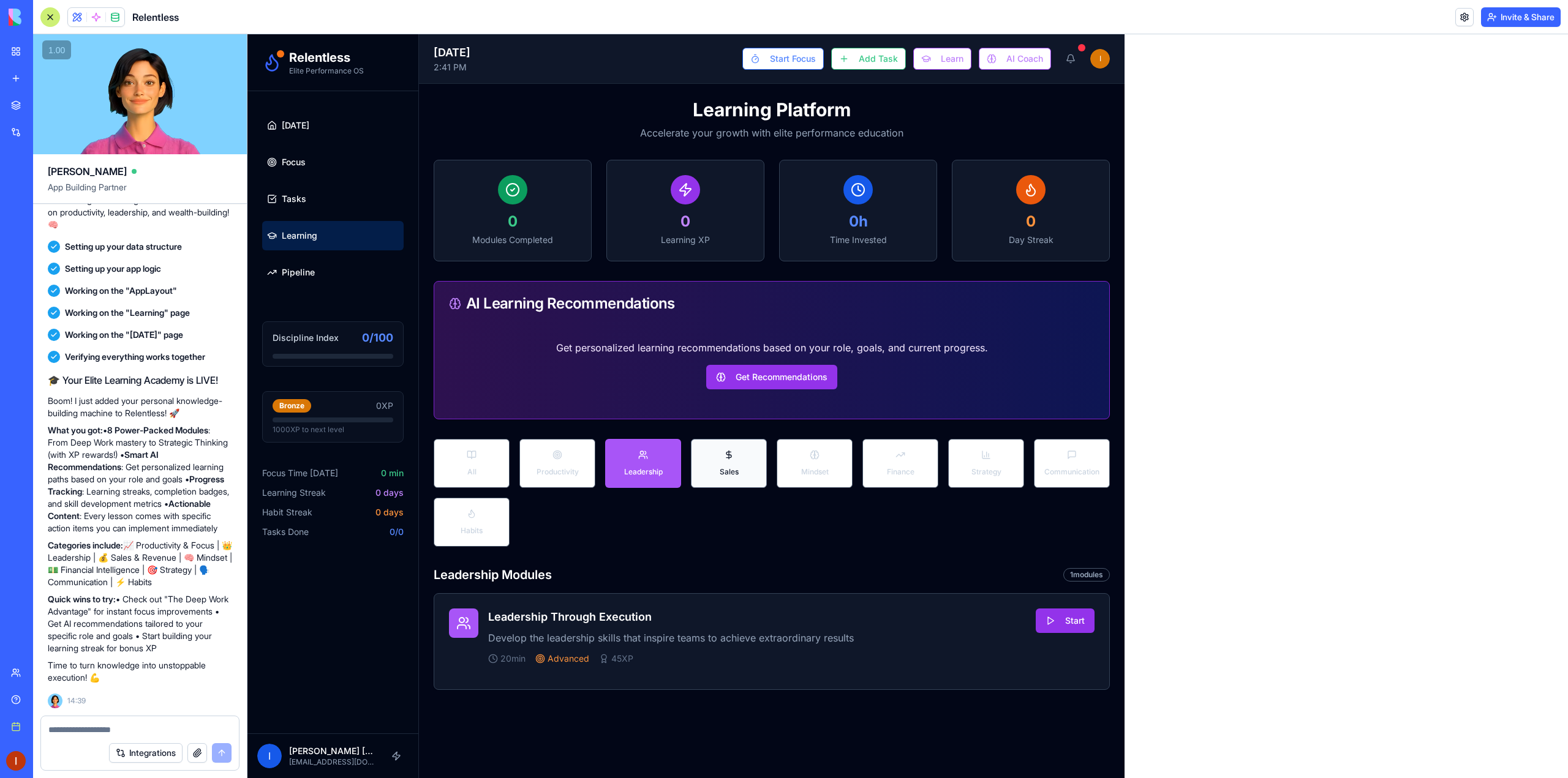
click at [735, 461] on button "Sales" at bounding box center [729, 463] width 76 height 49
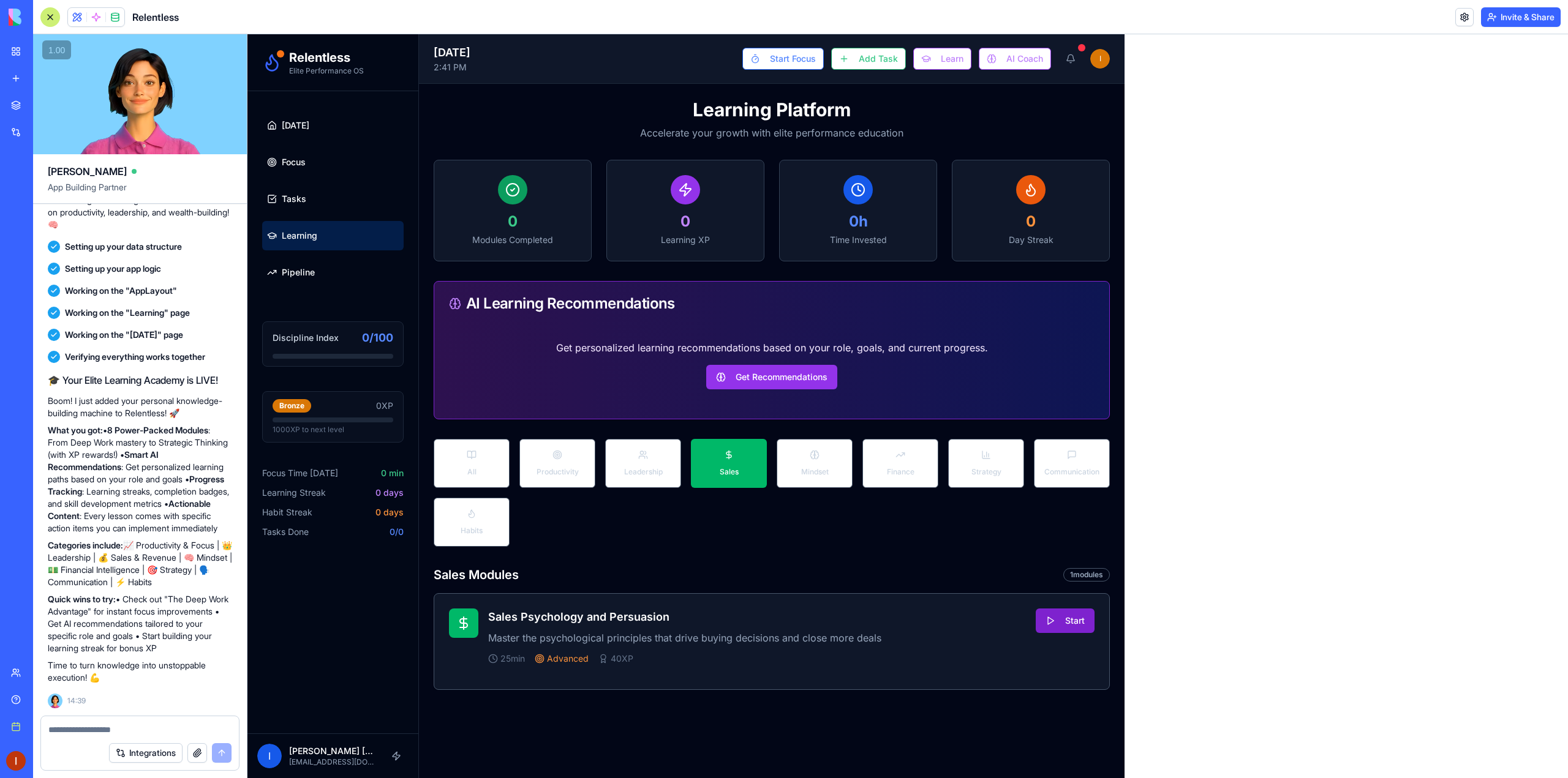
click at [1064, 619] on button "Start" at bounding box center [1065, 621] width 59 height 24
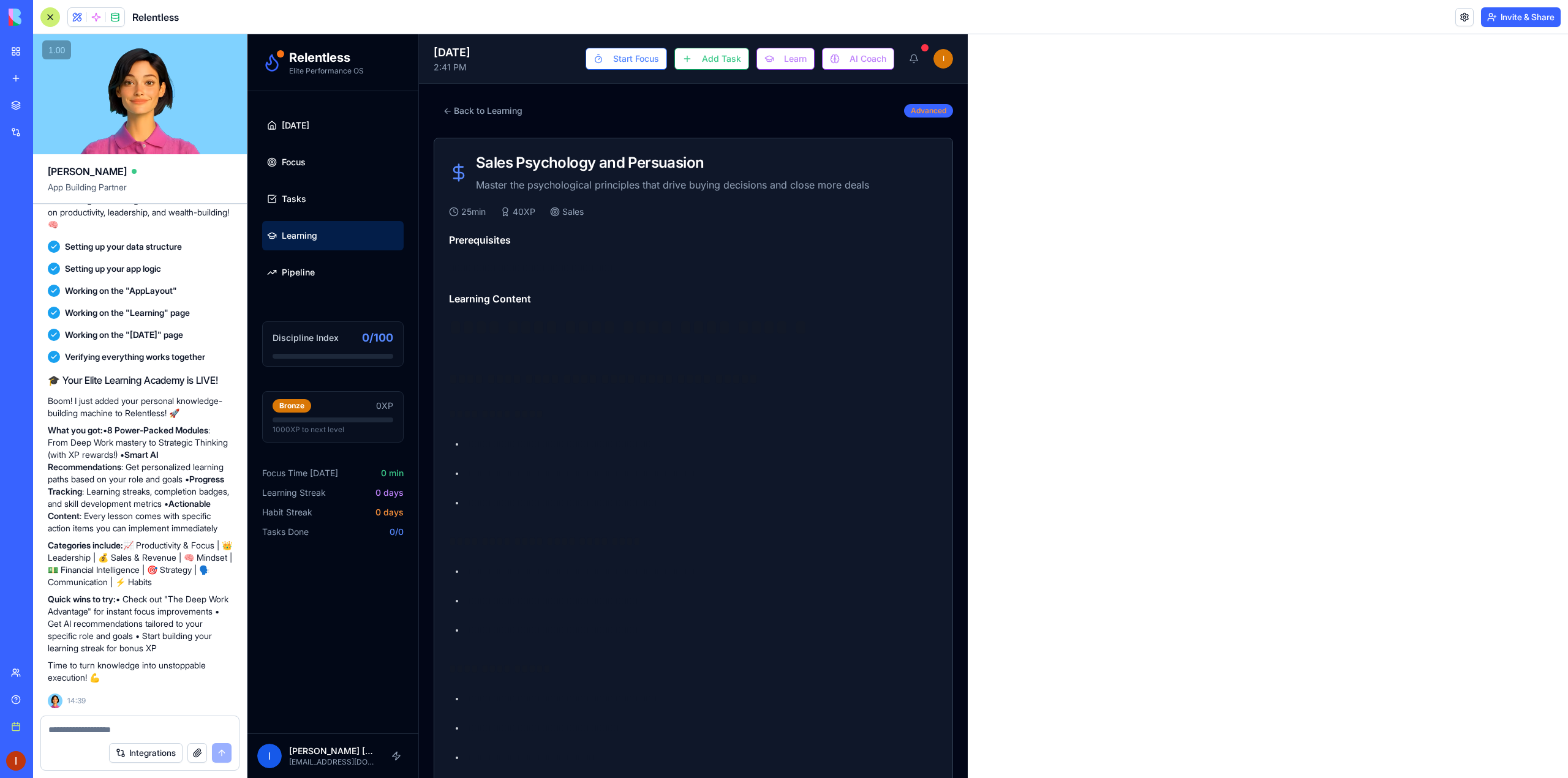
click at [483, 257] on div "**********" at bounding box center [693, 254] width 489 height 44
click at [107, 730] on textarea at bounding box center [139, 730] width 183 height 13
click at [457, 109] on button "← Back to Learning" at bounding box center [482, 110] width 99 height 24
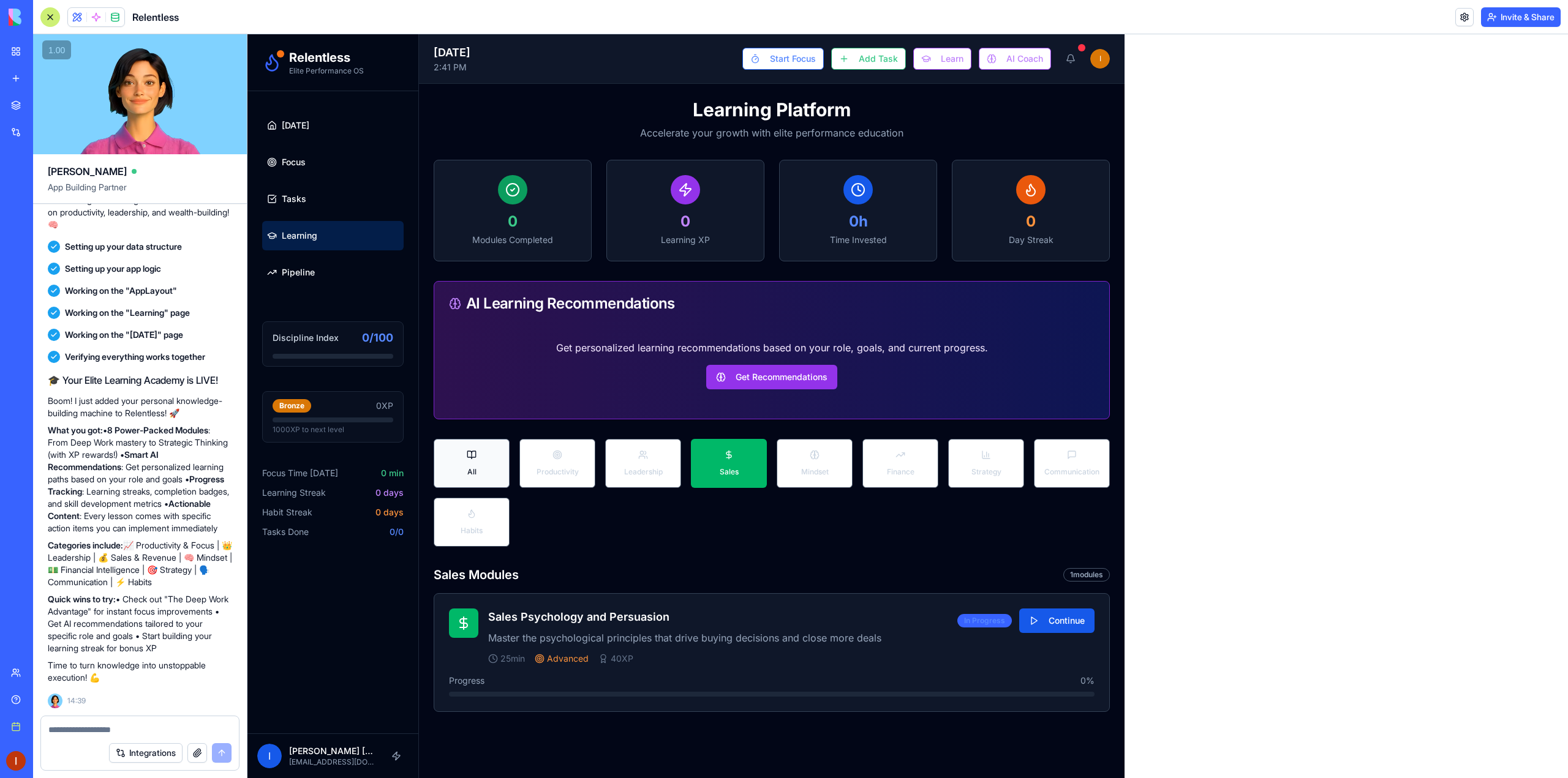
click at [453, 470] on button "All" at bounding box center [471, 463] width 76 height 49
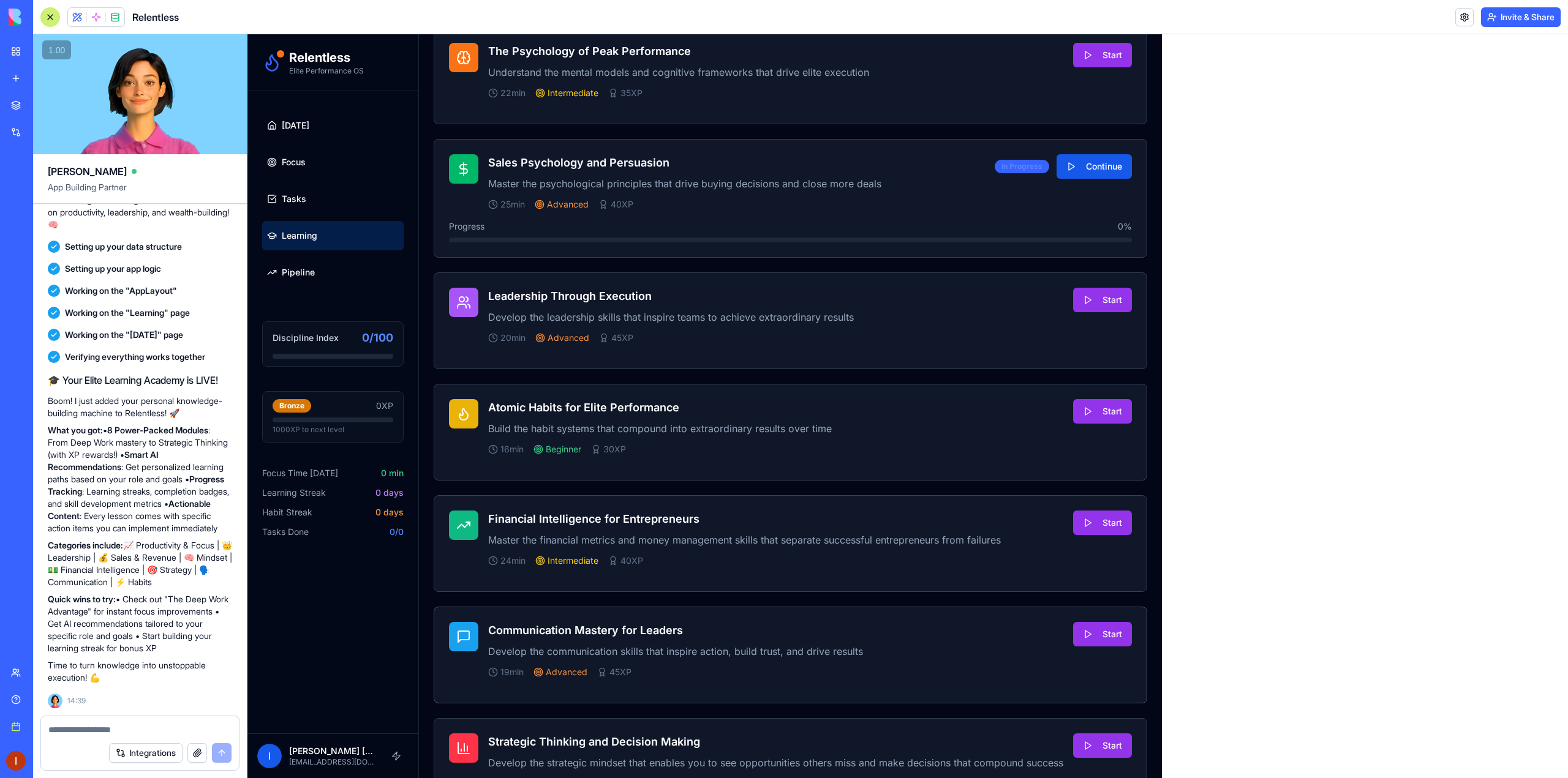
scroll to position [952, 0]
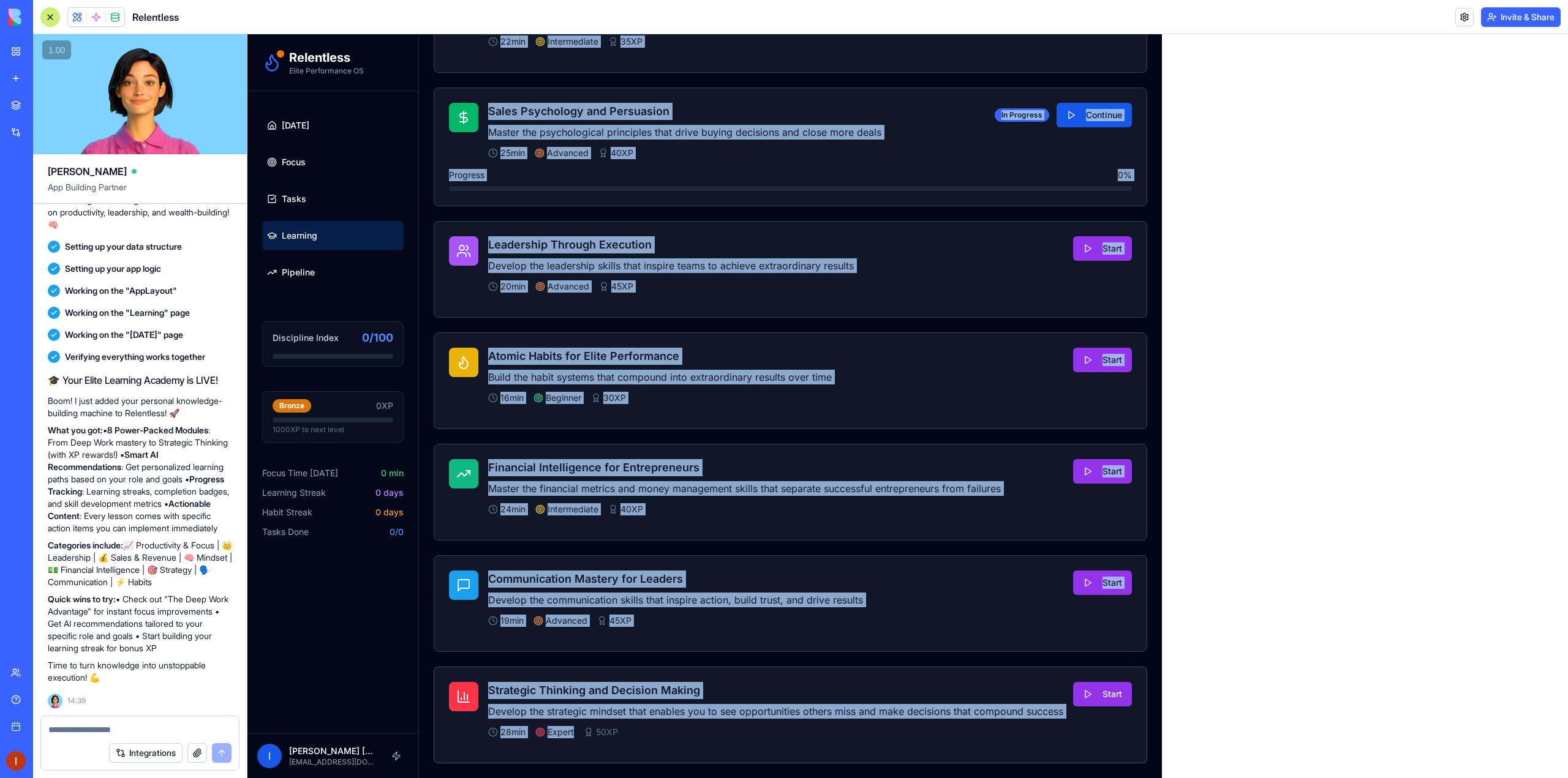
drag, startPoint x: 489, startPoint y: 253, endPoint x: 1070, endPoint y: 721, distance: 746.0
click at [1070, 721] on div "The Deep Work Advantage Master Cal Newport's deep work principles to achieve 4x…" at bounding box center [790, 203] width 714 height 1122
copy div "The Deep Work Advantage Master Cal Newport's deep work principles to achieve 4x…"
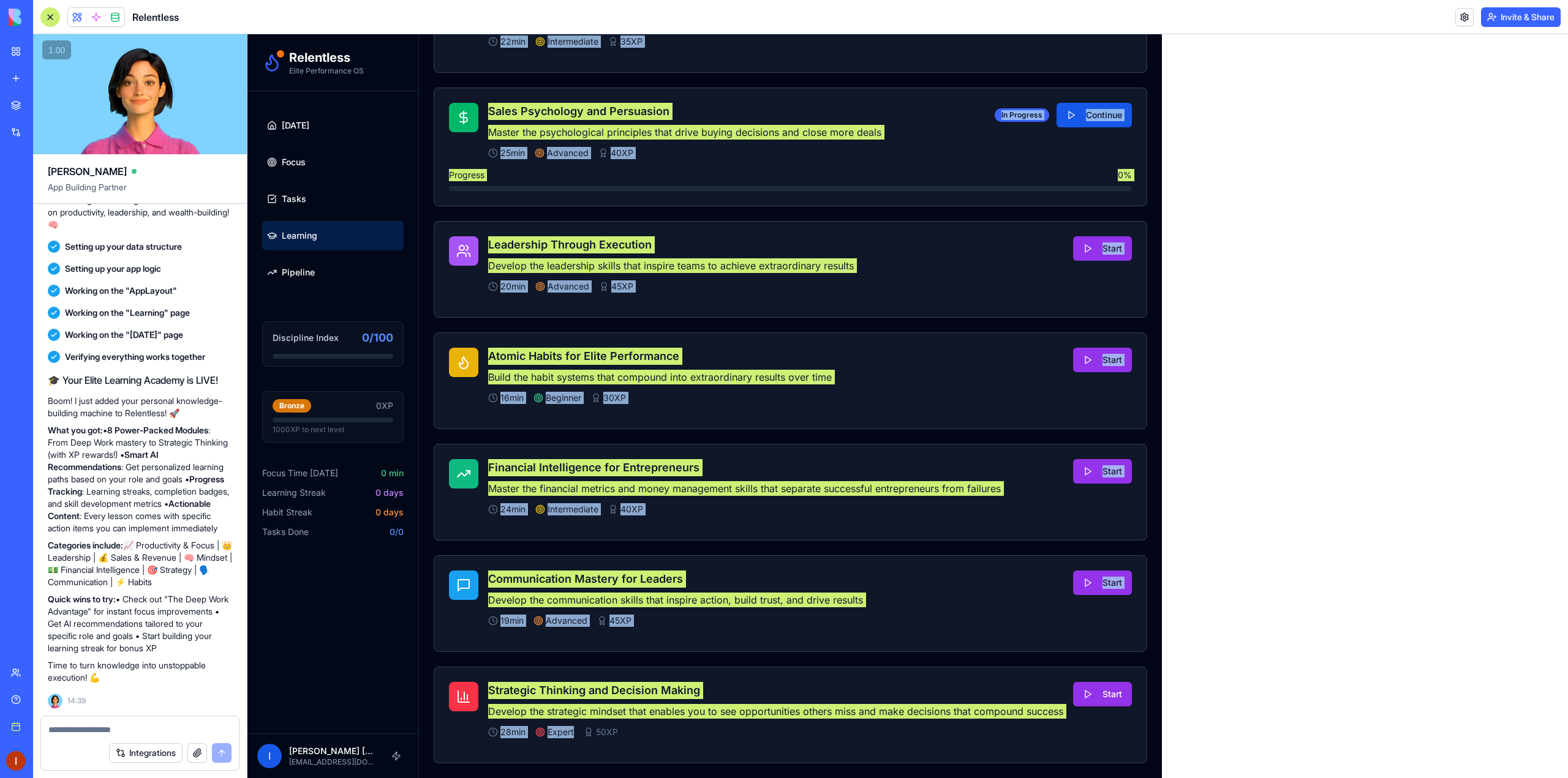
click at [76, 732] on textarea at bounding box center [139, 730] width 183 height 13
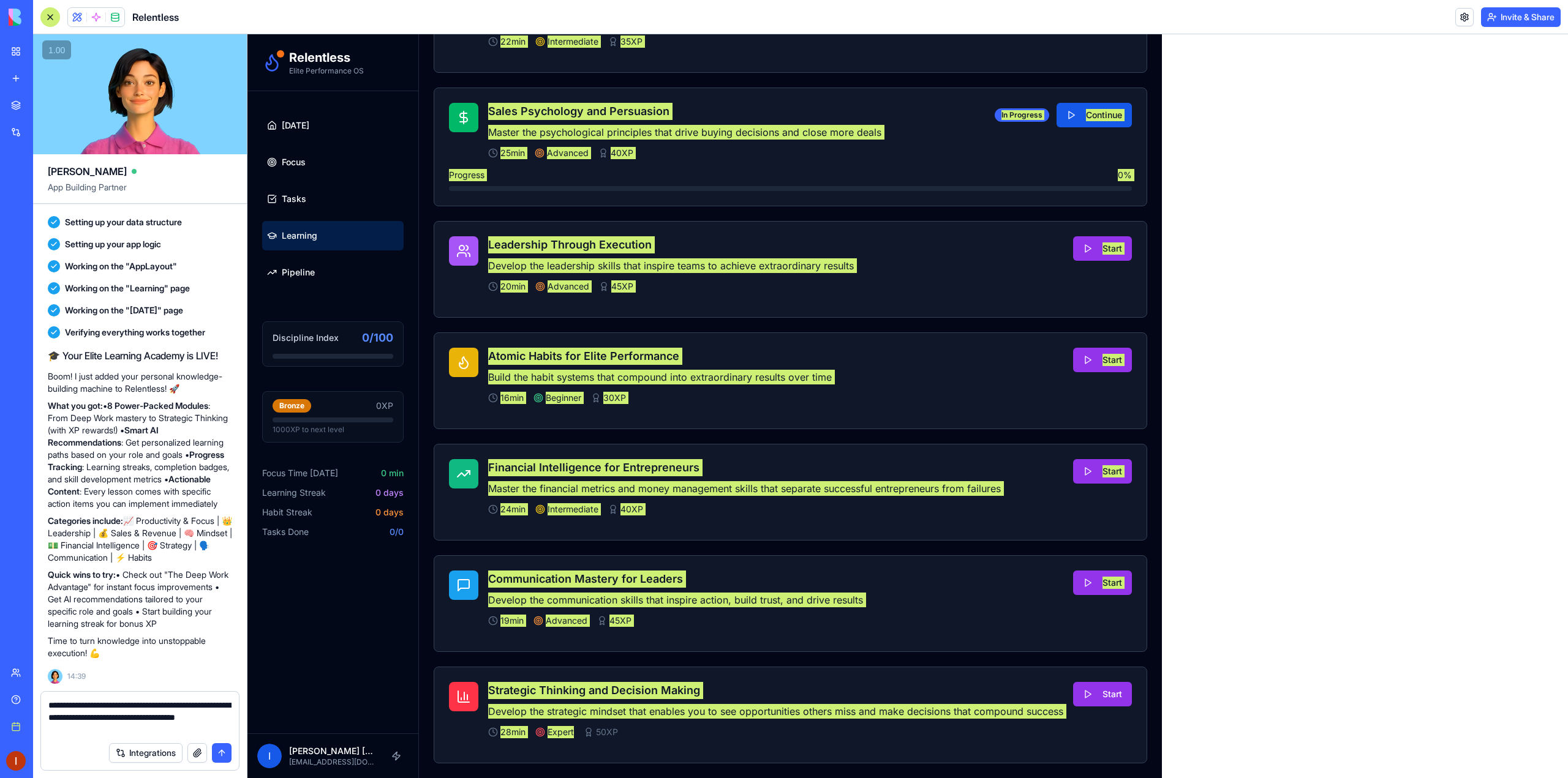
paste textarea "**********"
type textarea "**********"
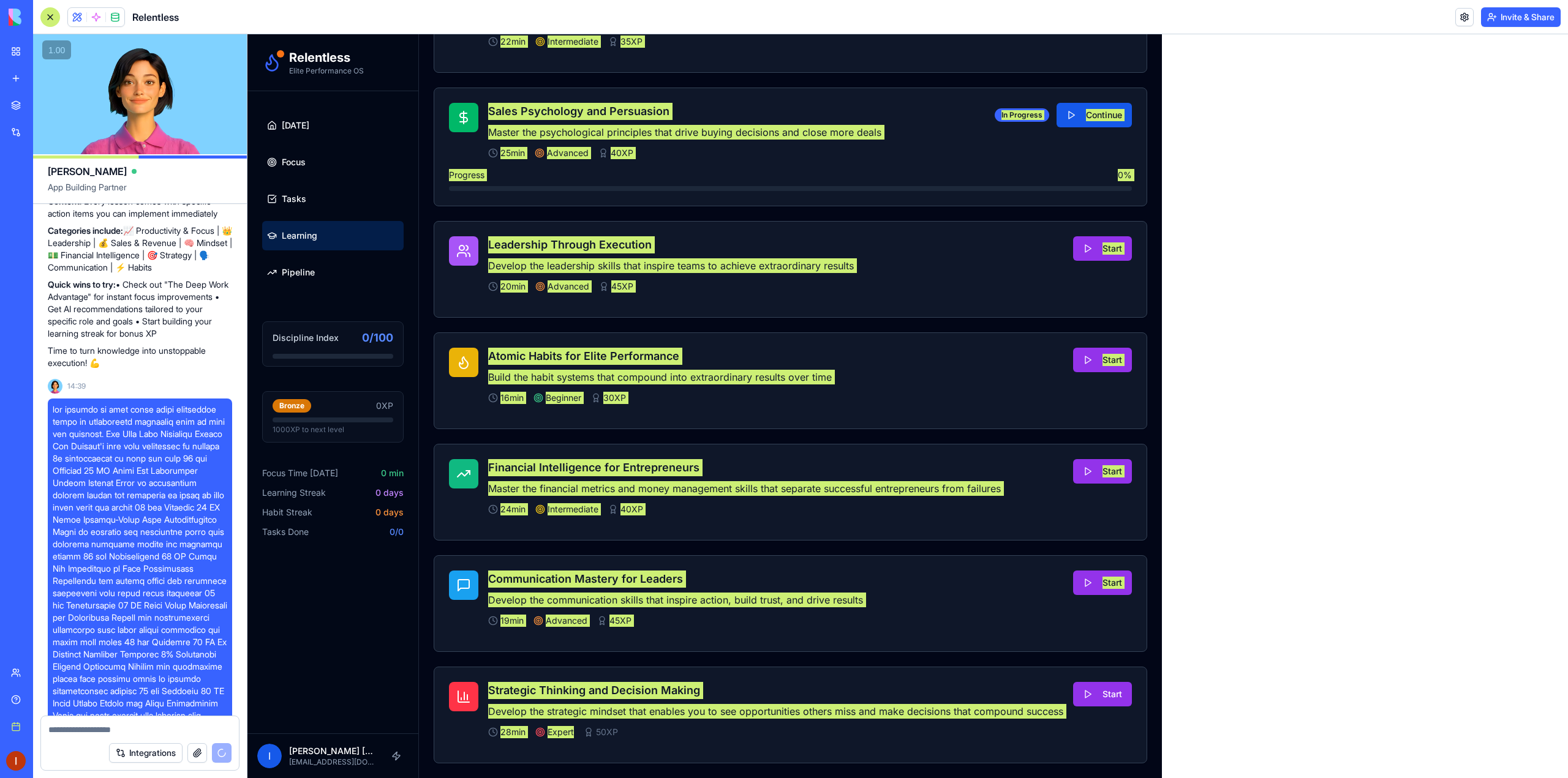
scroll to position [3684, 0]
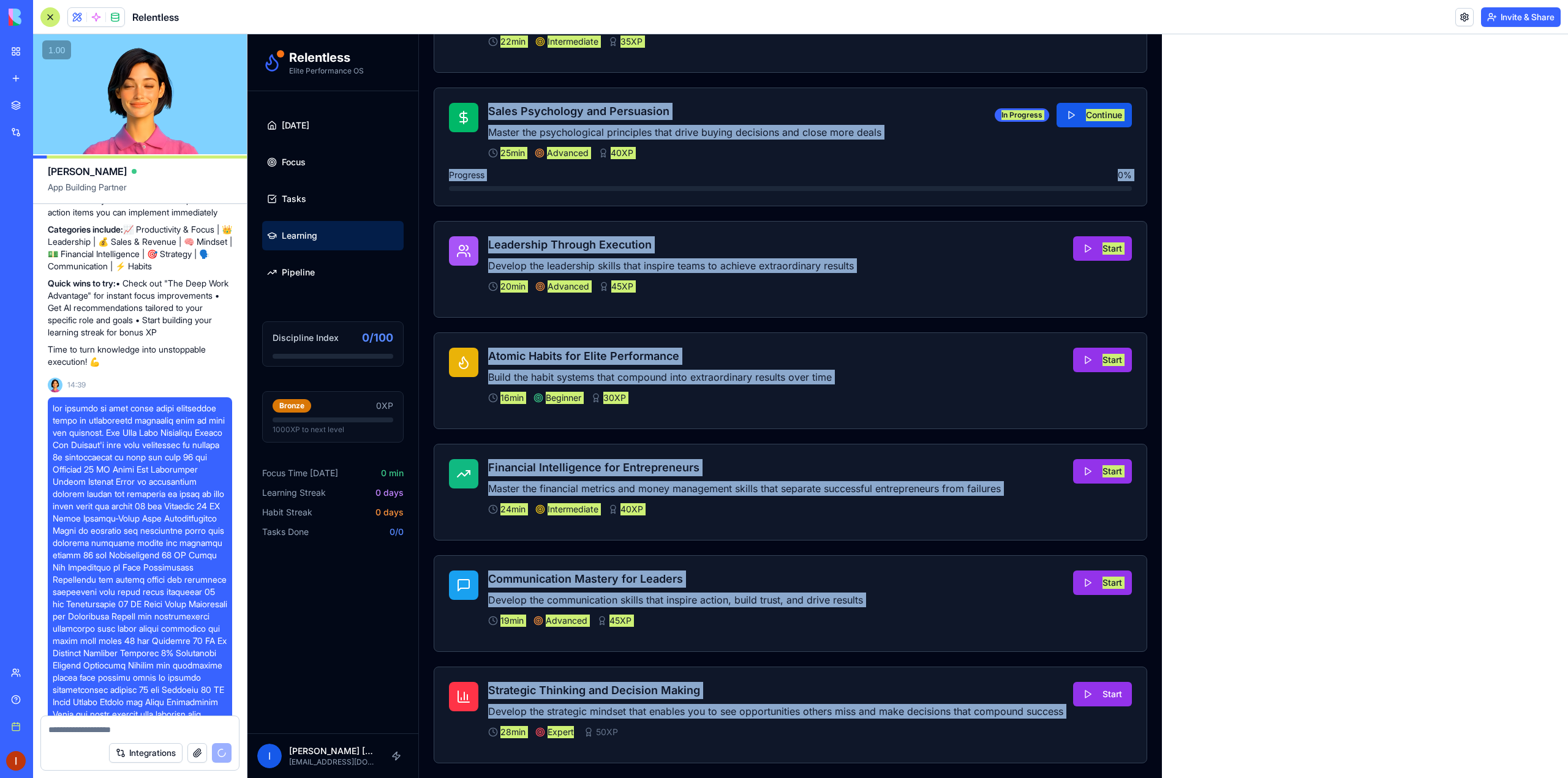
click at [1002, 217] on div "The Deep Work Advantage Master Cal Newport's deep work principles to achieve 4x…" at bounding box center [790, 203] width 714 height 1122
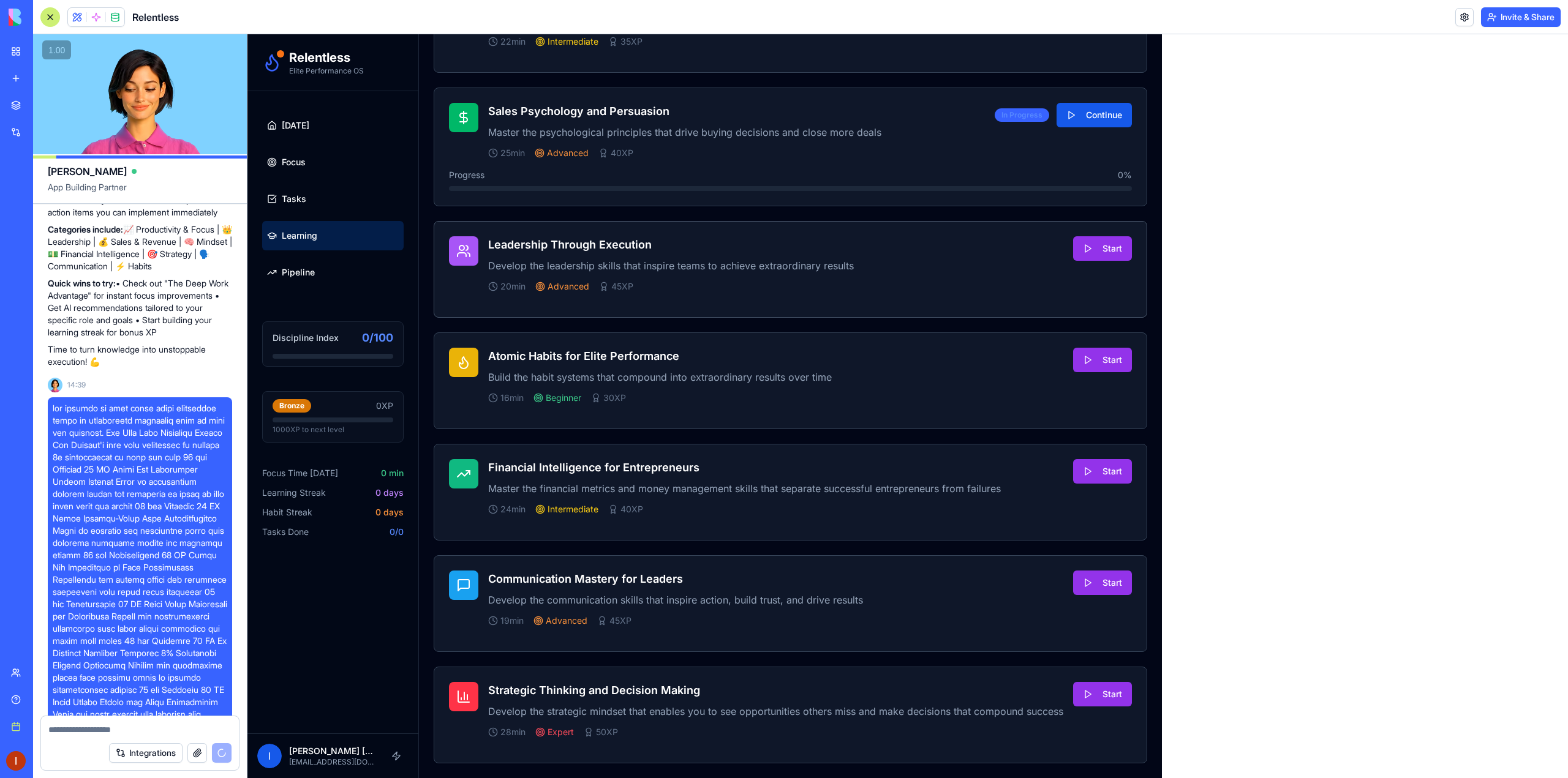
click at [599, 243] on h3 "Leadership Through Execution" at bounding box center [776, 244] width 575 height 17
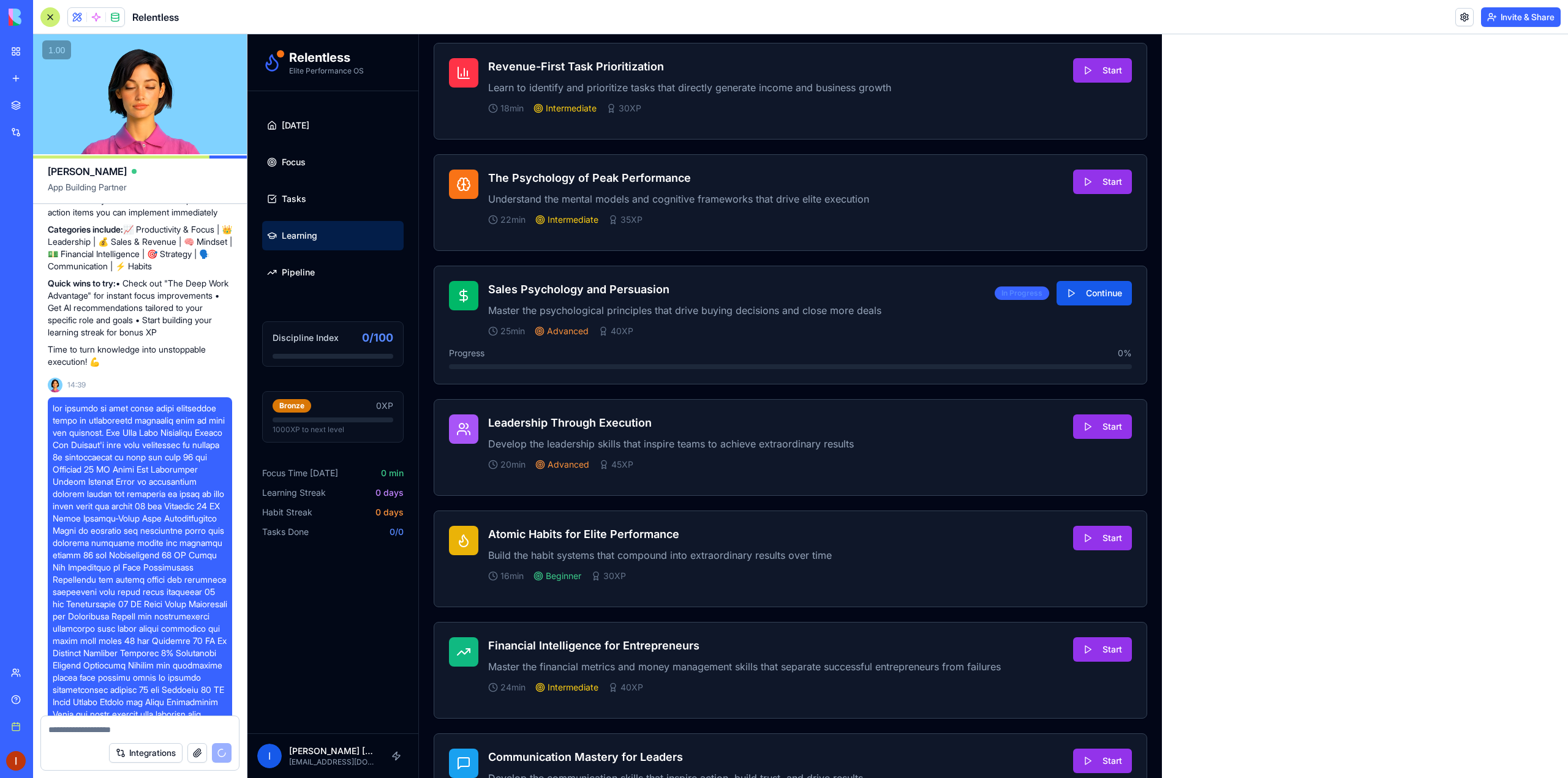
scroll to position [768, 0]
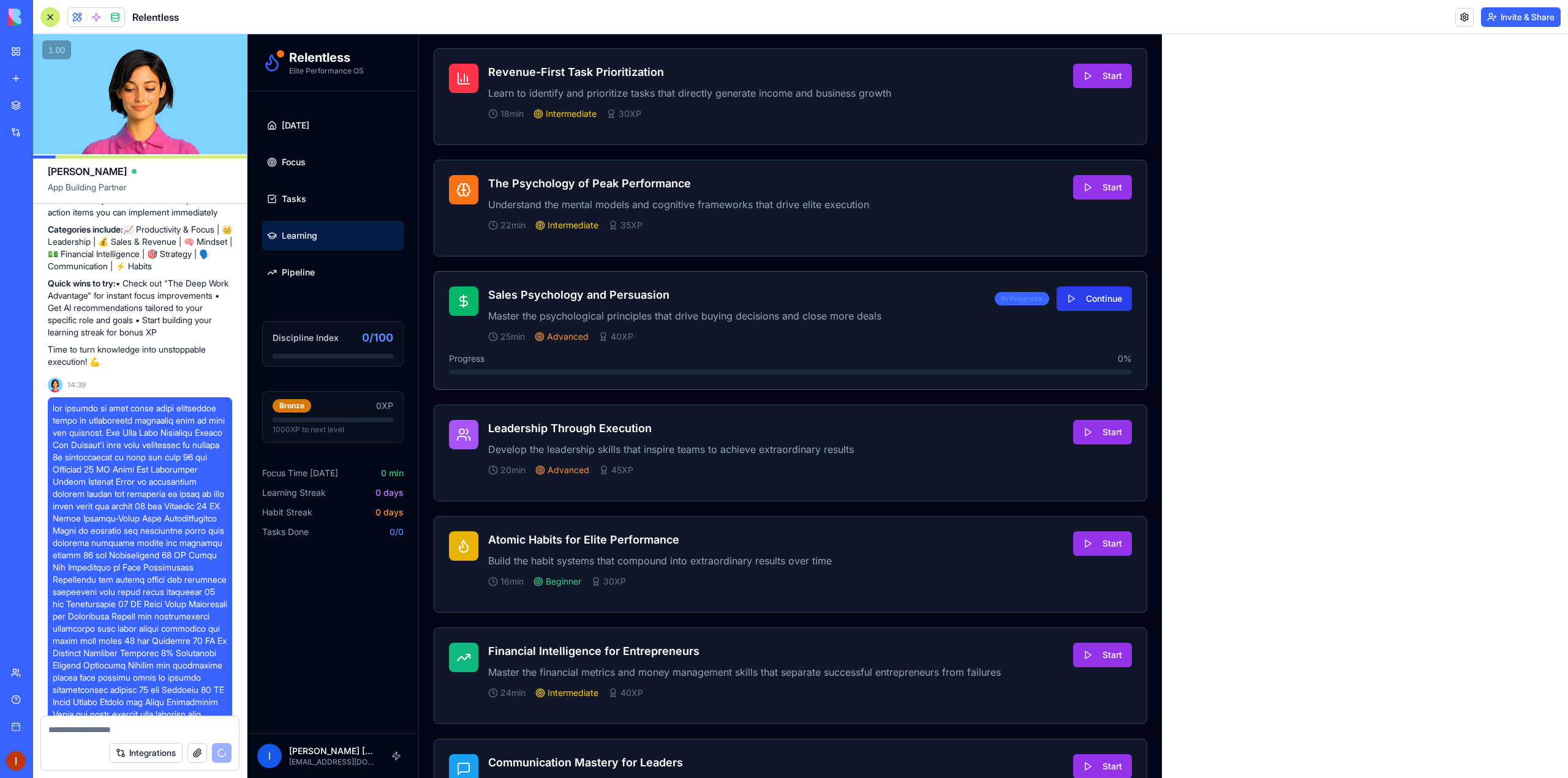
click at [1078, 299] on button "Continue" at bounding box center [1094, 299] width 75 height 24
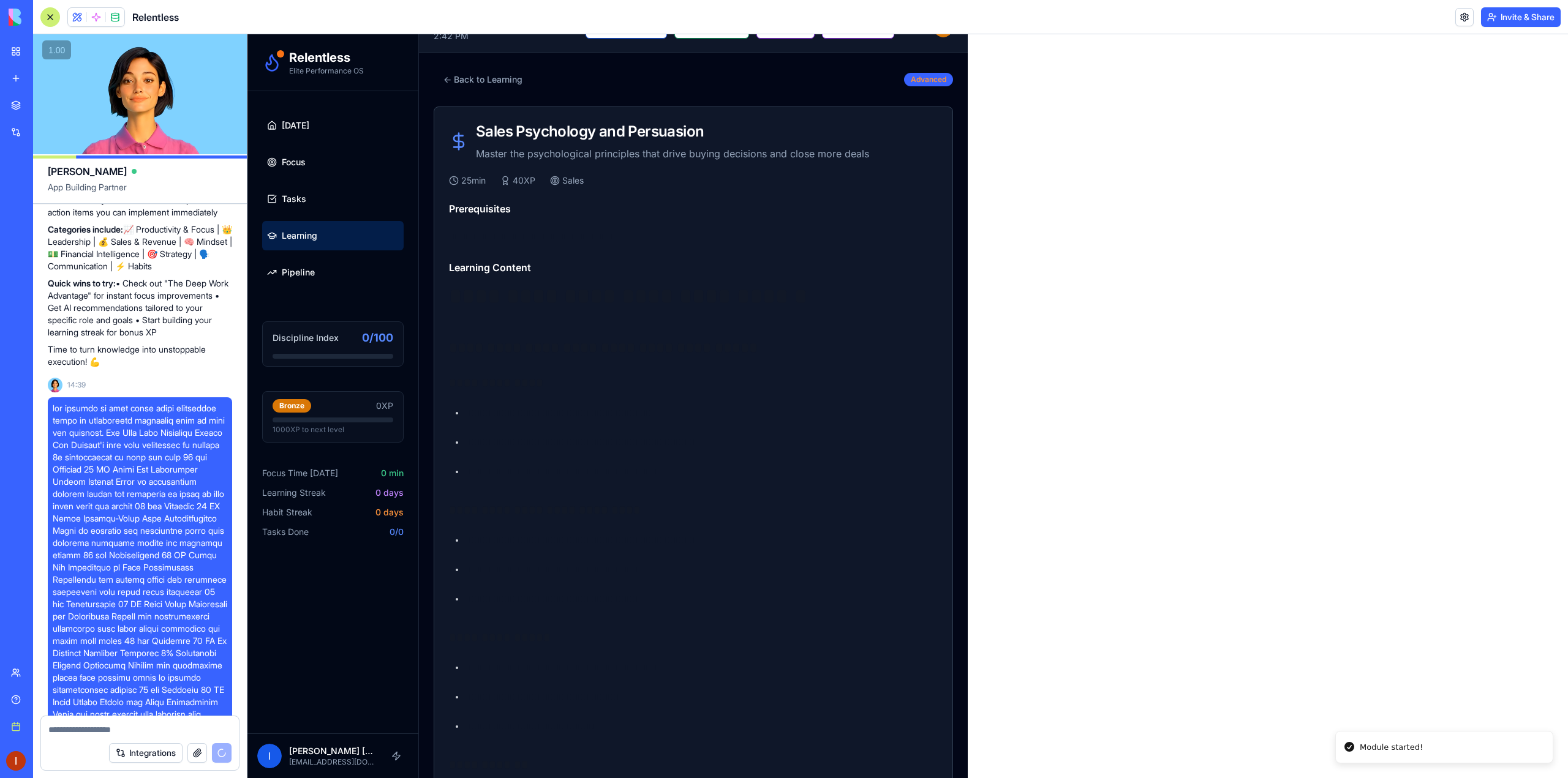
scroll to position [0, 0]
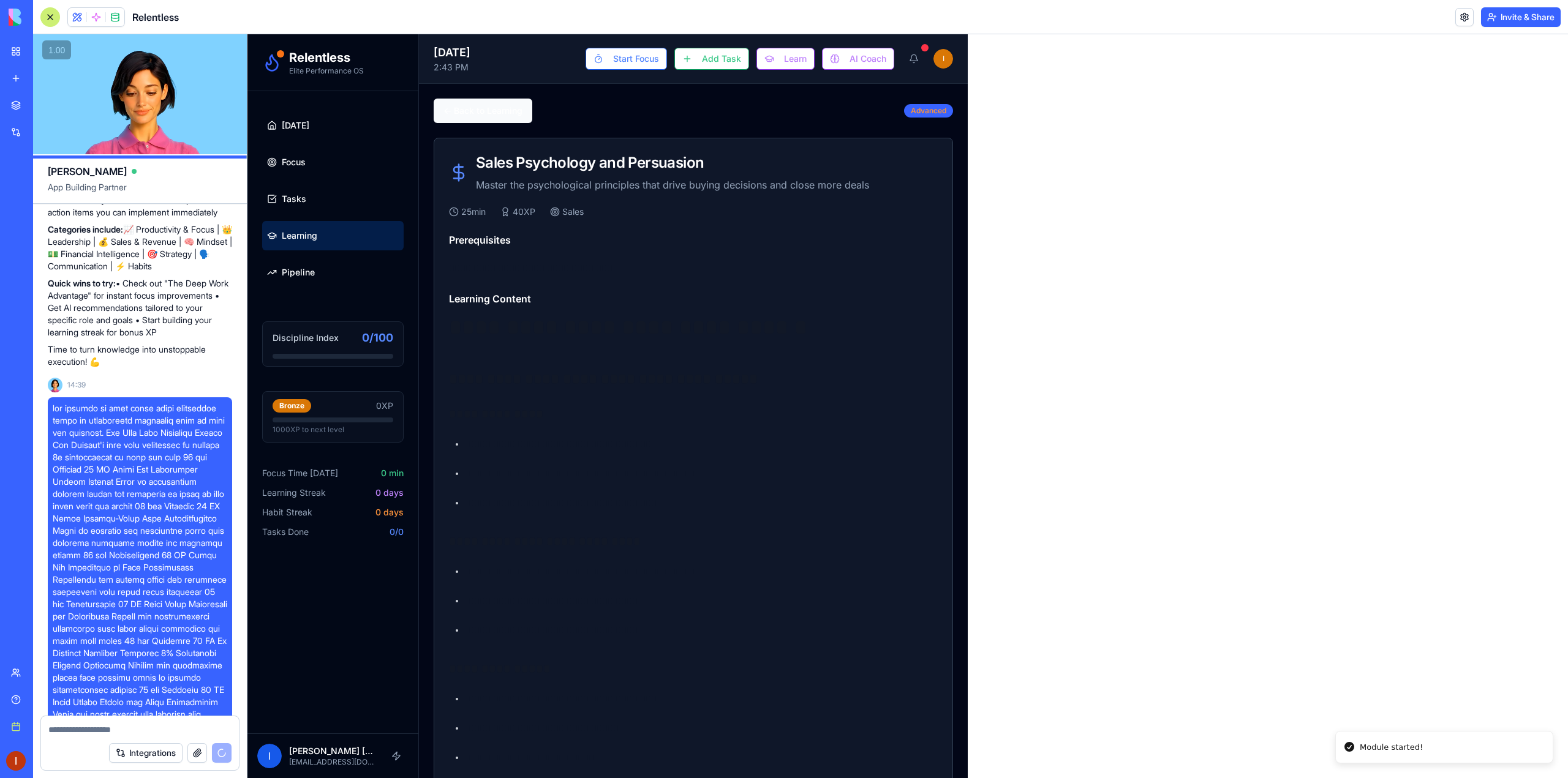
click at [454, 99] on button "← Back to Learning" at bounding box center [482, 110] width 99 height 24
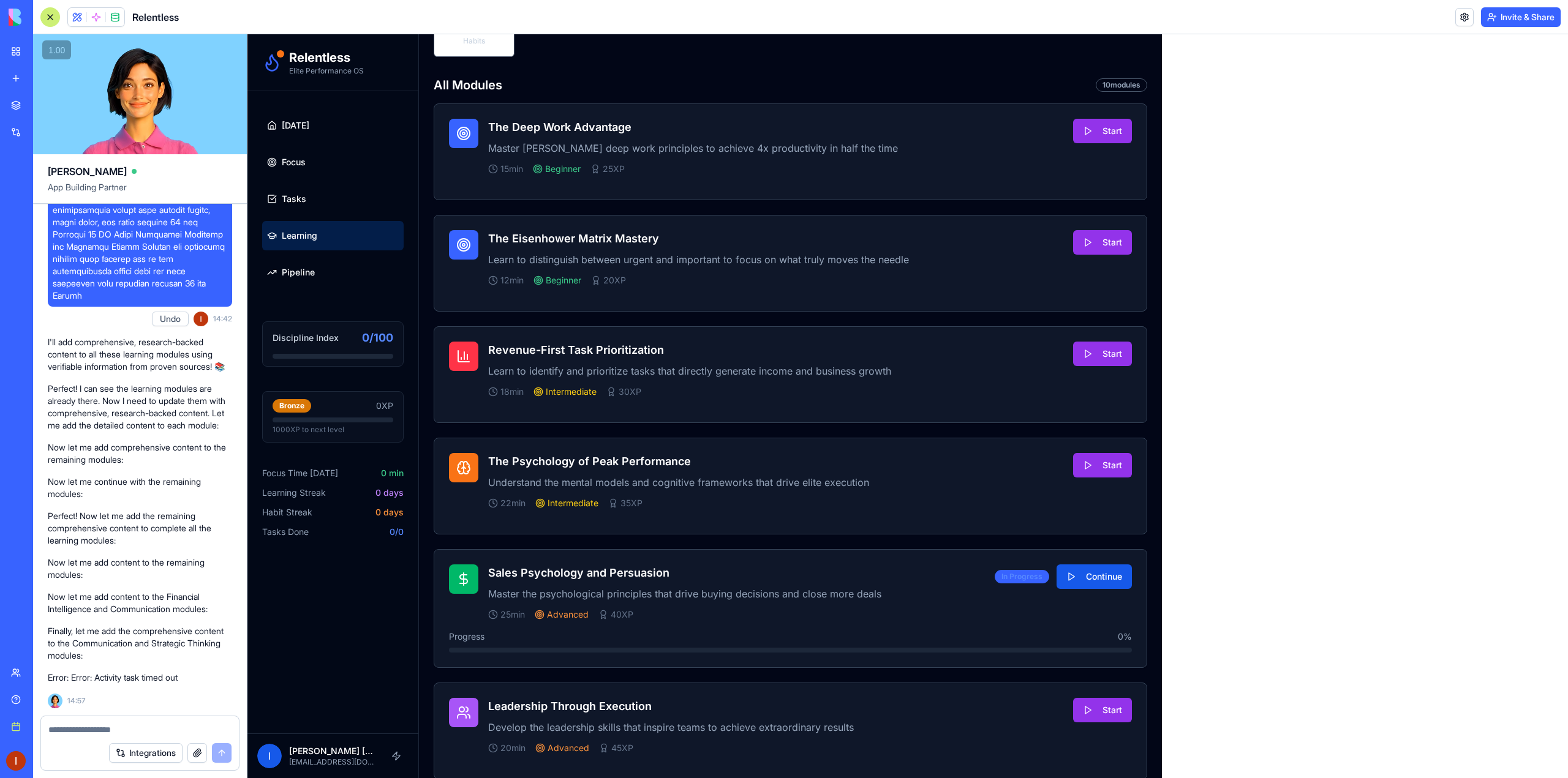
scroll to position [5014, 0]
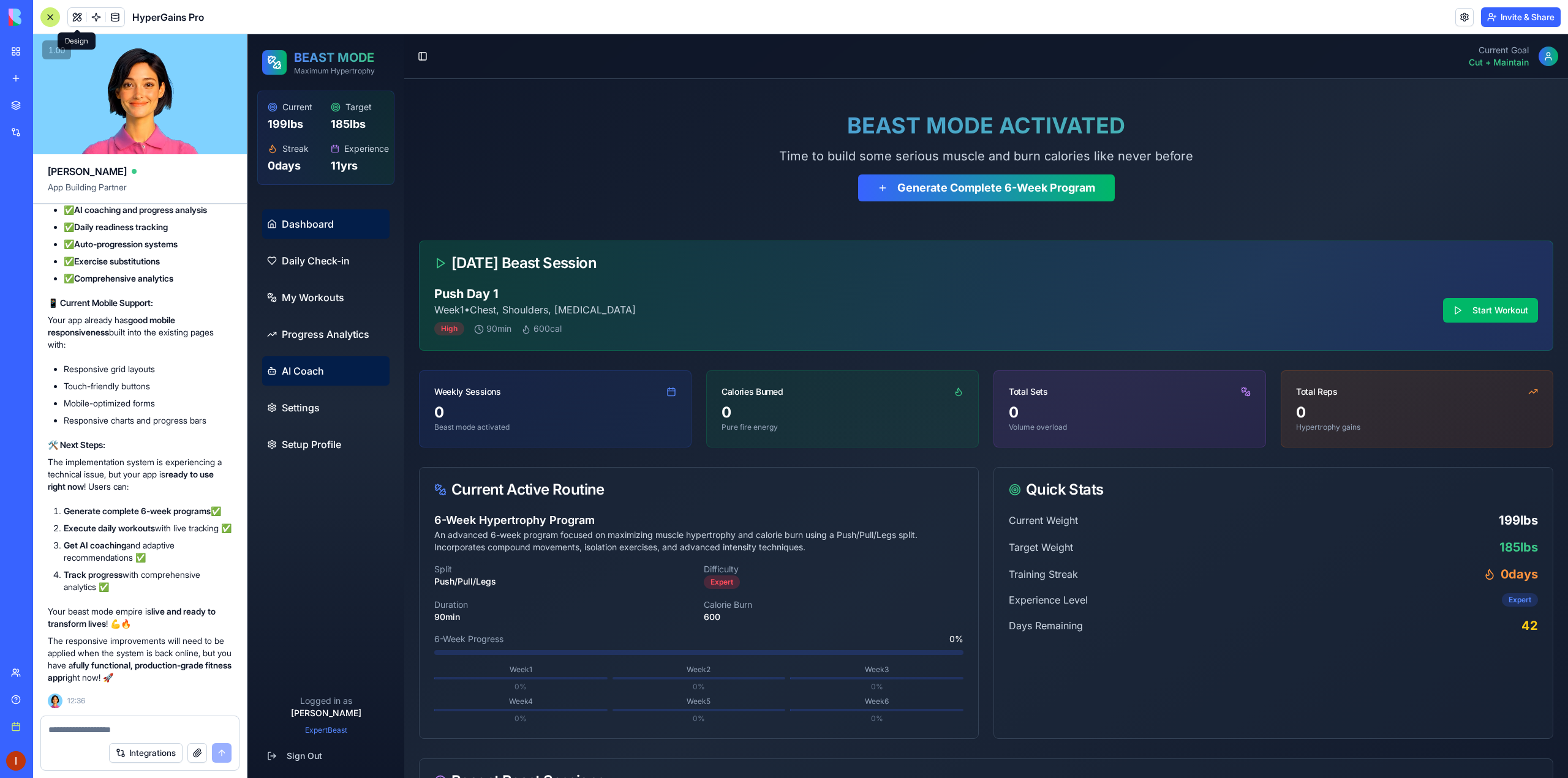
click at [335, 376] on link "AI Coach" at bounding box center [326, 371] width 128 height 29
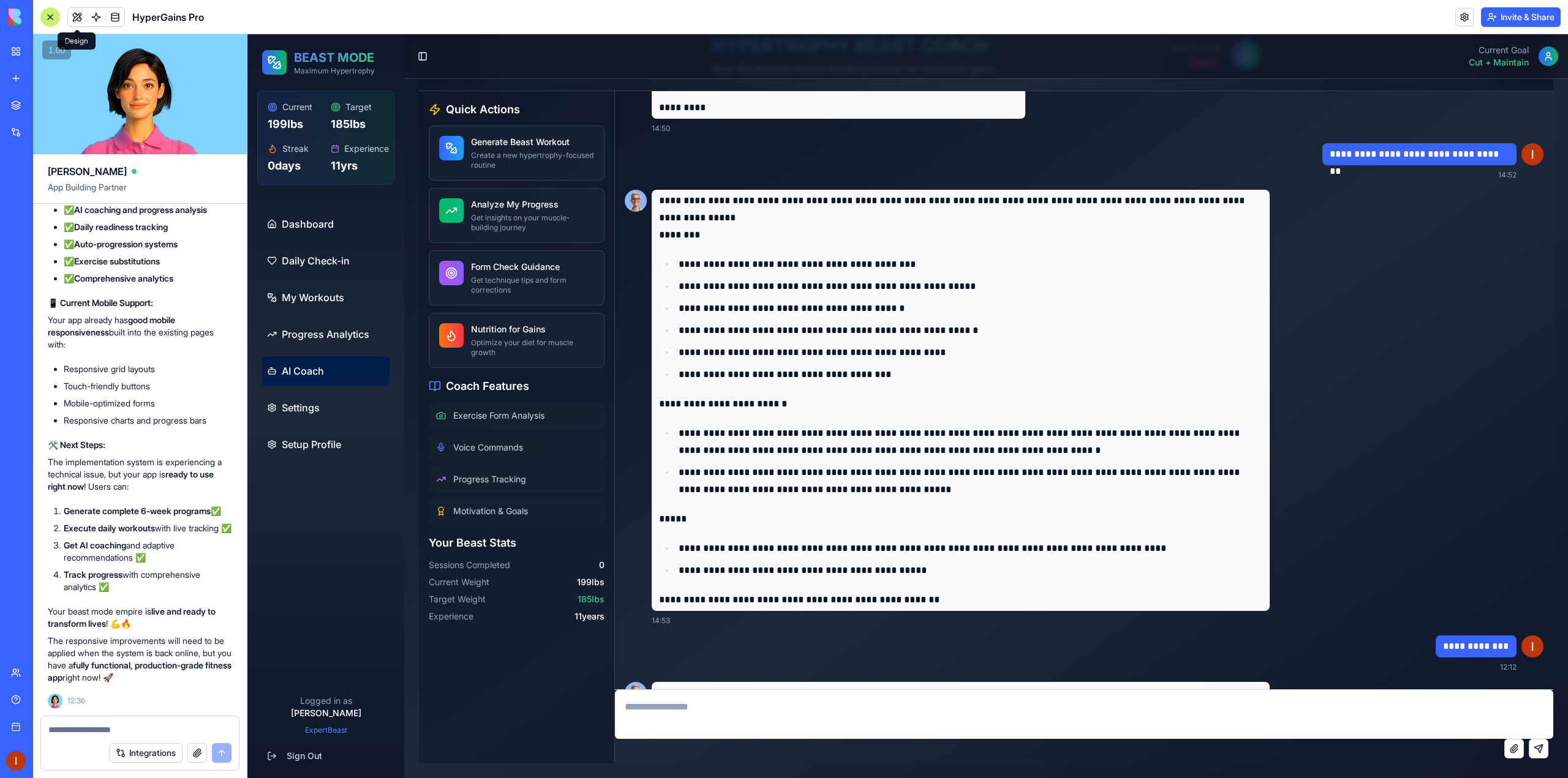
scroll to position [24543, 0]
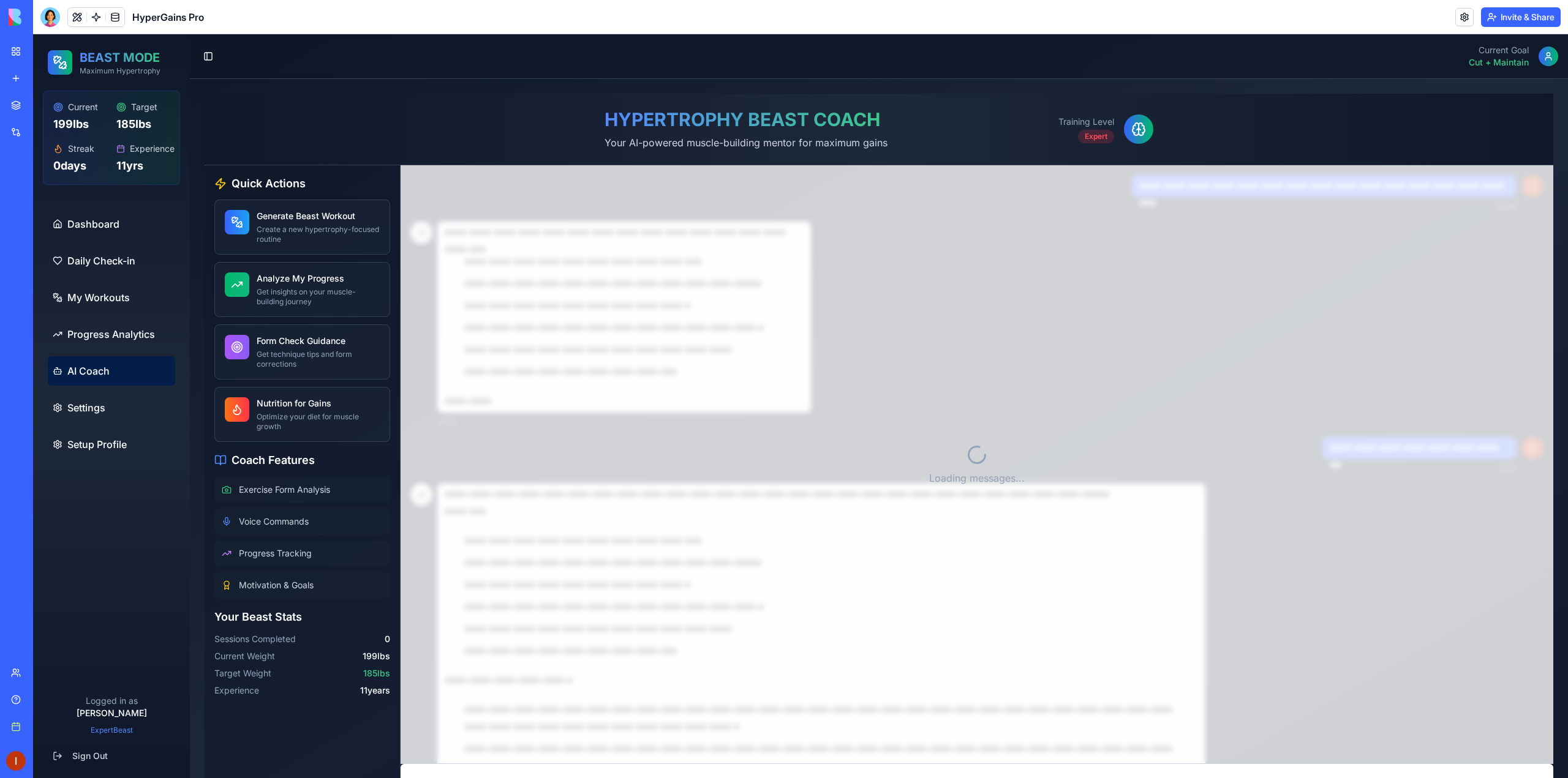
scroll to position [1175, 0]
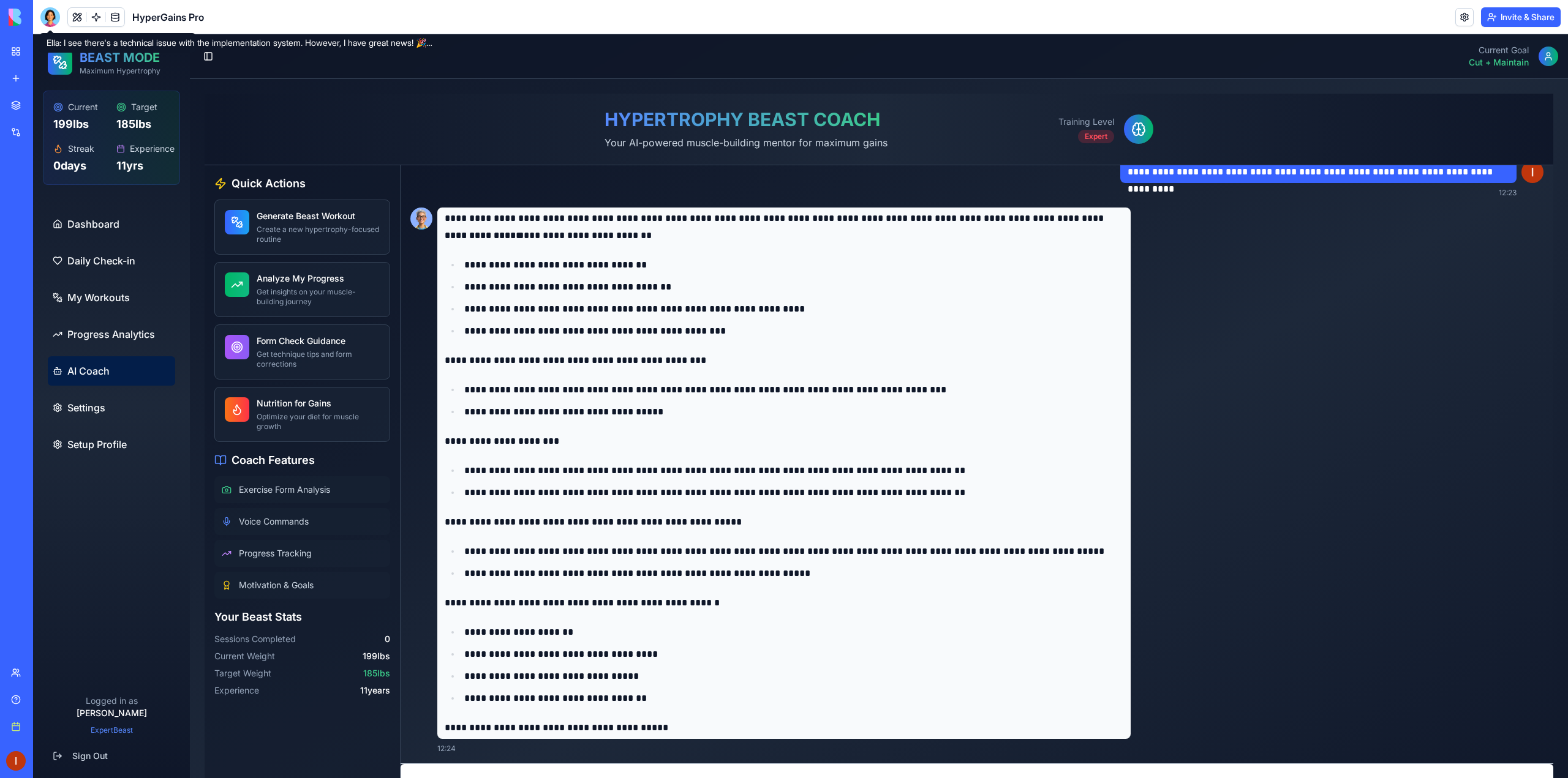
click at [45, 20] on div at bounding box center [51, 17] width 20 height 20
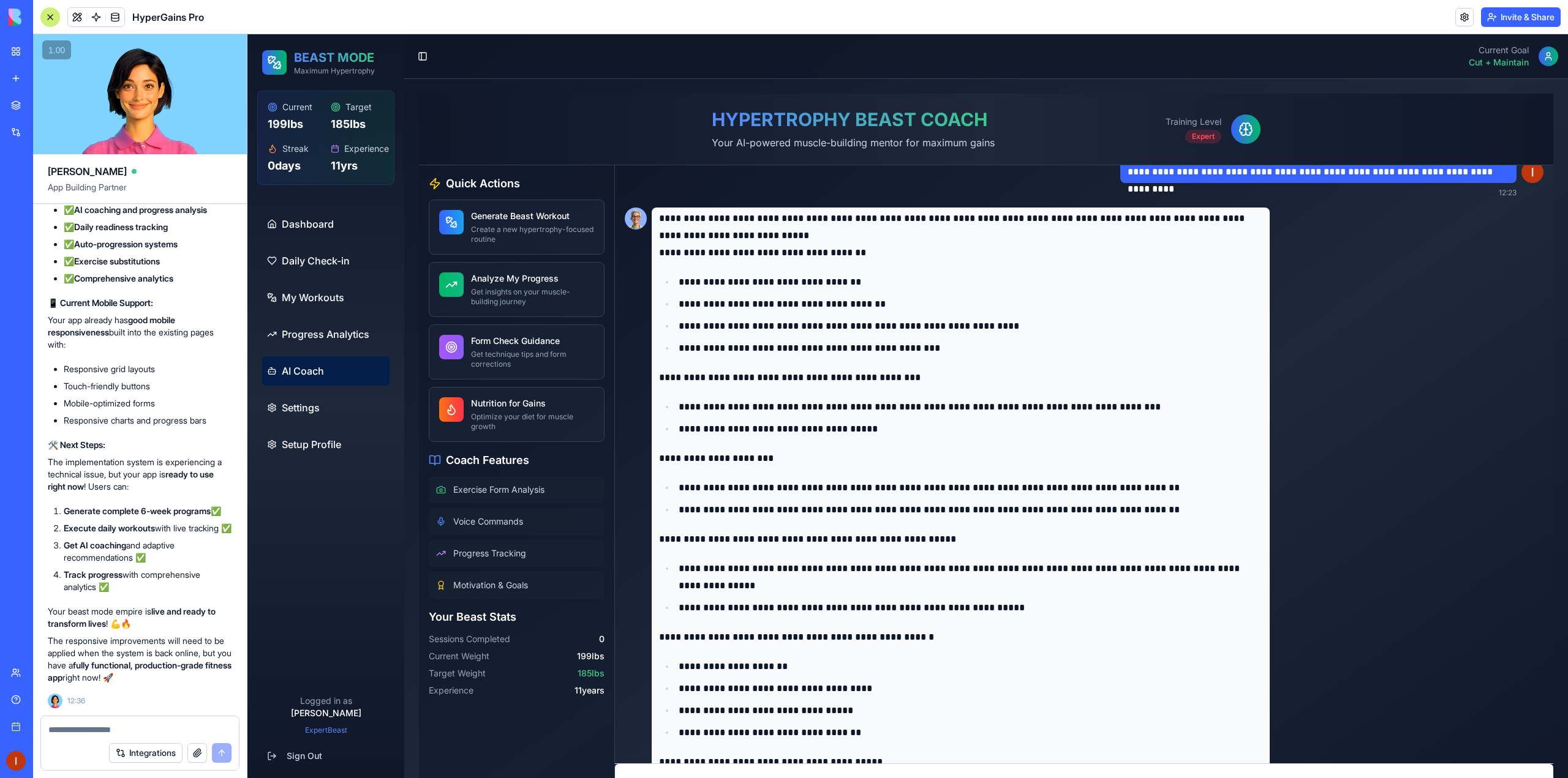
scroll to position [24482, 0]
